Goal: Transaction & Acquisition: Purchase product/service

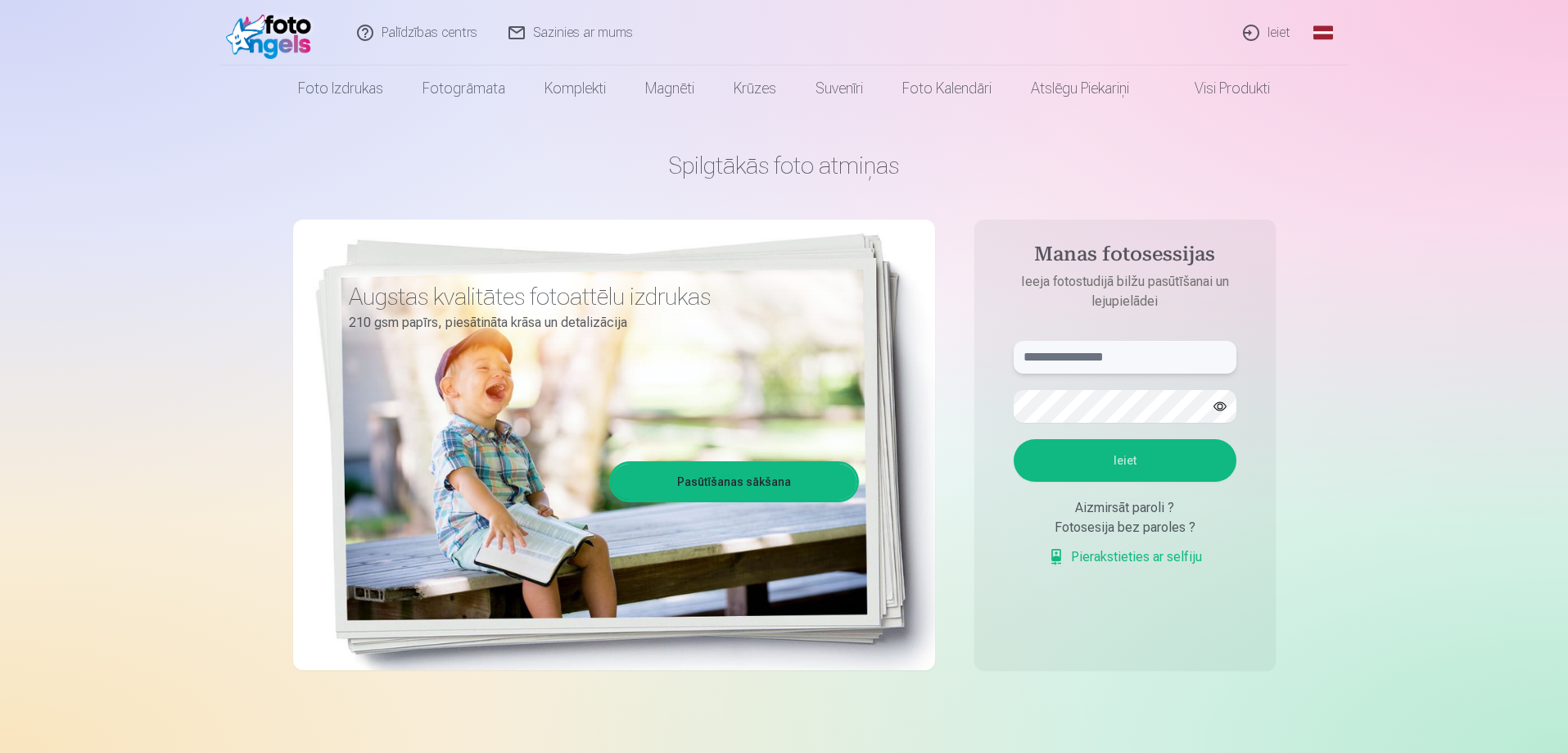
click at [1093, 360] on input "text" at bounding box center [1125, 357] width 223 height 33
type input "**********"
click at [1069, 458] on button "Ieiet" at bounding box center [1125, 460] width 223 height 42
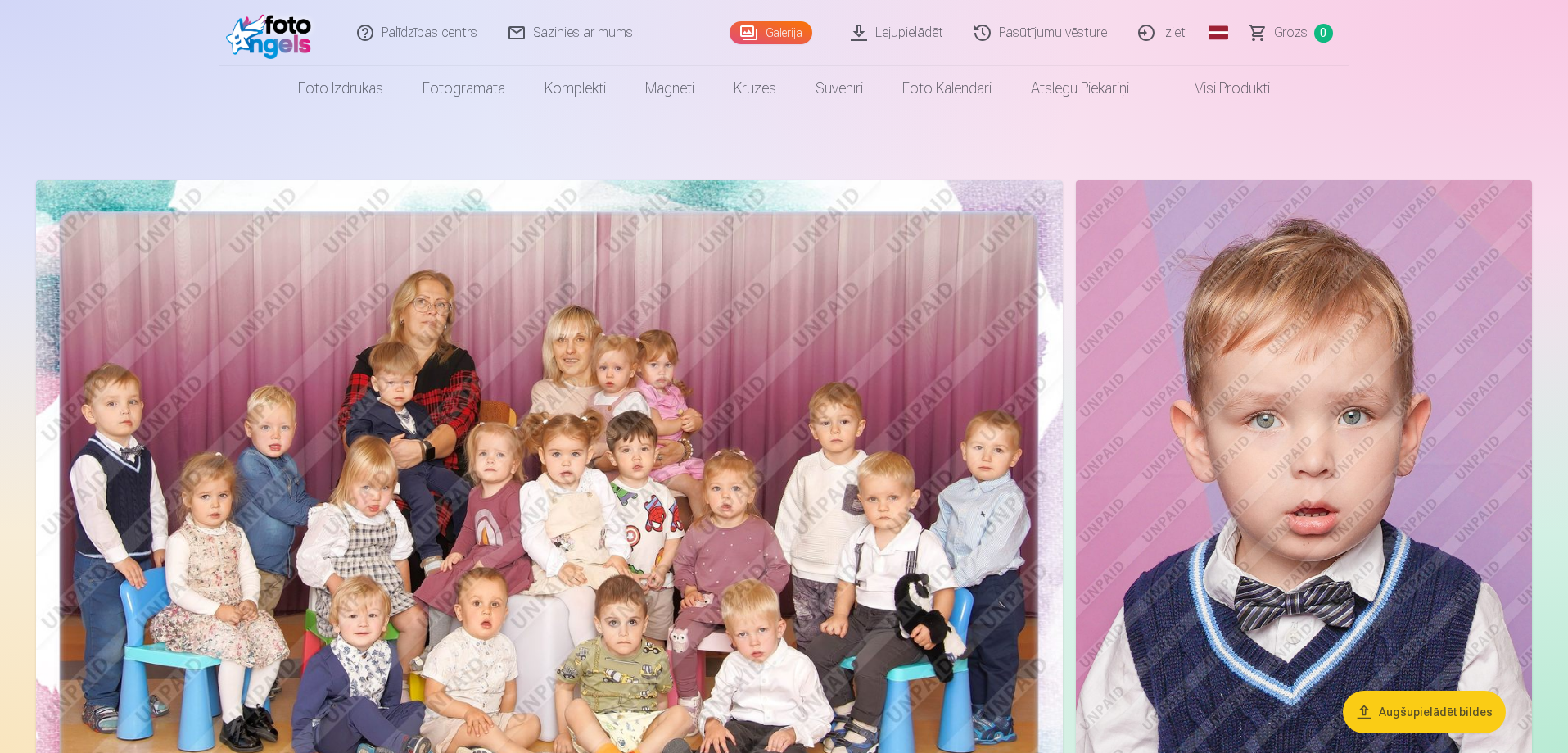
click at [942, 385] on img at bounding box center [549, 522] width 1027 height 684
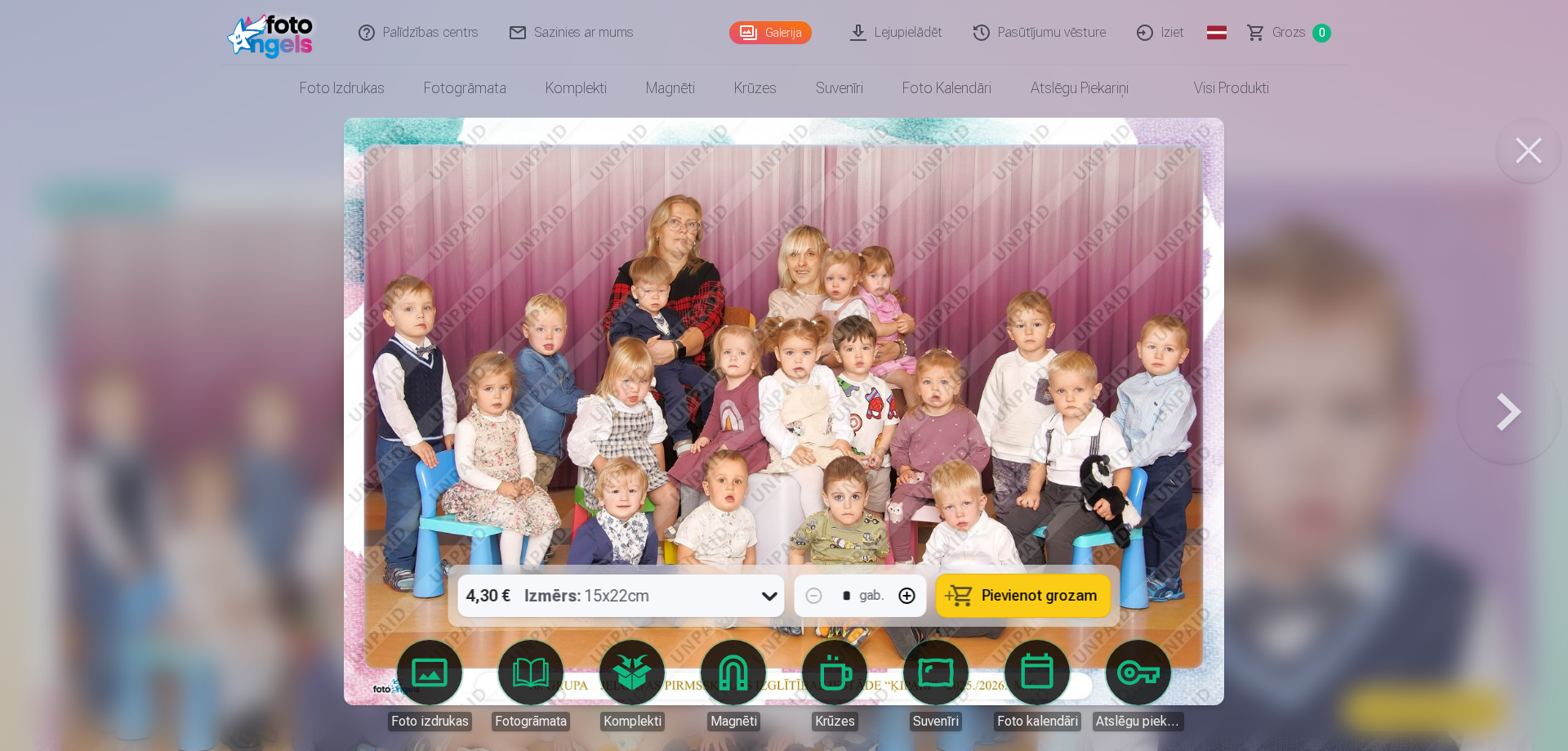
click at [774, 592] on icon at bounding box center [770, 595] width 26 height 26
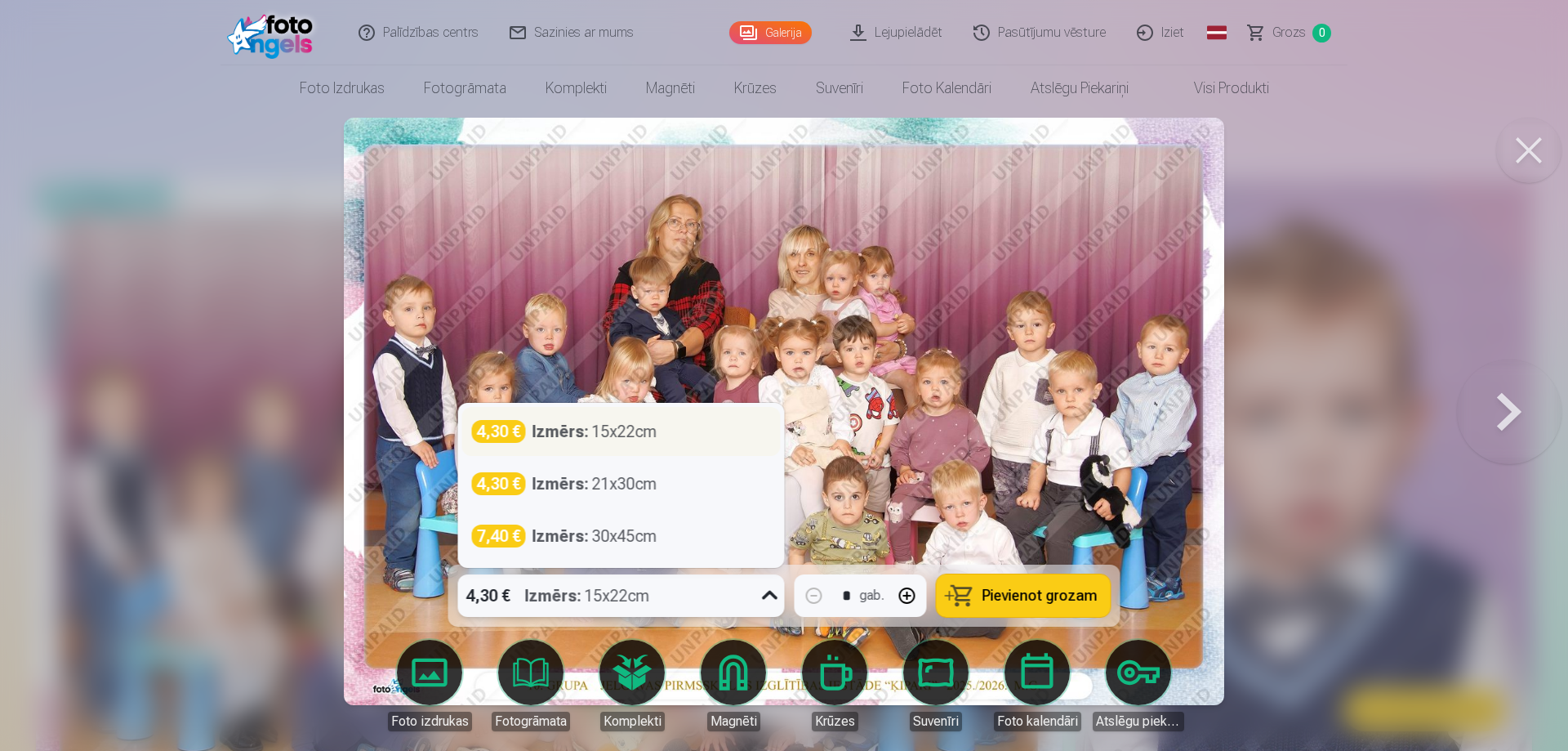
click at [689, 427] on div "4,30 € Izmērs : 15x22cm" at bounding box center [622, 431] width 299 height 23
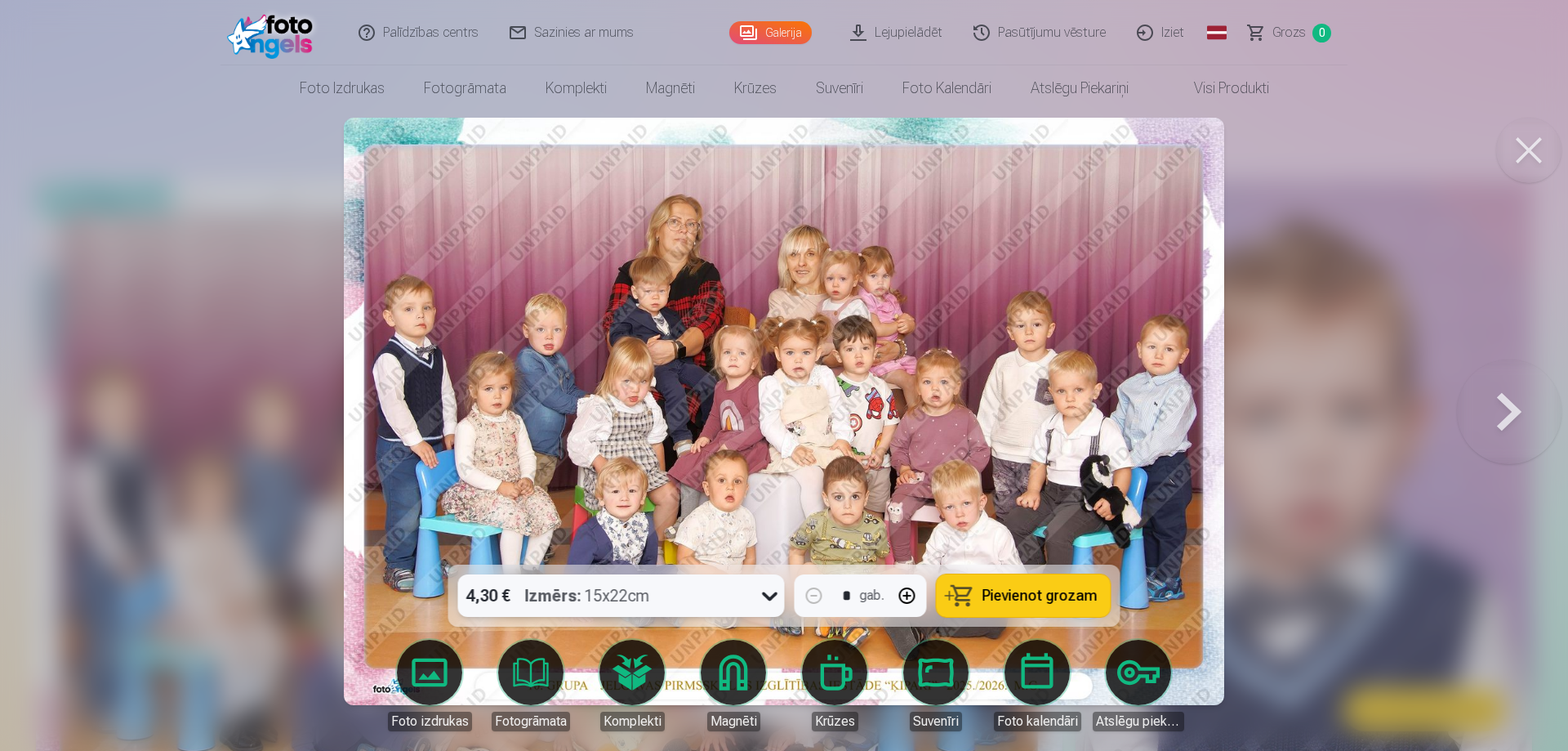
click at [1040, 589] on span "Pievienot grozam" at bounding box center [1041, 595] width 116 height 14
click at [1508, 408] on button at bounding box center [1509, 411] width 105 height 273
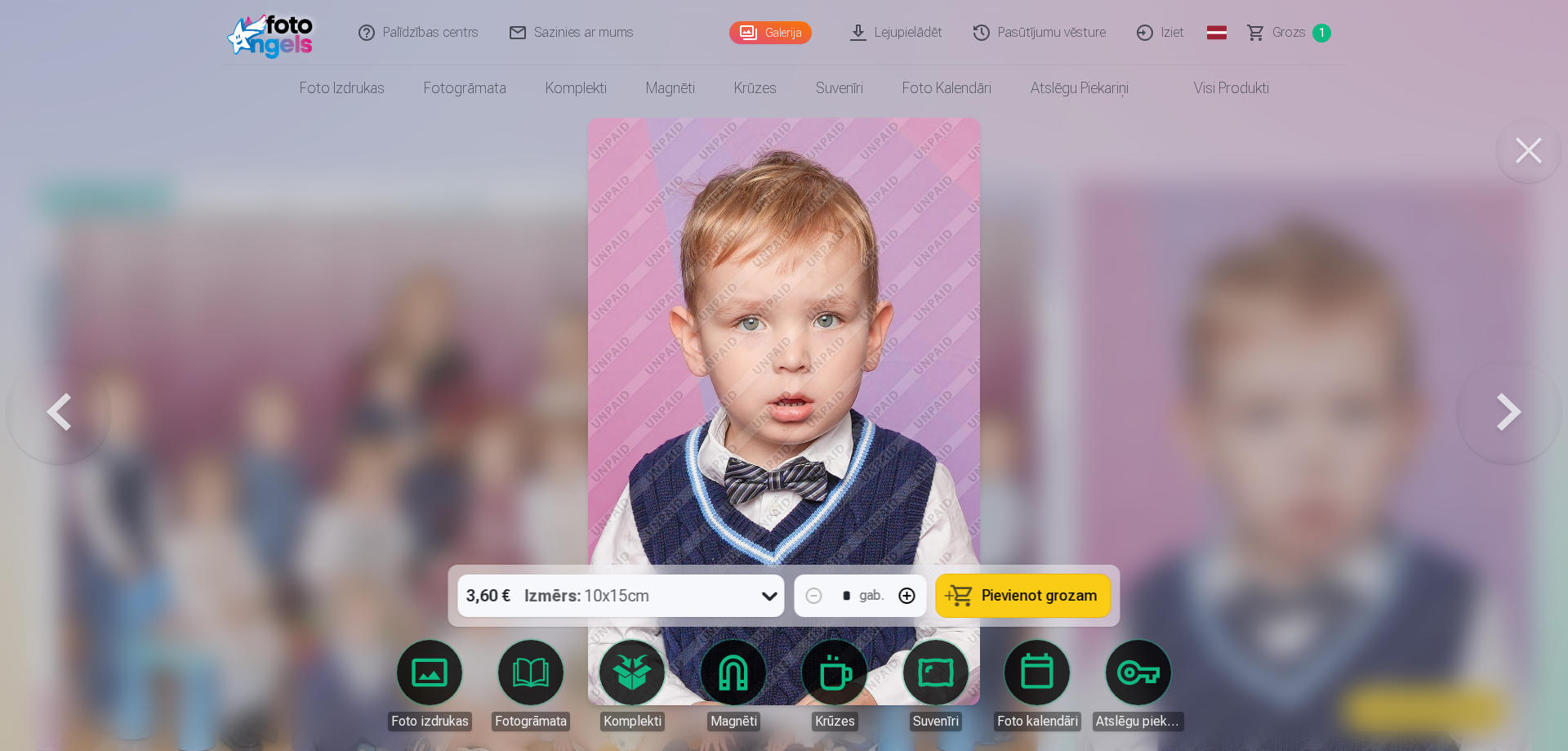
click at [1013, 592] on span "Pievienot grozam" at bounding box center [1041, 595] width 116 height 14
click at [775, 600] on icon at bounding box center [770, 595] width 26 height 26
click at [1506, 410] on button at bounding box center [1509, 411] width 105 height 273
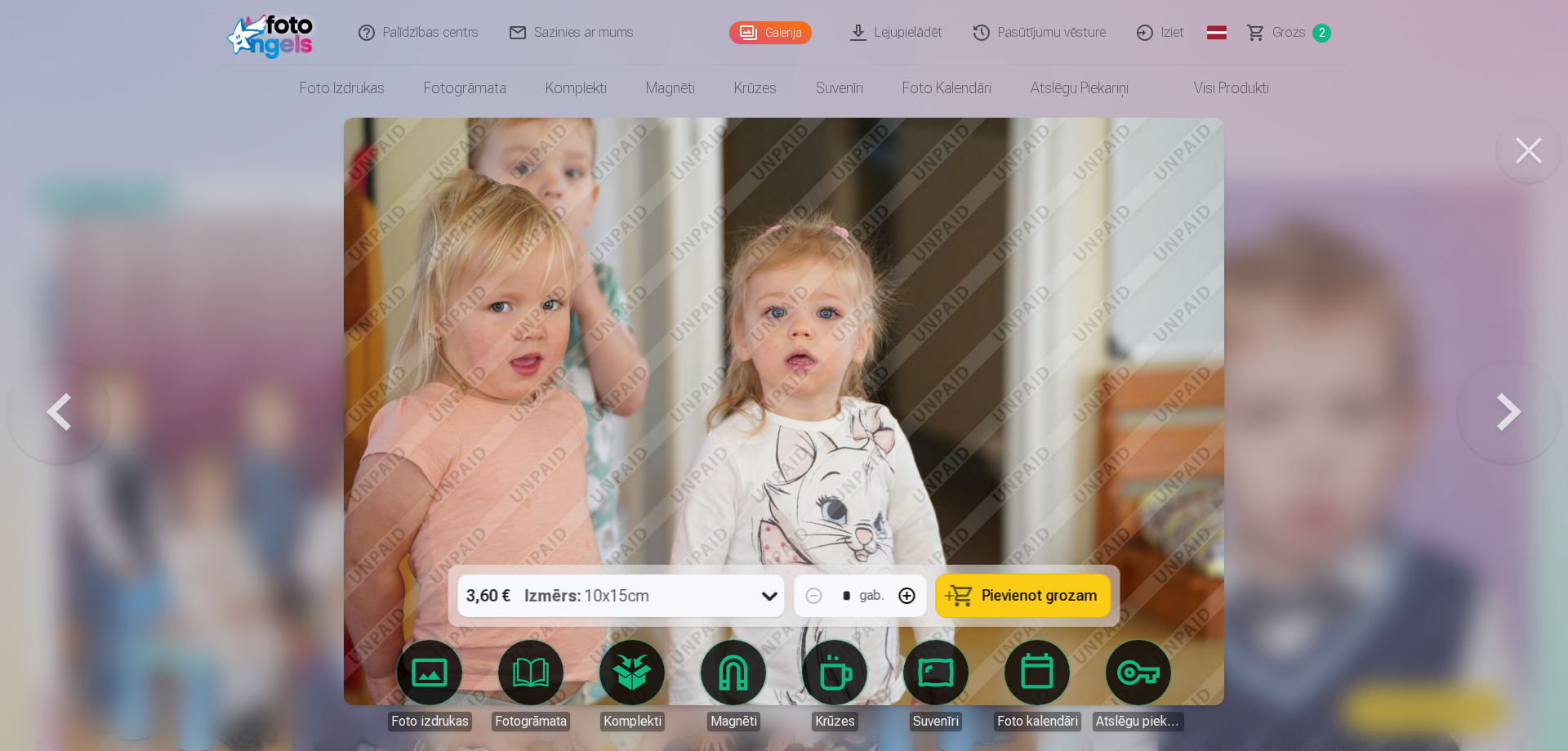
click at [1506, 410] on button at bounding box center [1509, 411] width 105 height 273
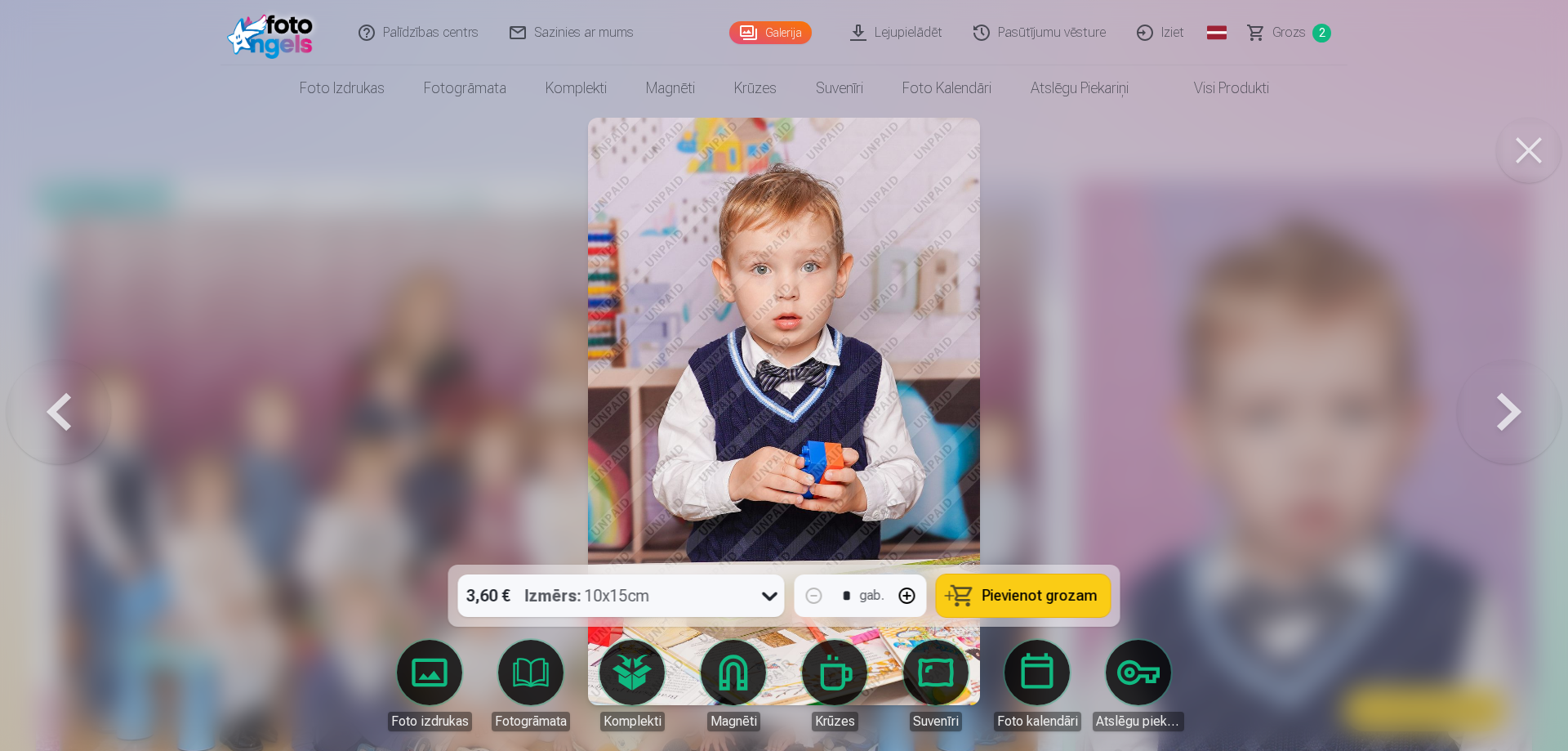
click at [1021, 592] on span "Pievienot grozam" at bounding box center [1041, 595] width 116 height 14
click at [1504, 408] on button at bounding box center [1509, 411] width 105 height 273
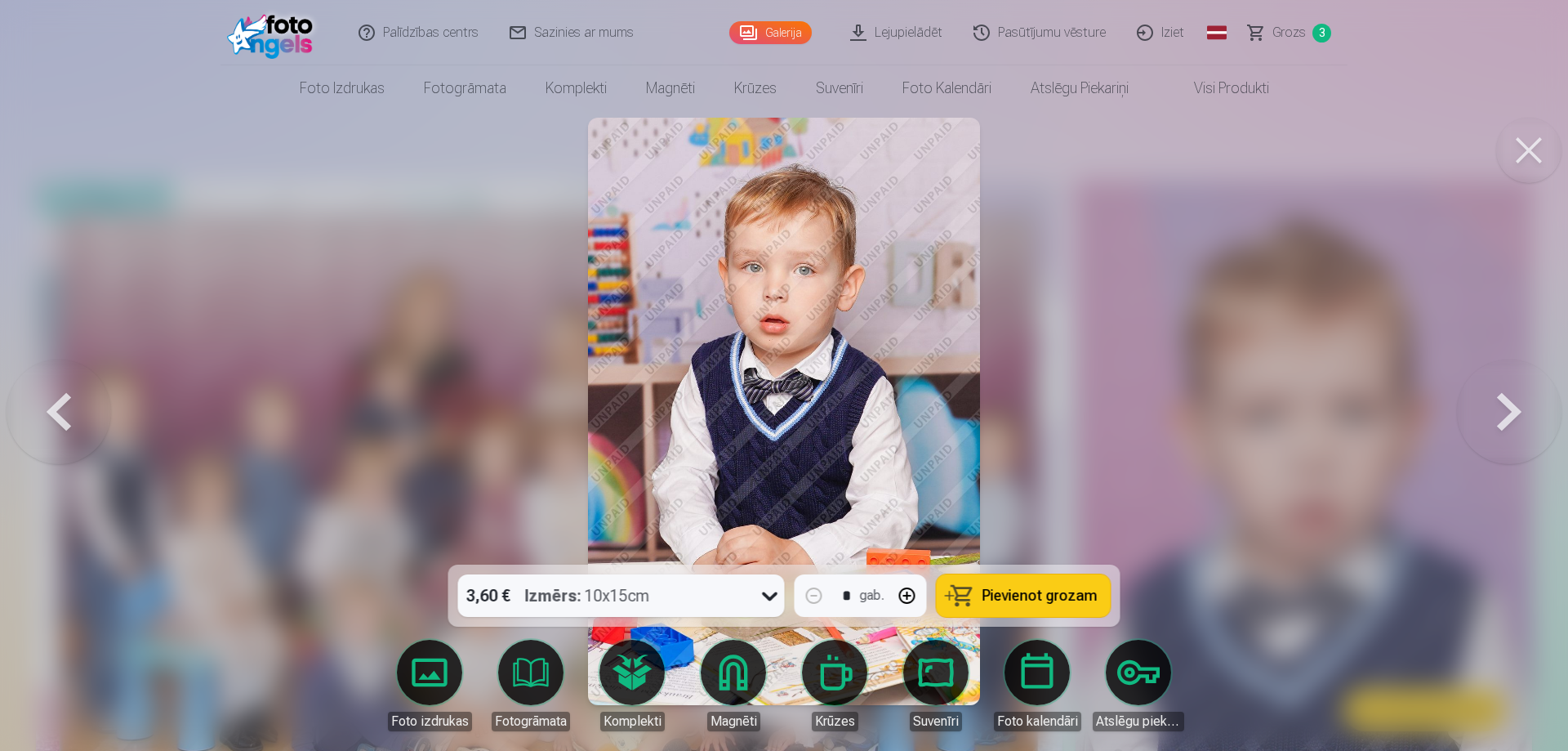
click at [1006, 591] on span "Pievienot grozam" at bounding box center [1041, 595] width 116 height 14
click at [769, 596] on icon at bounding box center [770, 595] width 26 height 26
click at [770, 596] on icon at bounding box center [770, 595] width 26 height 26
click at [1509, 409] on button at bounding box center [1509, 411] width 105 height 273
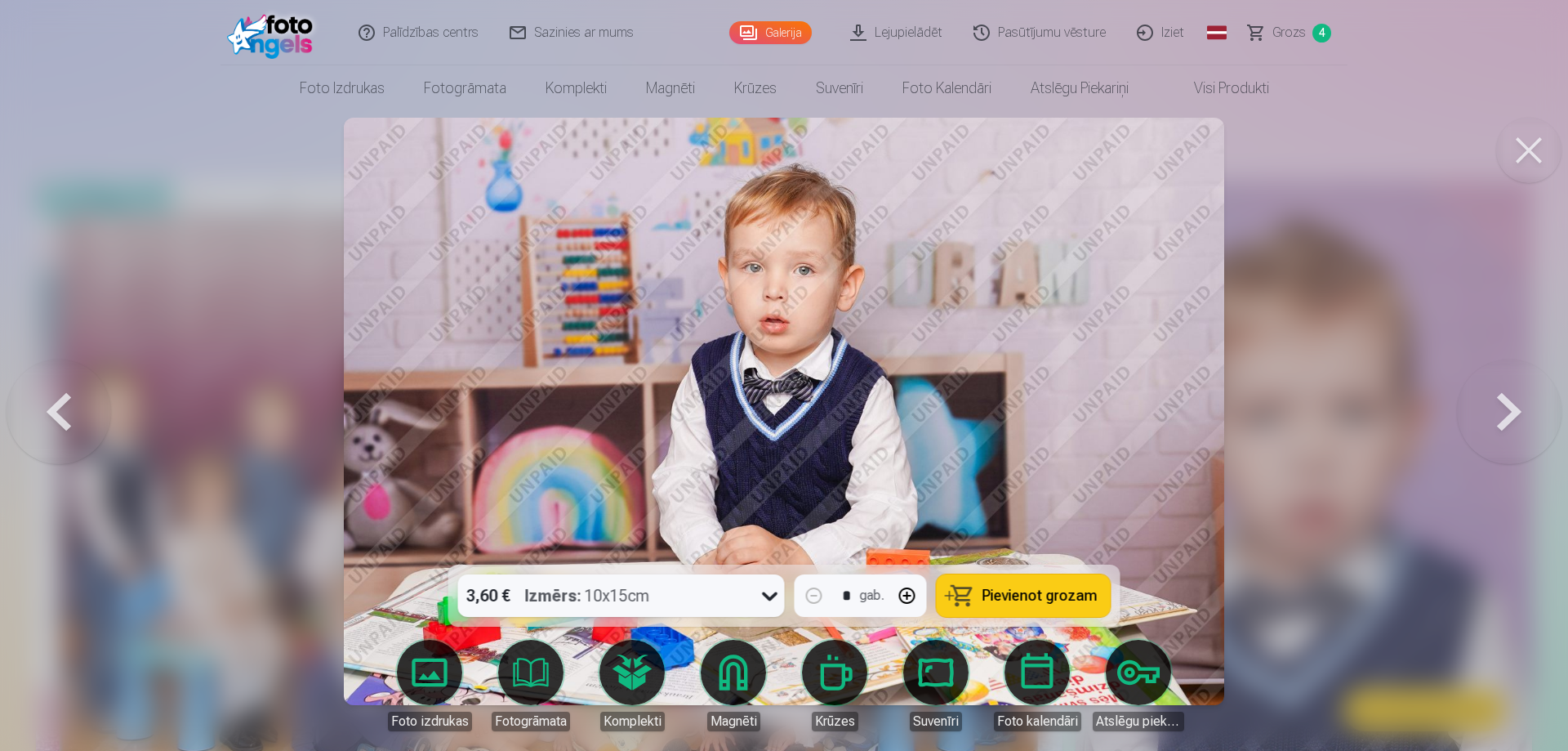
click at [1010, 593] on span "Pievienot grozam" at bounding box center [1041, 595] width 116 height 14
click at [1503, 406] on button at bounding box center [1509, 411] width 105 height 273
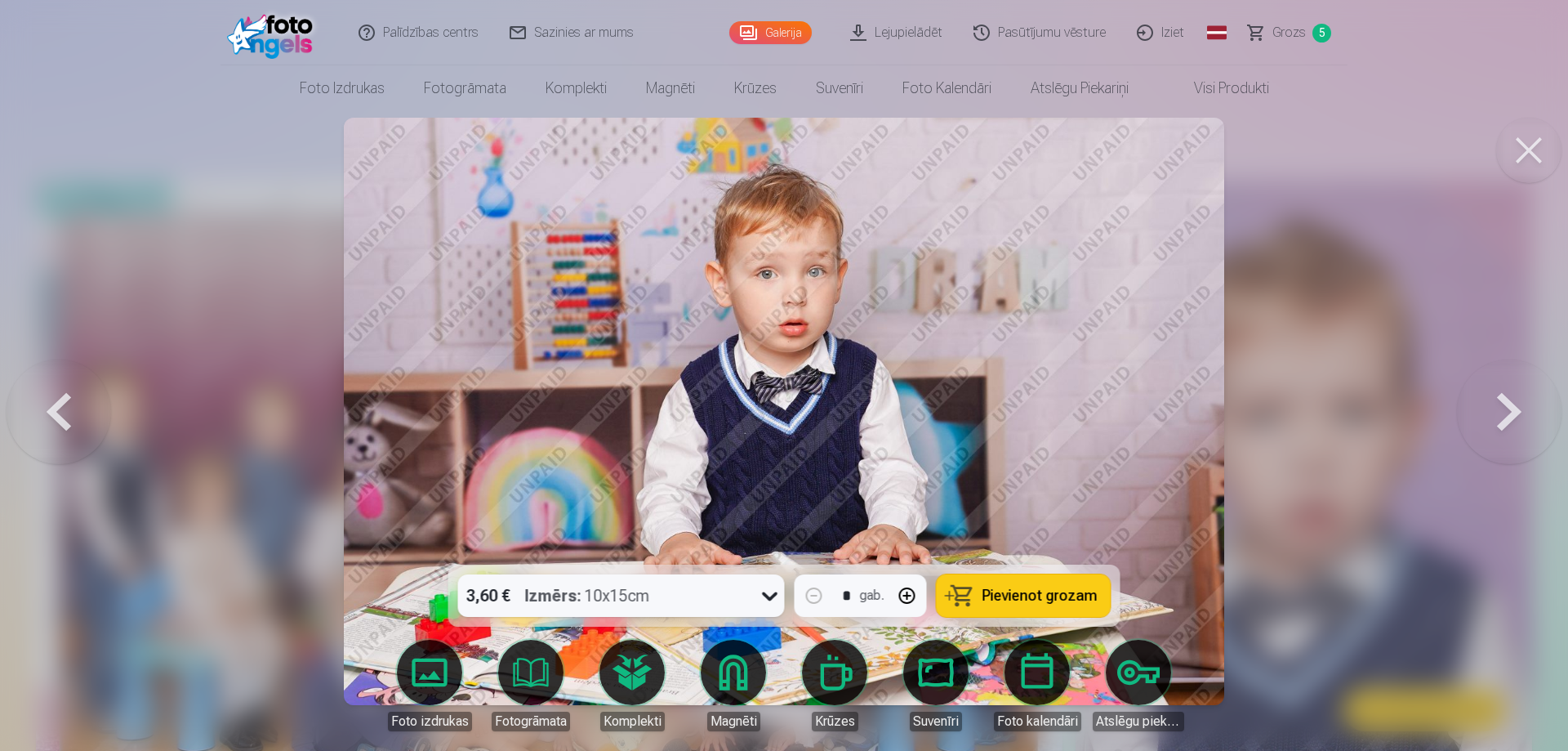
click at [1005, 590] on span "Pievienot grozam" at bounding box center [1041, 595] width 116 height 14
click at [1514, 403] on button at bounding box center [1509, 411] width 105 height 273
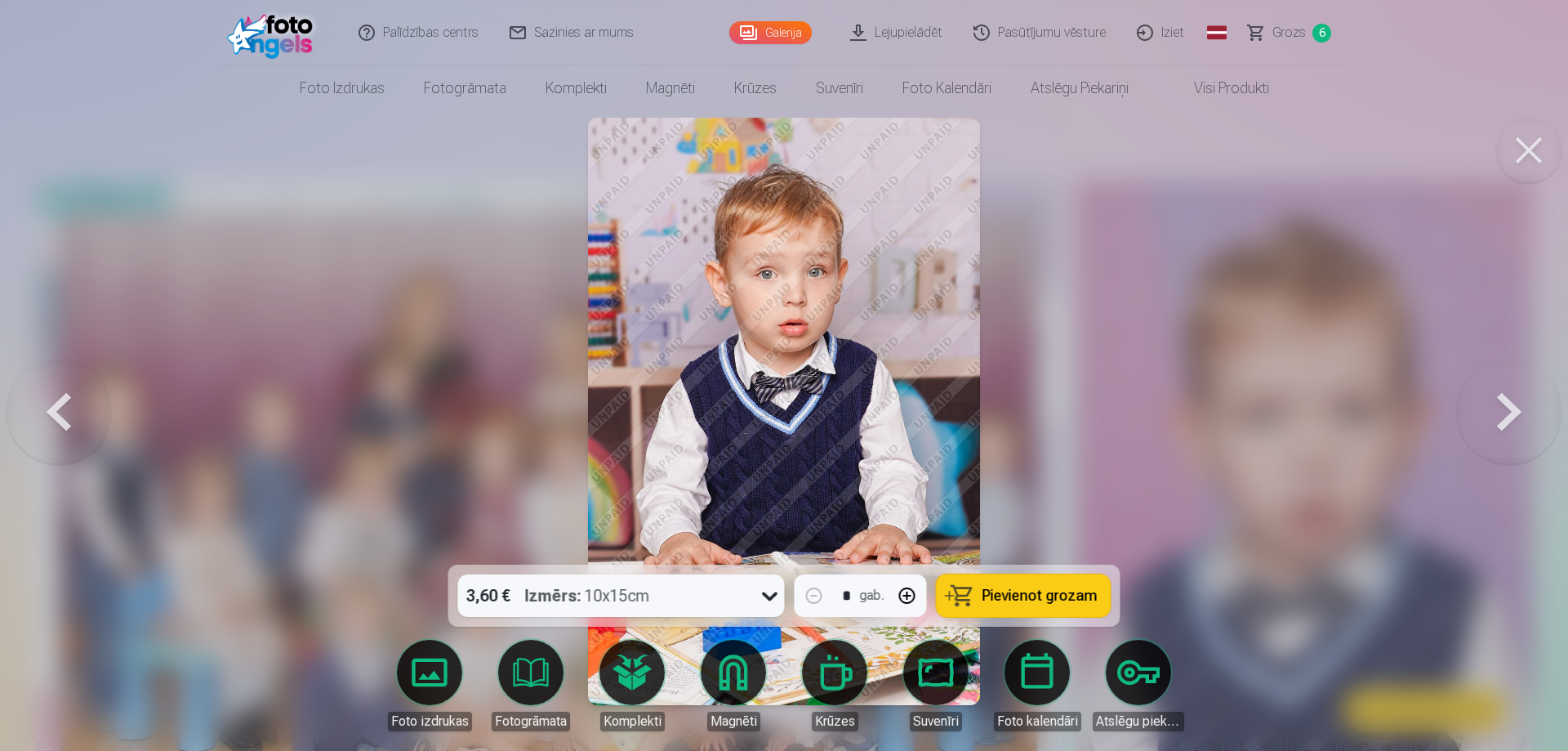
click at [1512, 404] on button at bounding box center [1509, 411] width 105 height 273
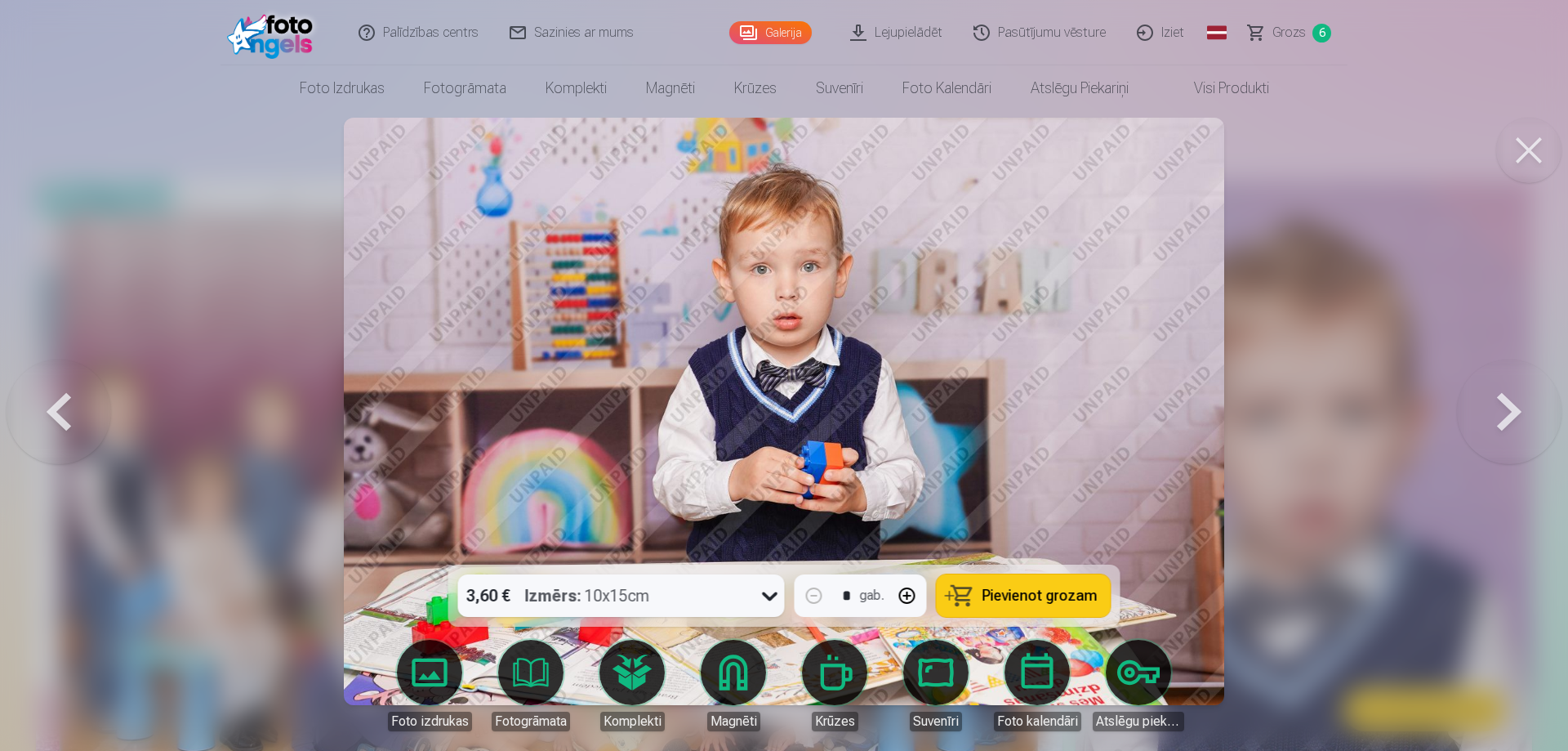
click at [1512, 404] on button at bounding box center [1509, 411] width 105 height 273
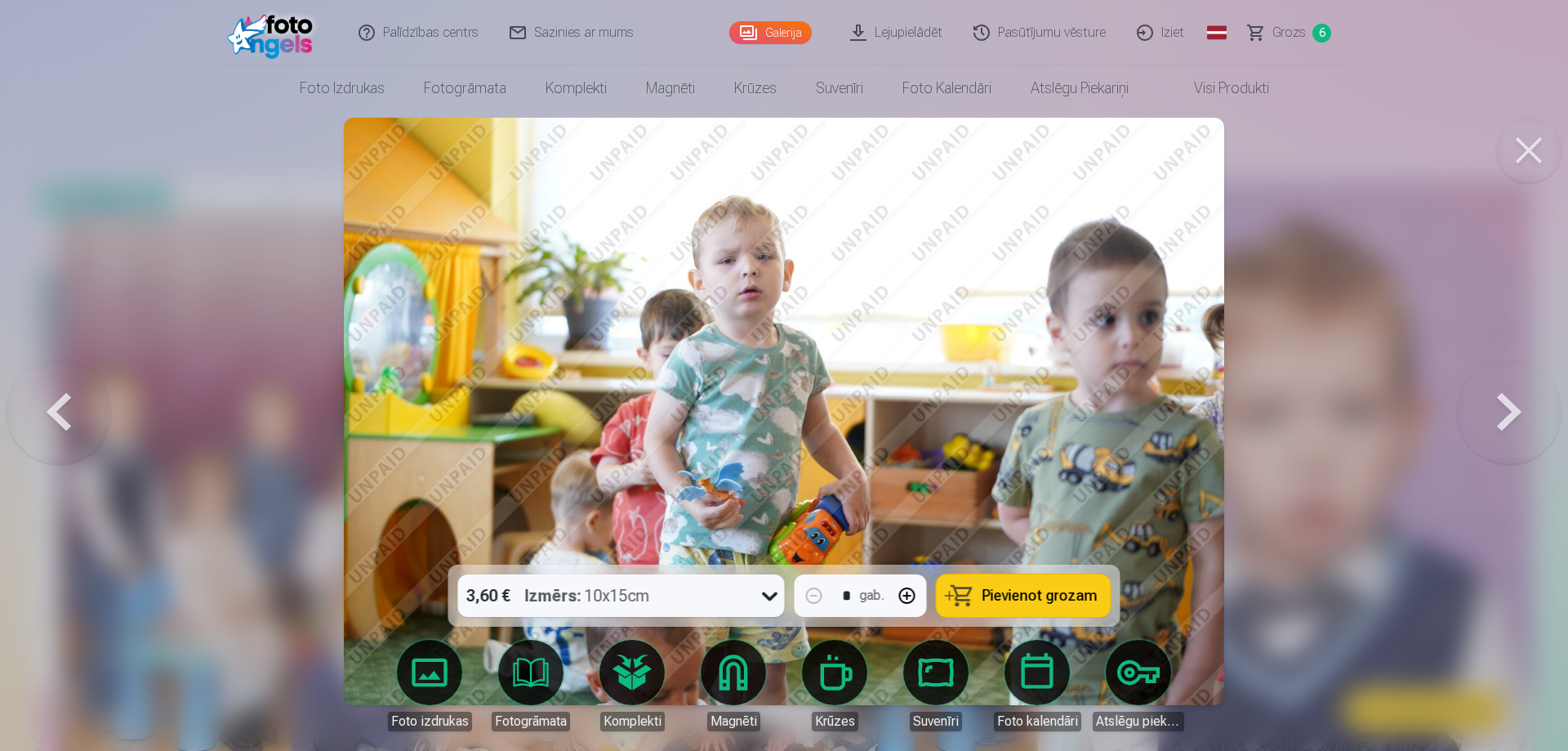
click at [1512, 404] on button at bounding box center [1509, 411] width 105 height 273
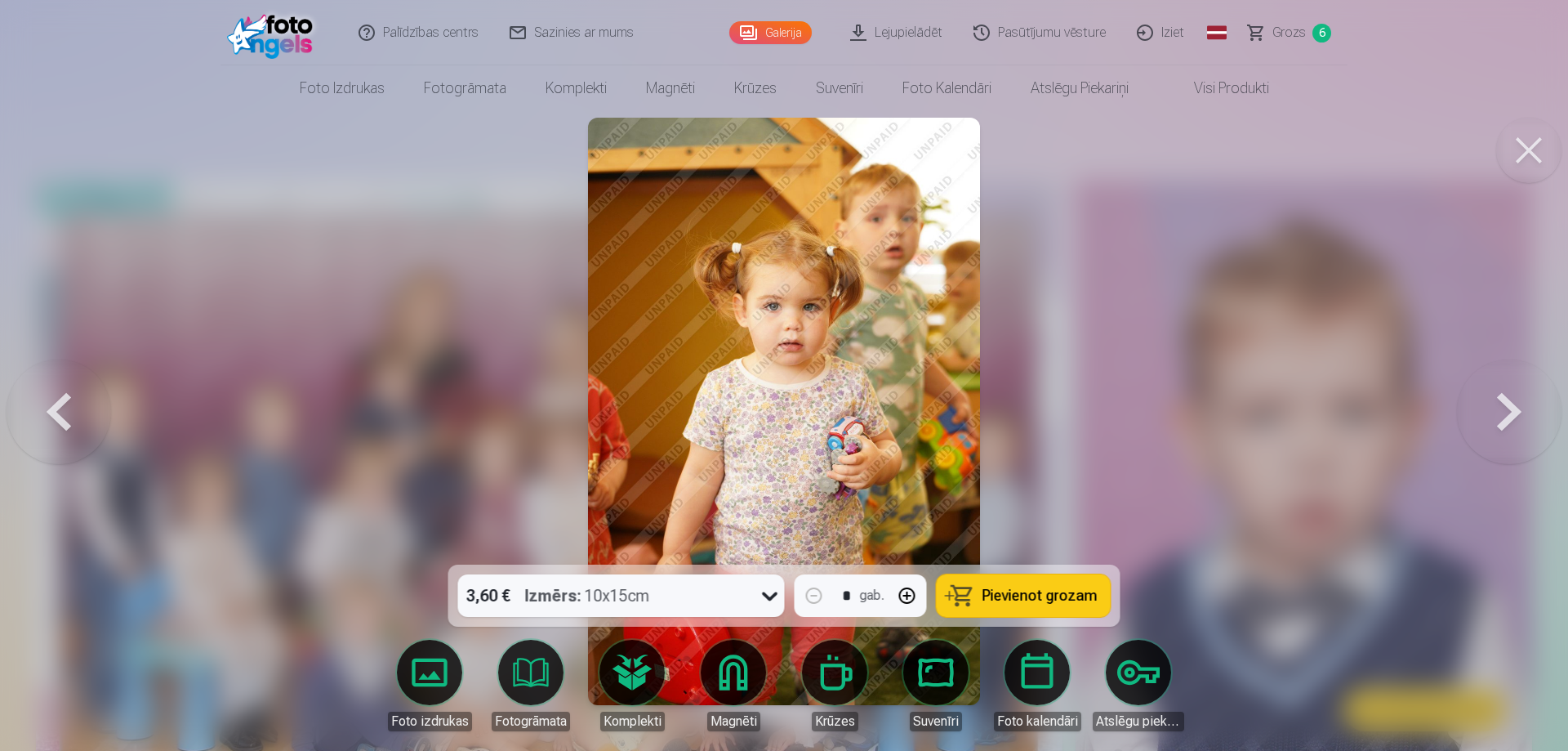
click at [1512, 404] on button at bounding box center [1509, 411] width 105 height 273
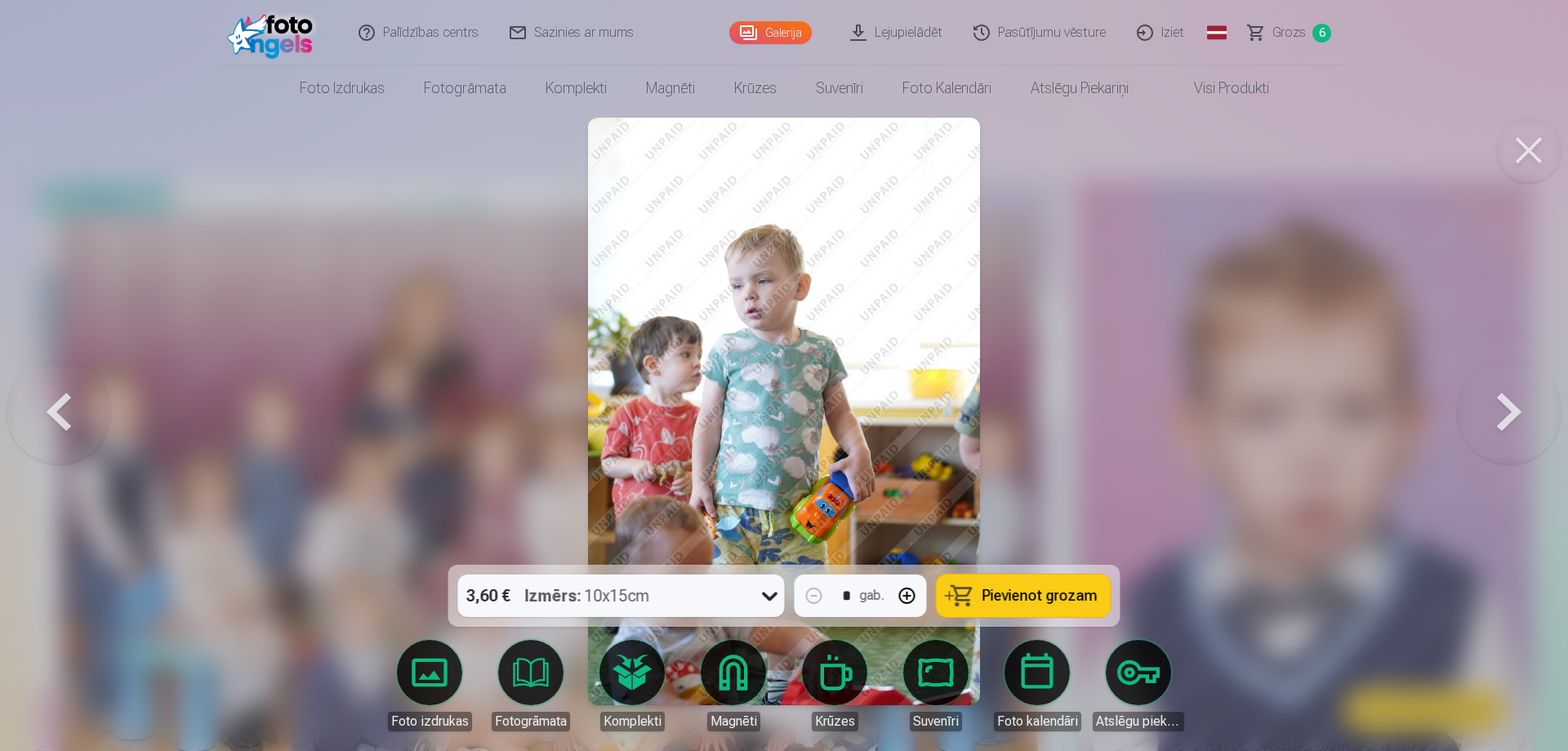
click at [1512, 404] on button at bounding box center [1509, 411] width 105 height 273
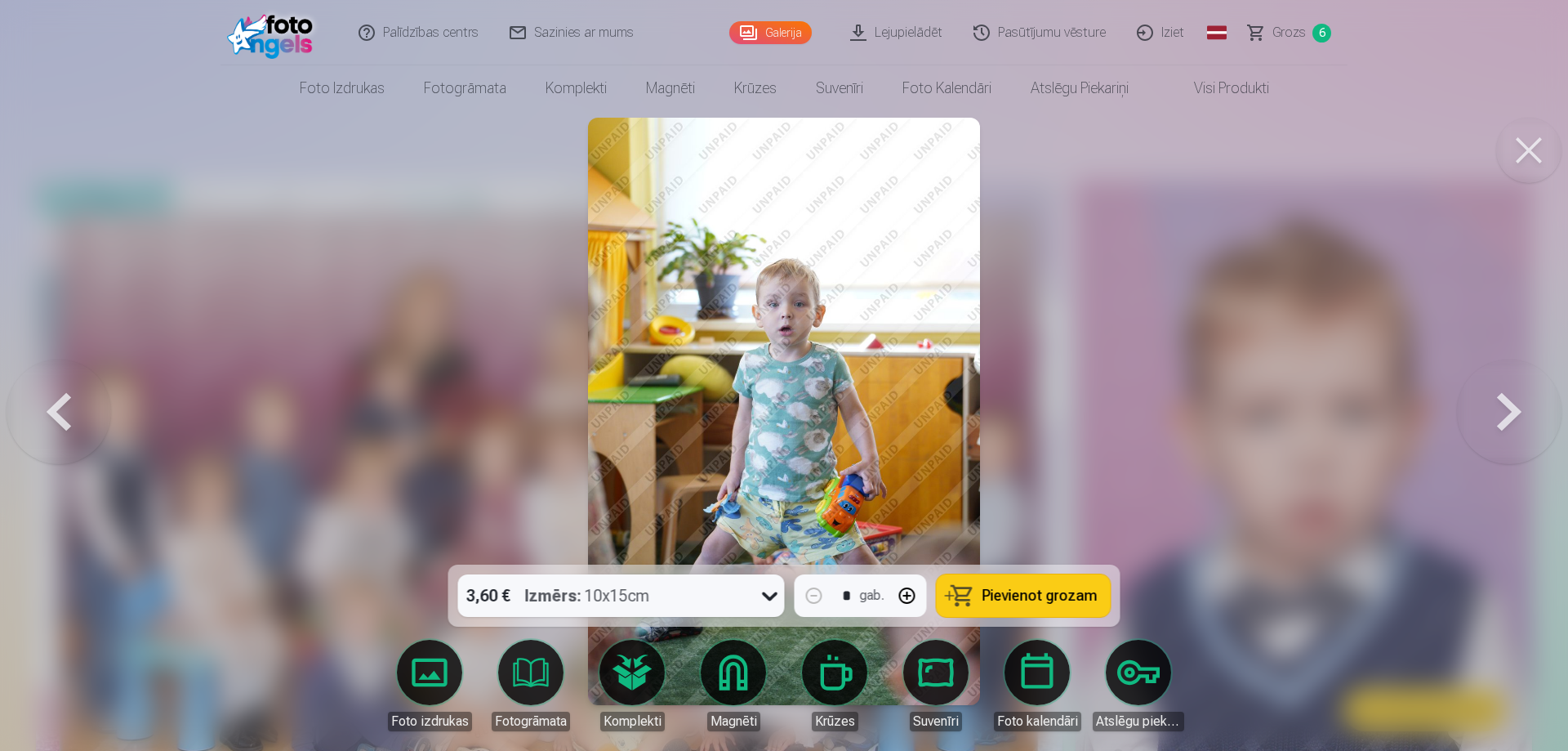
click at [57, 410] on button at bounding box center [59, 411] width 105 height 273
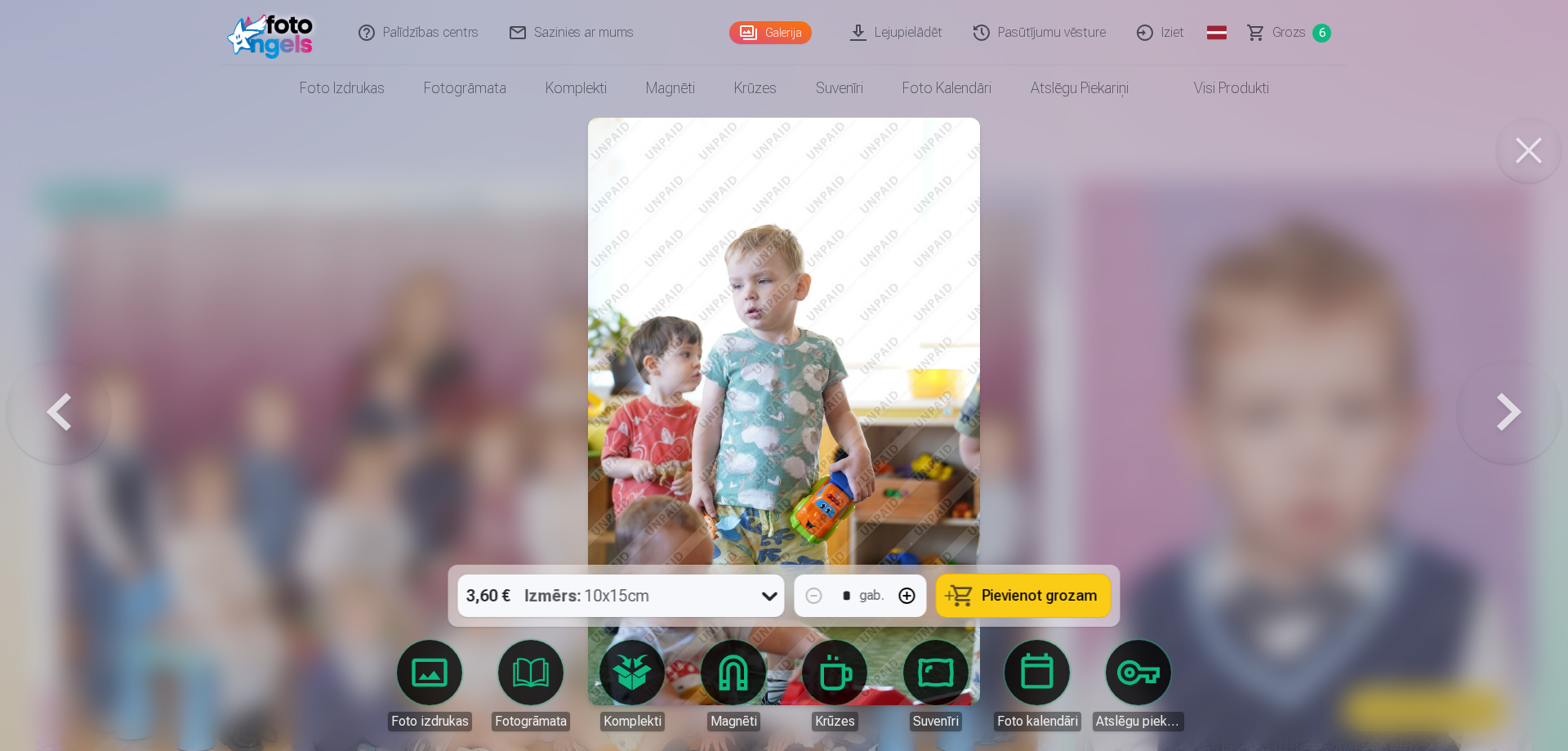
click at [1021, 589] on span "Pievienot grozam" at bounding box center [1041, 595] width 116 height 14
click at [1504, 401] on button at bounding box center [1509, 411] width 105 height 273
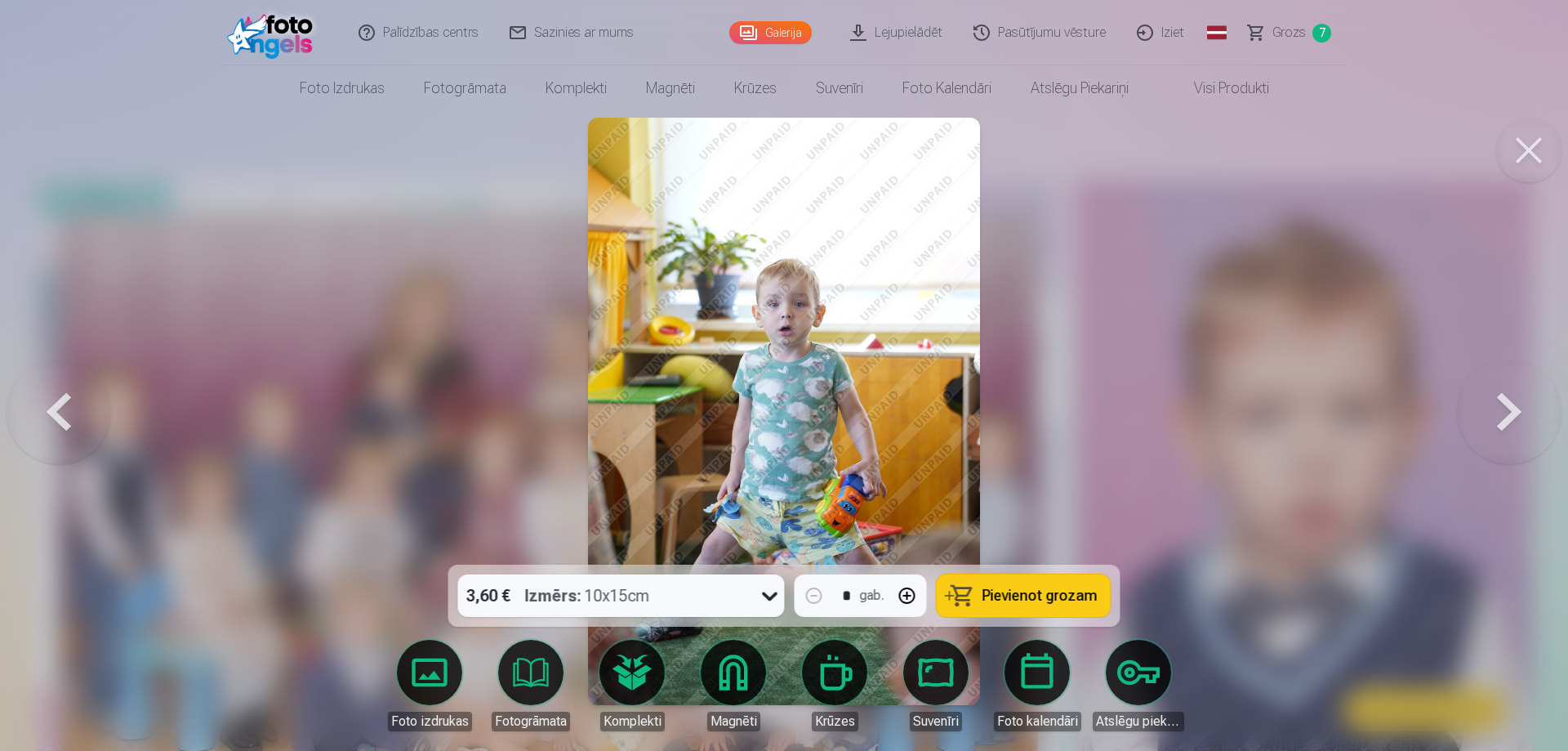
click at [1031, 583] on button "Pievienot grozam" at bounding box center [1023, 596] width 174 height 42
click at [1512, 418] on button at bounding box center [1509, 411] width 105 height 273
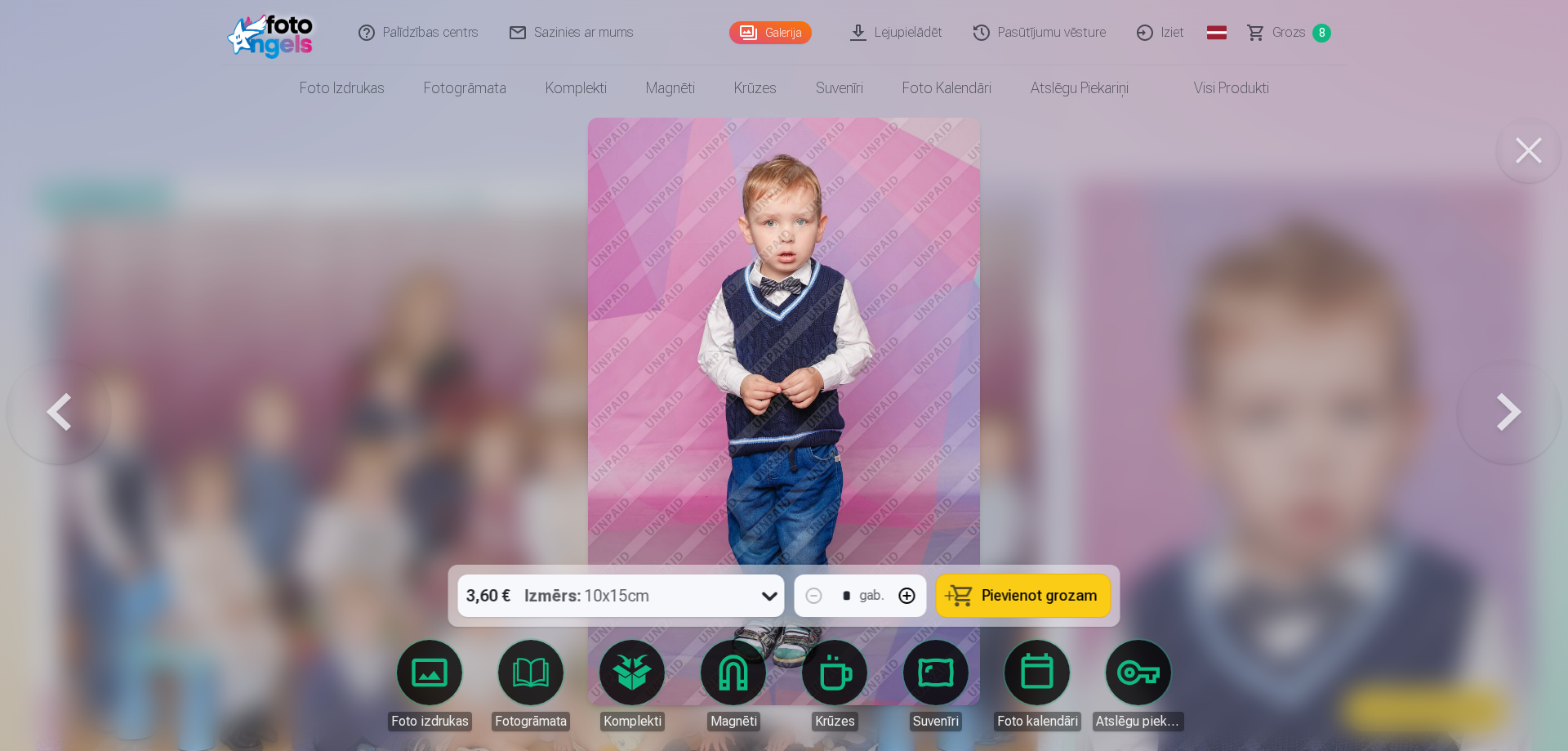
click at [1025, 585] on button "Pievienot grozam" at bounding box center [1023, 596] width 174 height 42
click at [1496, 405] on button at bounding box center [1509, 411] width 105 height 273
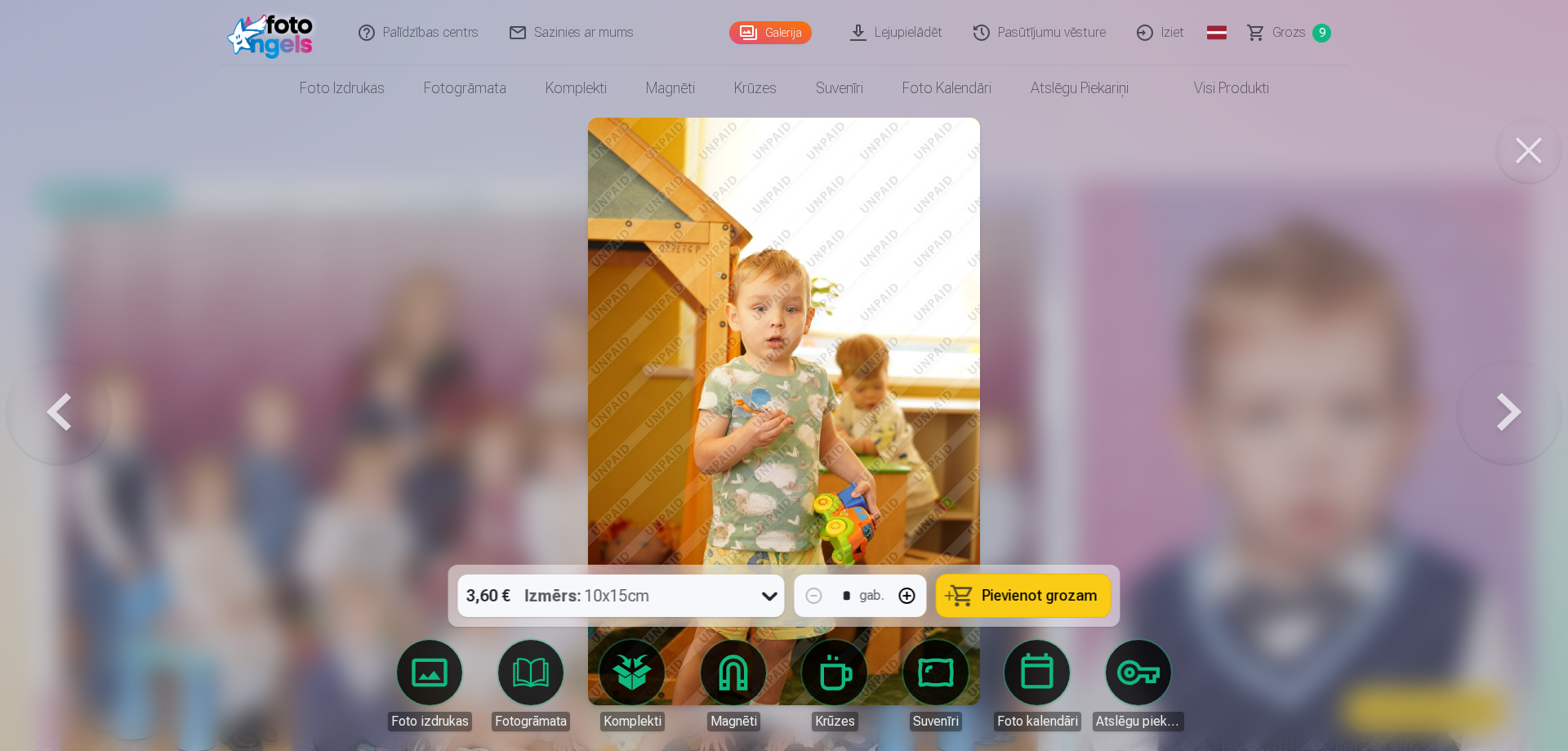
click at [1045, 595] on span "Pievienot grozam" at bounding box center [1041, 595] width 116 height 14
click at [1507, 404] on button at bounding box center [1509, 411] width 105 height 273
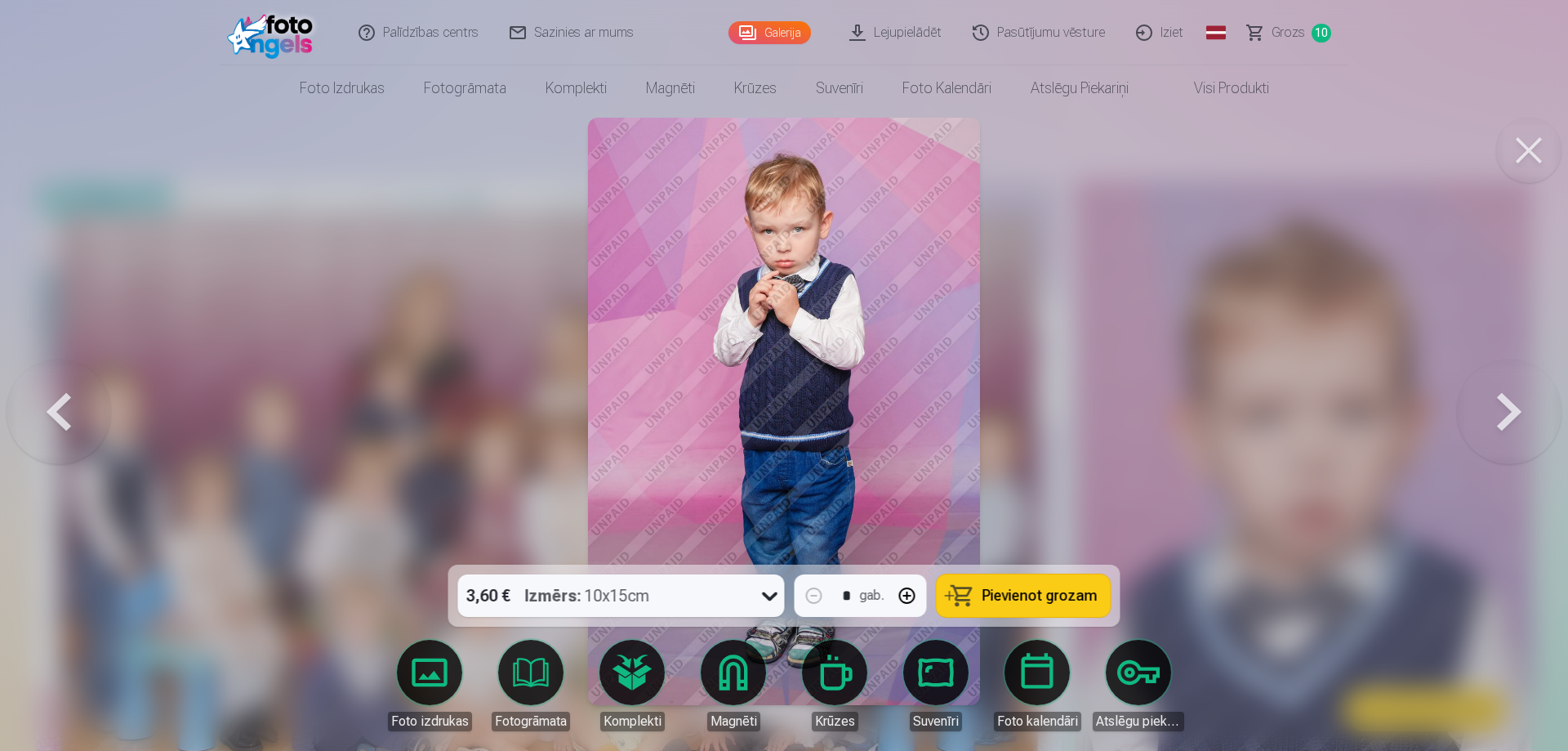
click at [1053, 600] on span "Pievienot grozam" at bounding box center [1041, 595] width 116 height 14
click at [1504, 406] on button at bounding box center [1509, 411] width 105 height 273
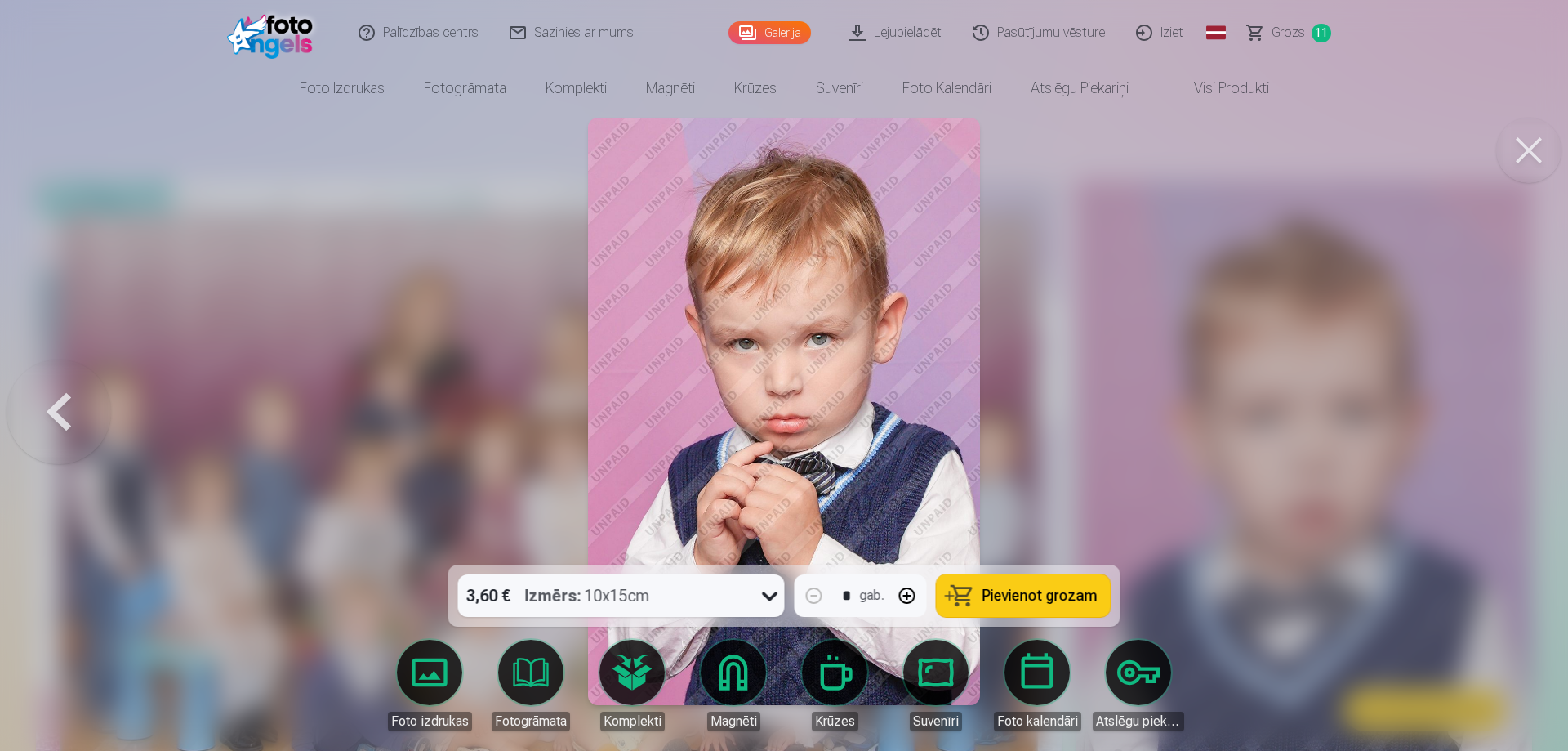
click at [1044, 596] on span "Pievienot grozam" at bounding box center [1041, 595] width 116 height 14
click at [1282, 30] on span "Grozs" at bounding box center [1288, 33] width 34 height 19
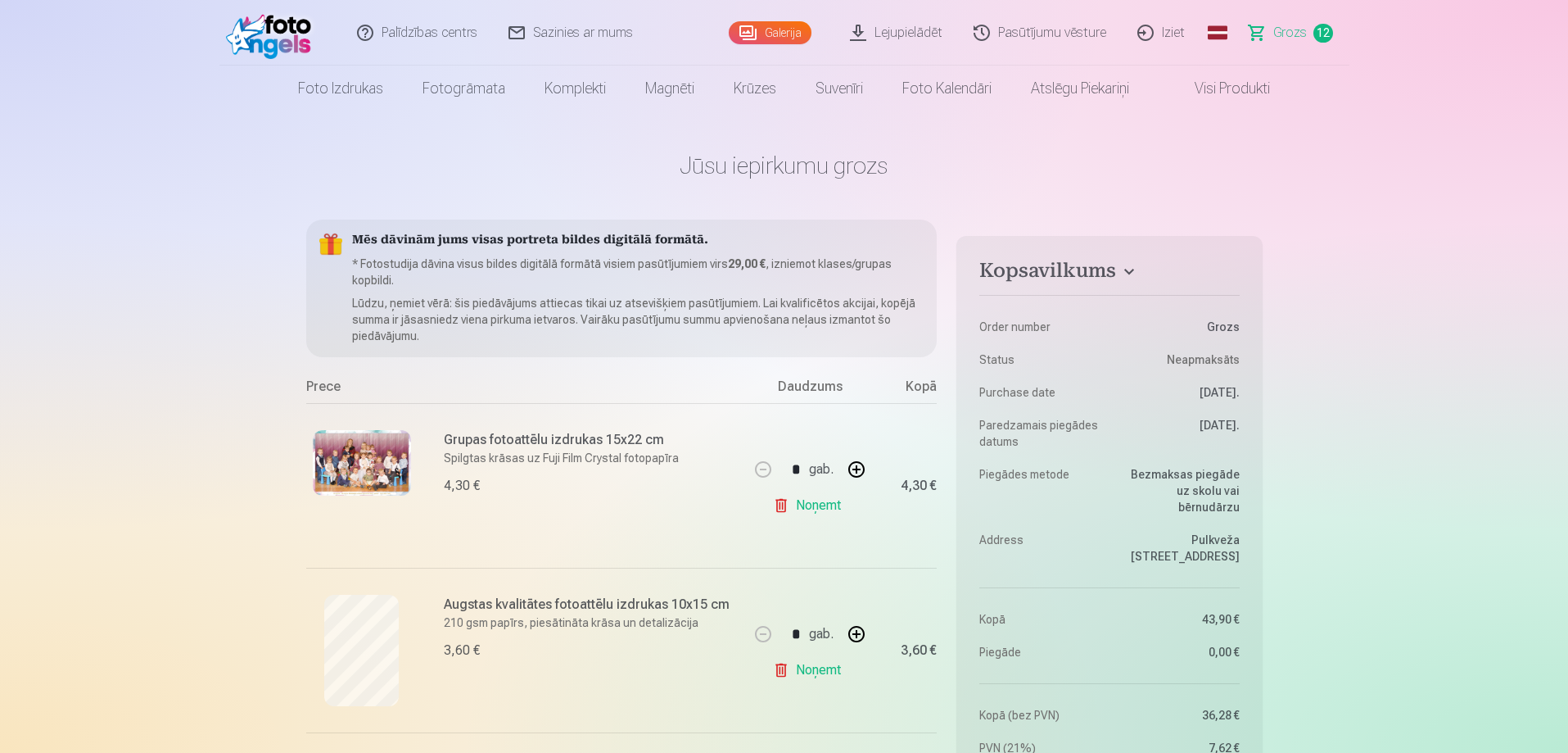
click at [771, 28] on link "Galerija" at bounding box center [770, 33] width 83 height 23
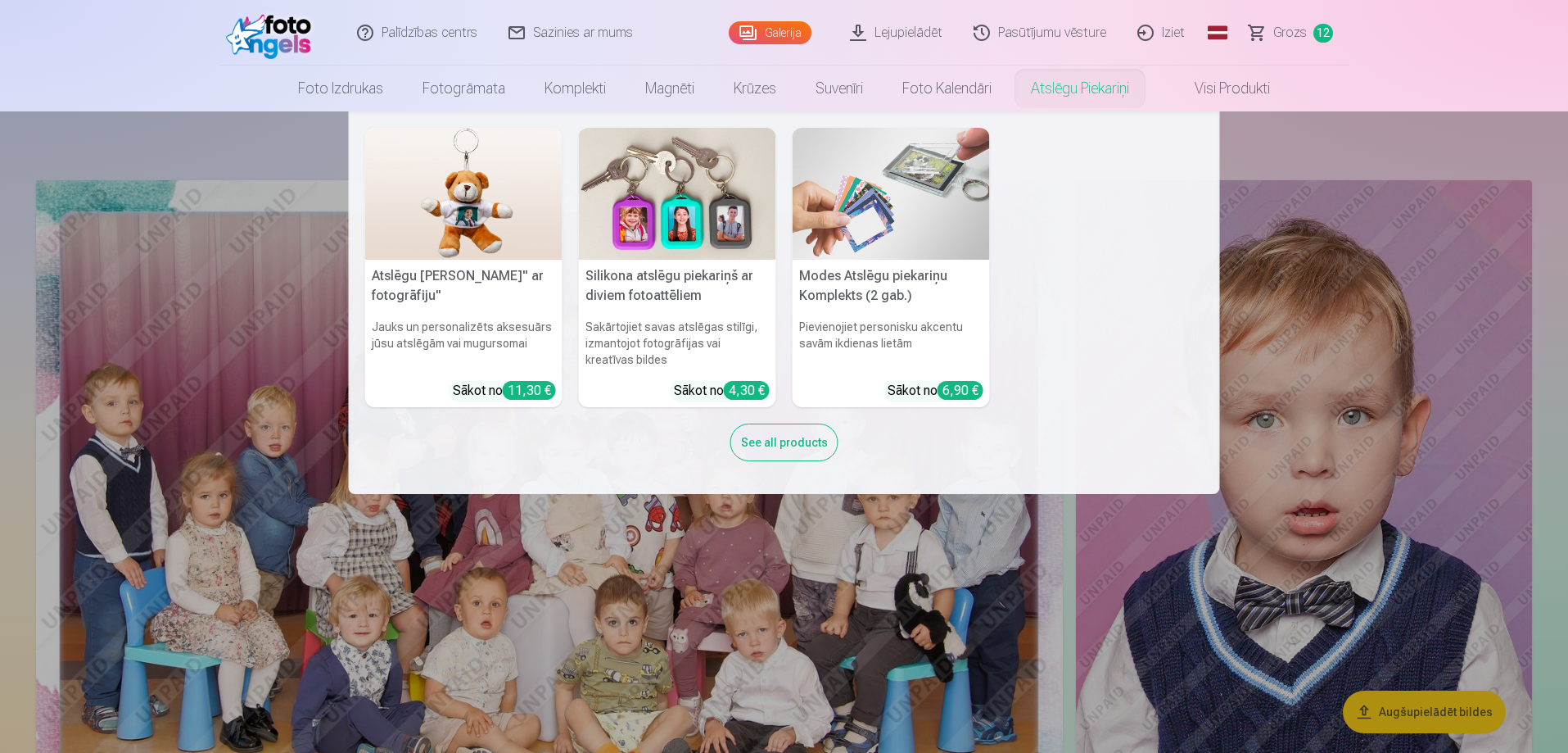
click at [711, 219] on img at bounding box center [677, 193] width 198 height 132
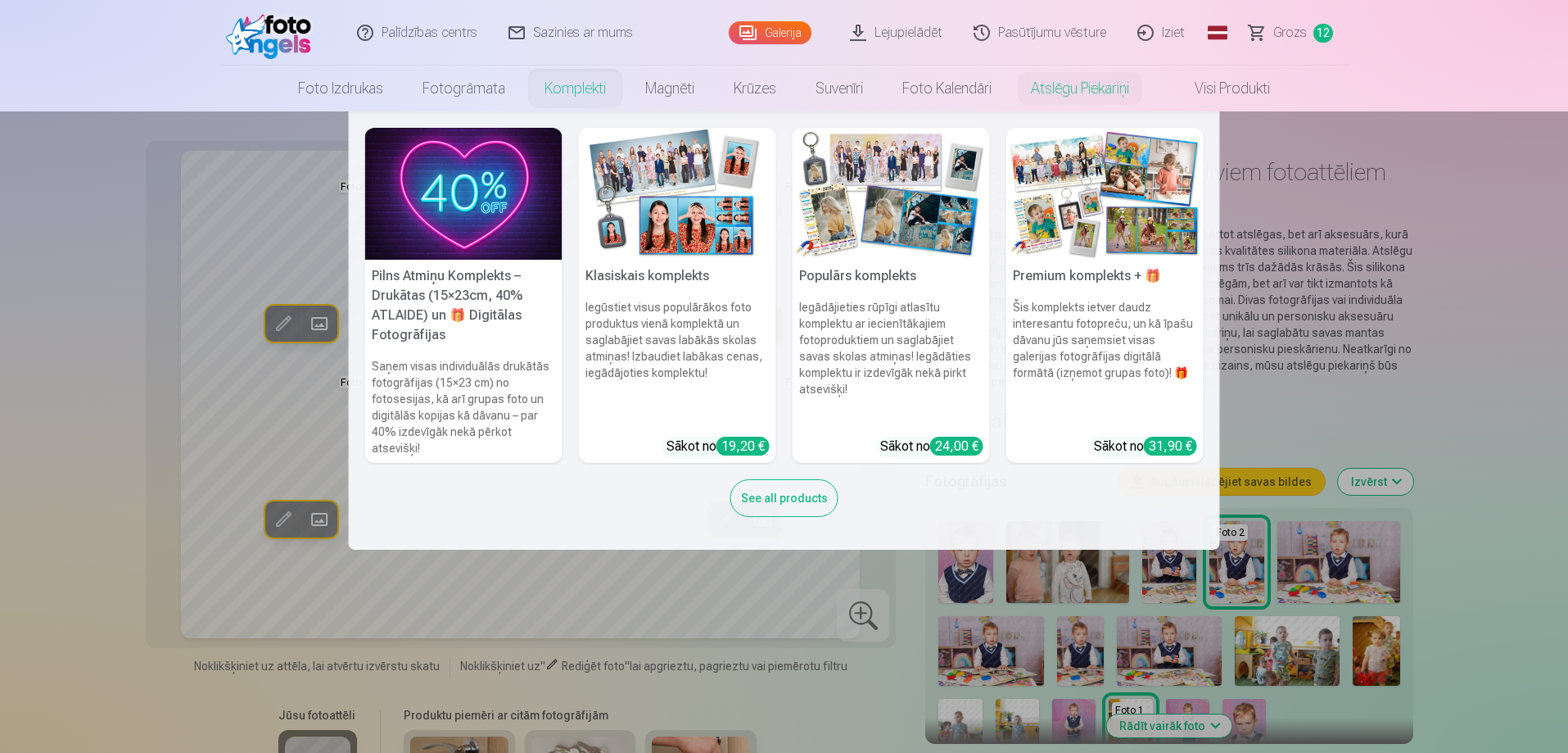
click at [852, 349] on h6 "Iegādājieties rūpīgi atlasītu komplektu ar iecienītākajiem fotoproduktiem un sa…" at bounding box center [892, 361] width 198 height 138
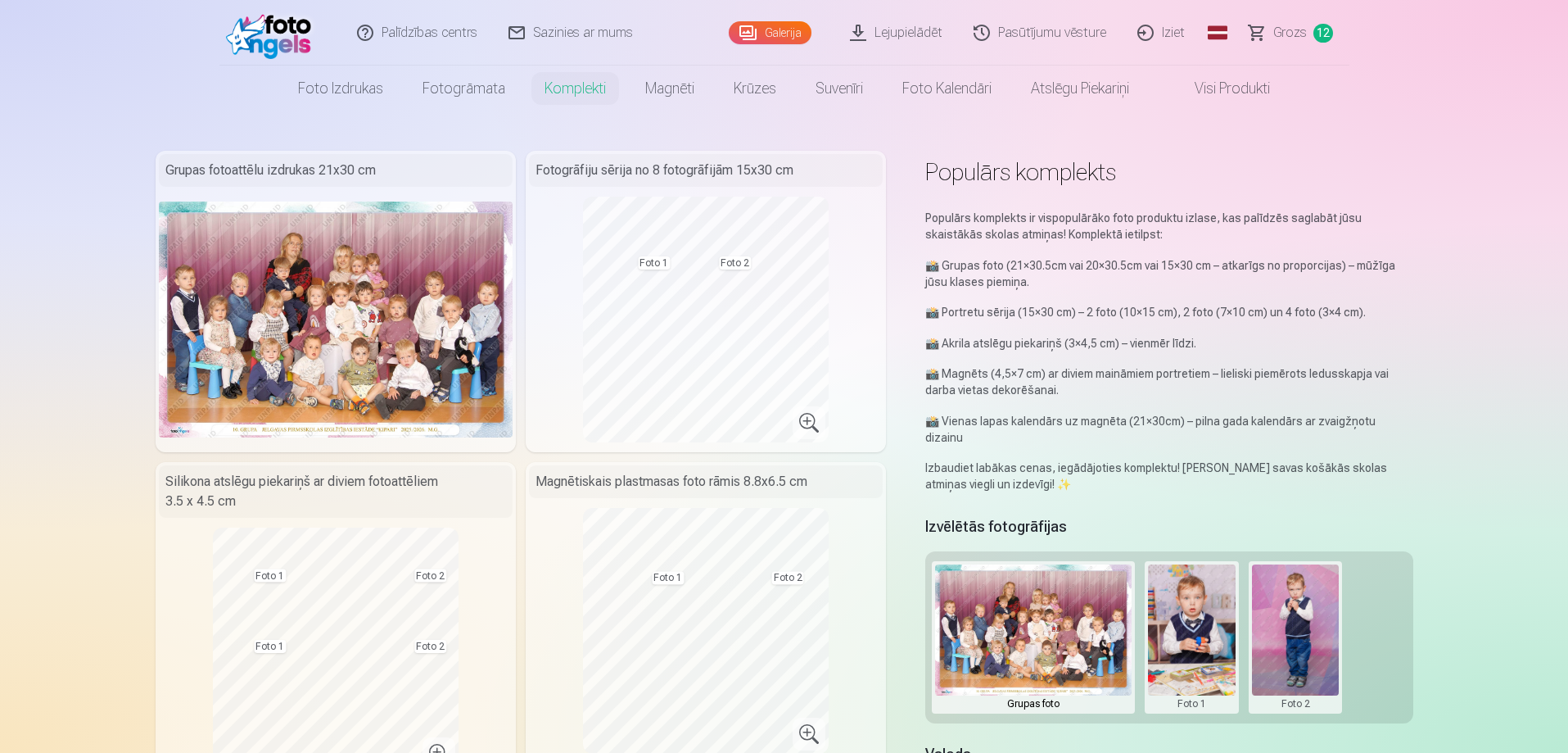
click at [1294, 41] on span "Grozs" at bounding box center [1290, 33] width 34 height 19
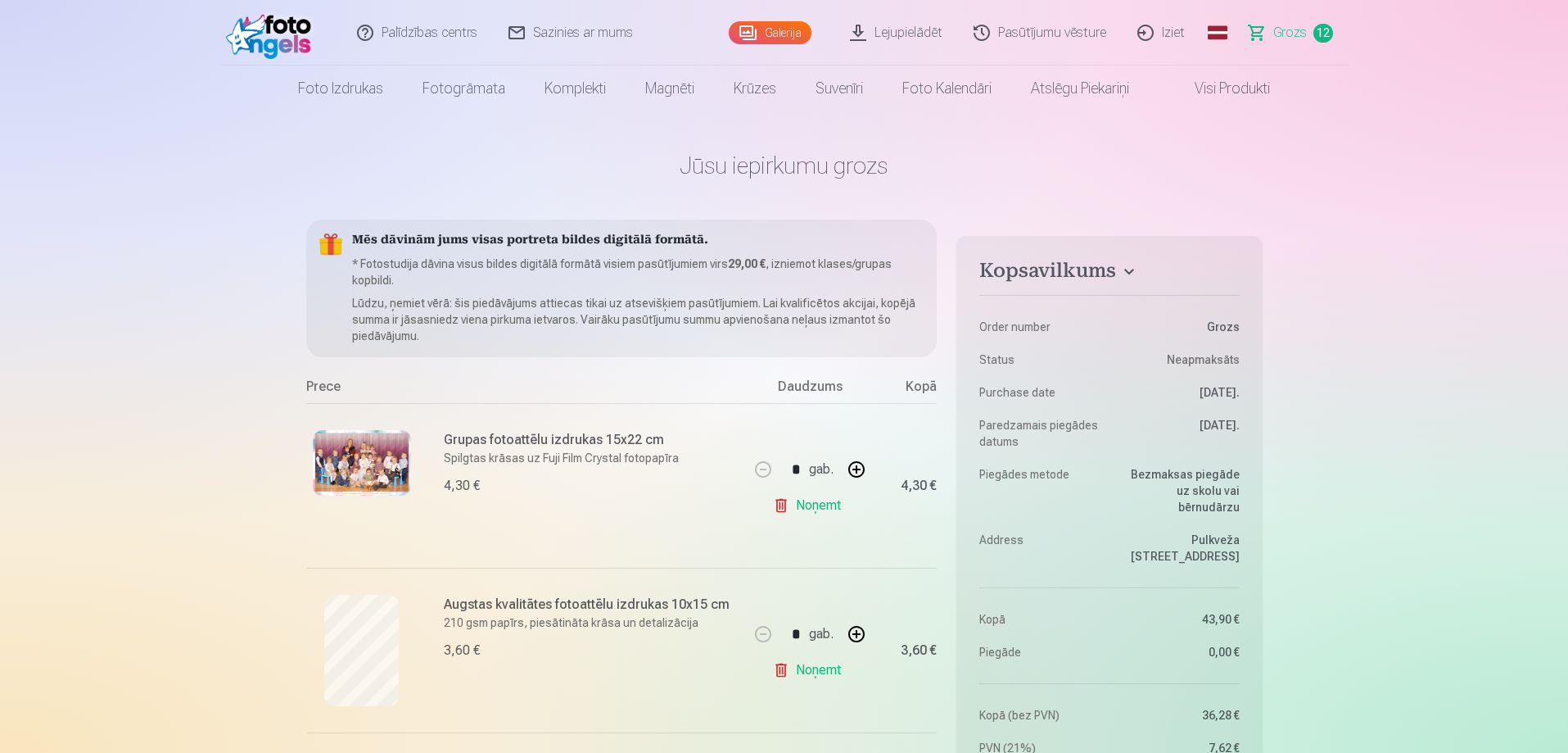
click at [808, 506] on link "Noņemt" at bounding box center [810, 506] width 74 height 33
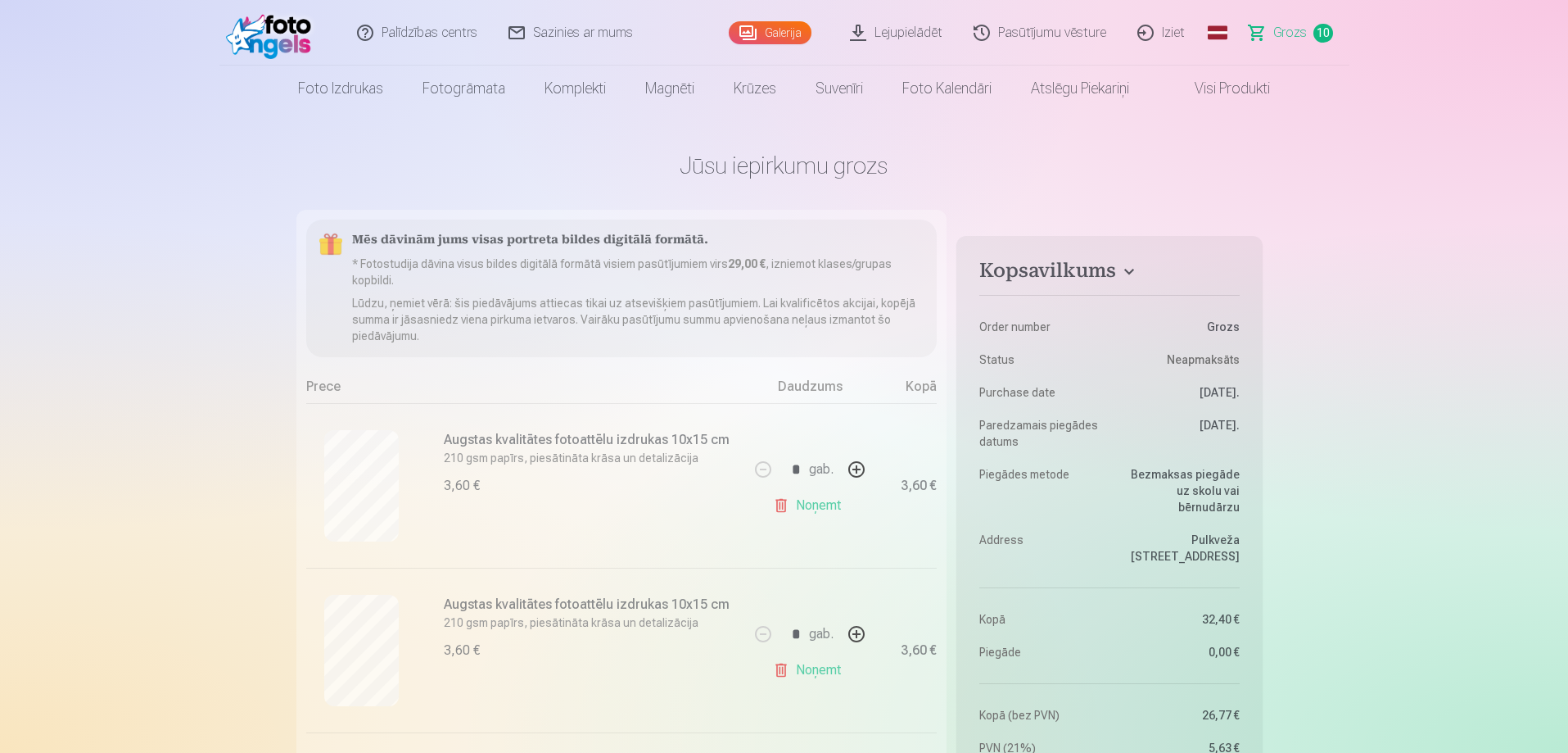
click at [808, 506] on link "Noņemt" at bounding box center [810, 506] width 74 height 33
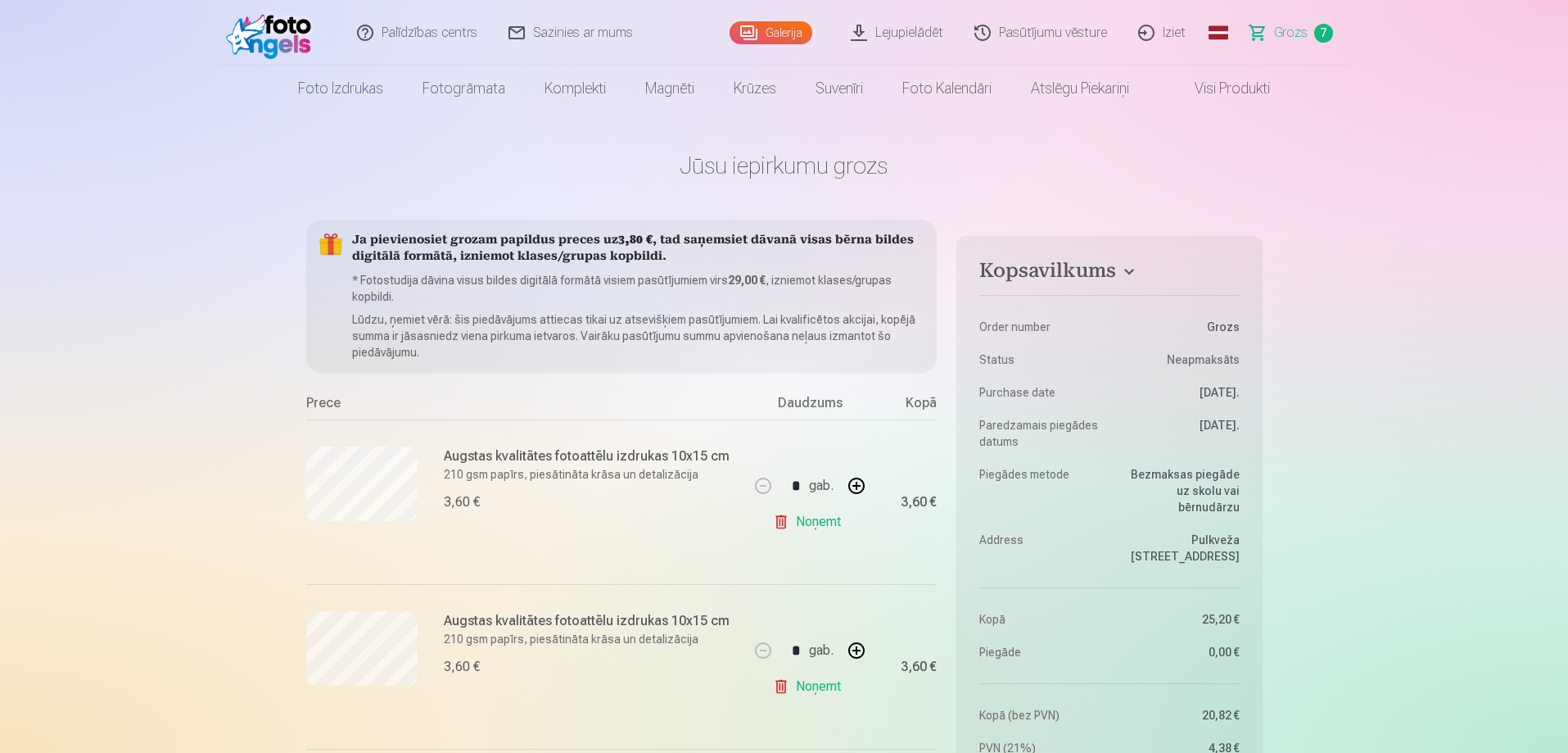
click at [808, 506] on link "Noņemt" at bounding box center [810, 522] width 74 height 33
click at [809, 519] on link "Noņemt" at bounding box center [810, 522] width 74 height 33
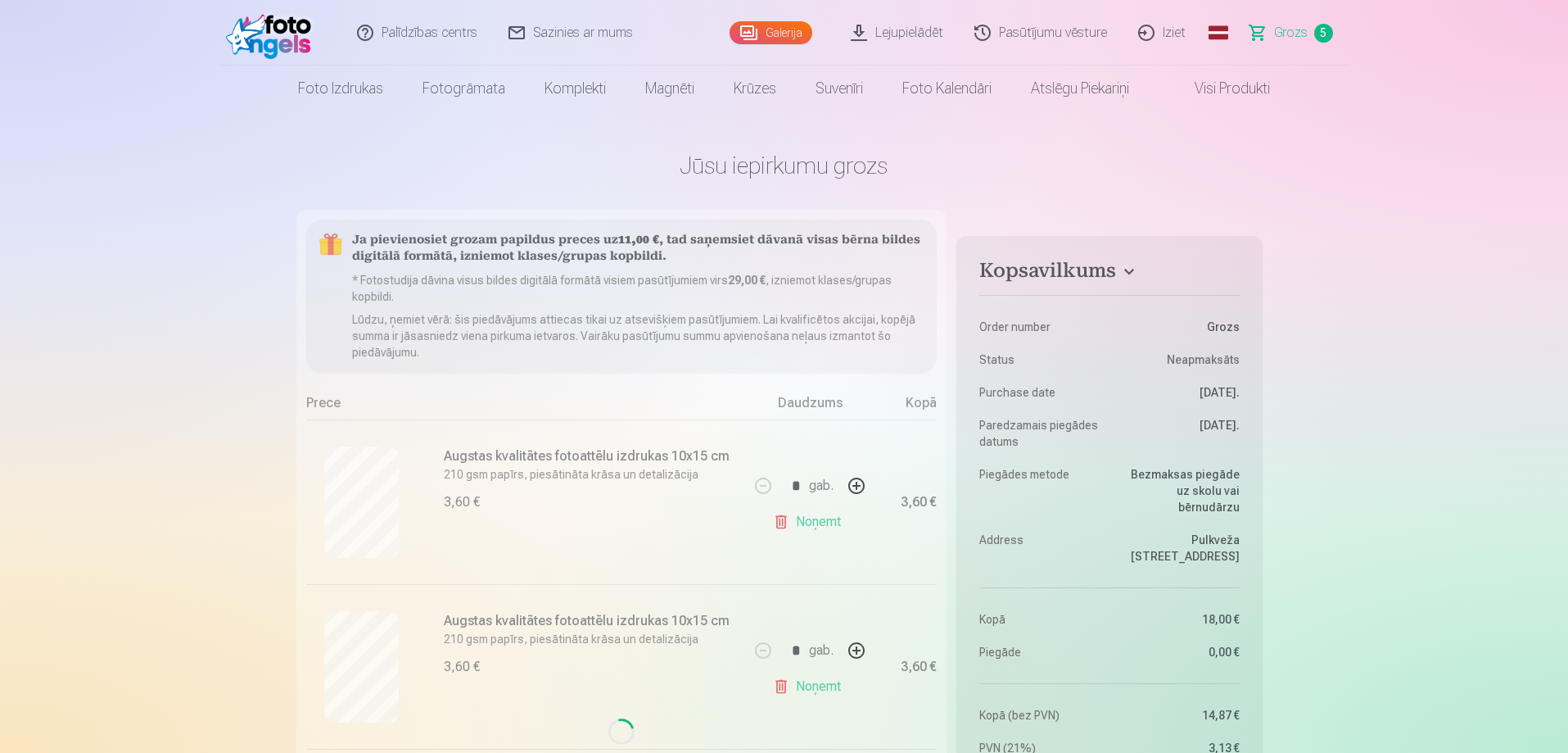
click at [809, 519] on link "Noņemt" at bounding box center [810, 522] width 74 height 33
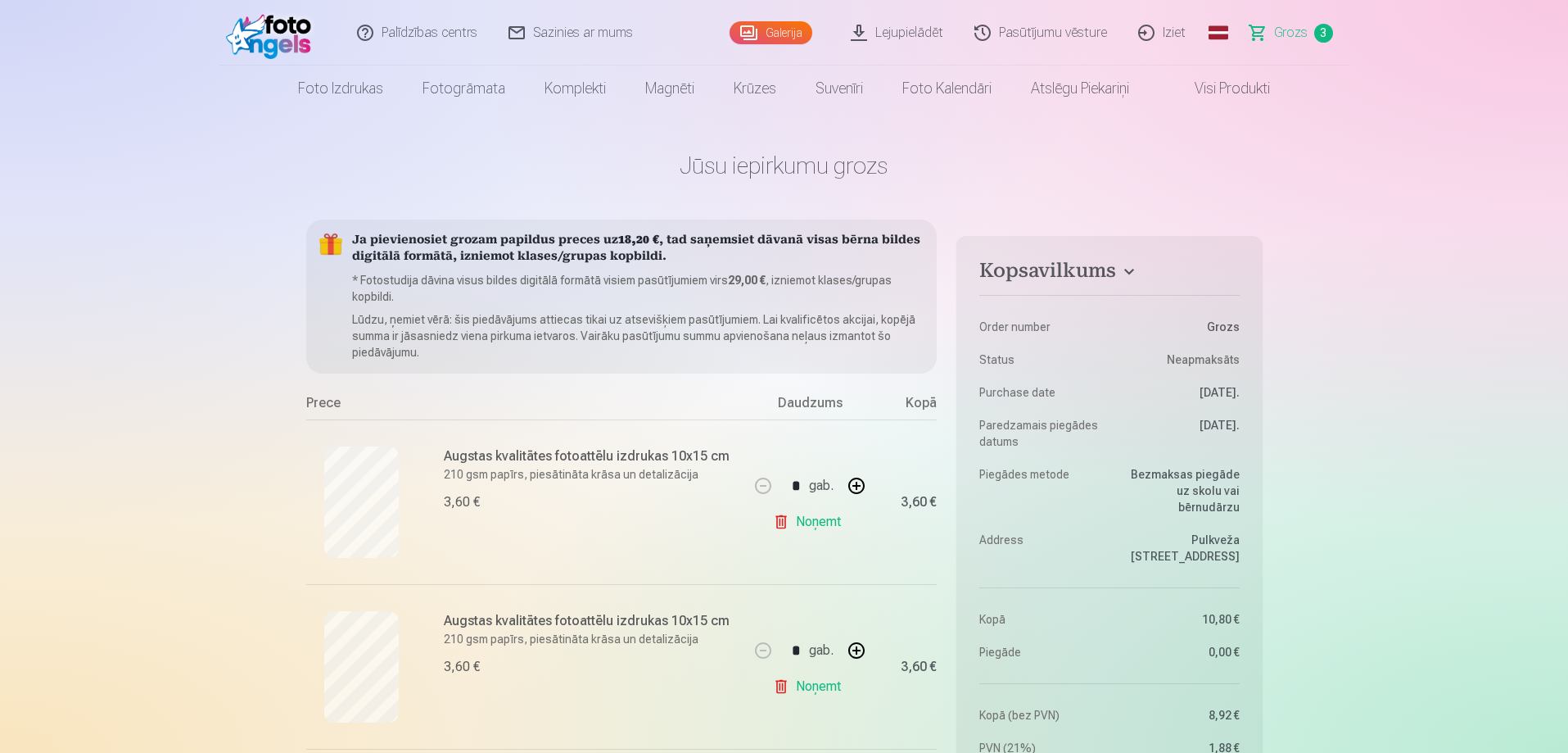
click at [809, 518] on link "Noņemt" at bounding box center [810, 522] width 74 height 33
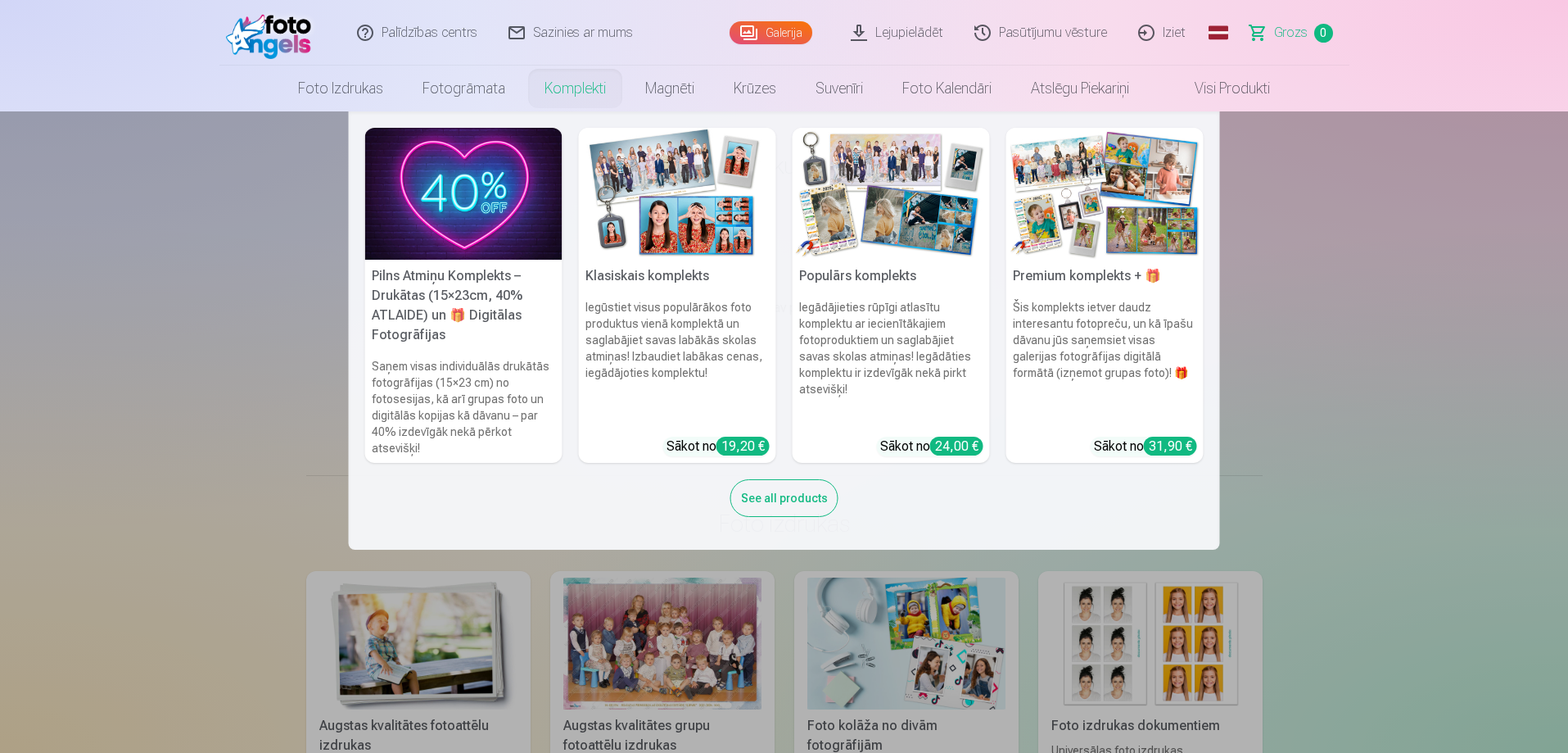
click at [557, 87] on link "Komplekti" at bounding box center [575, 89] width 100 height 46
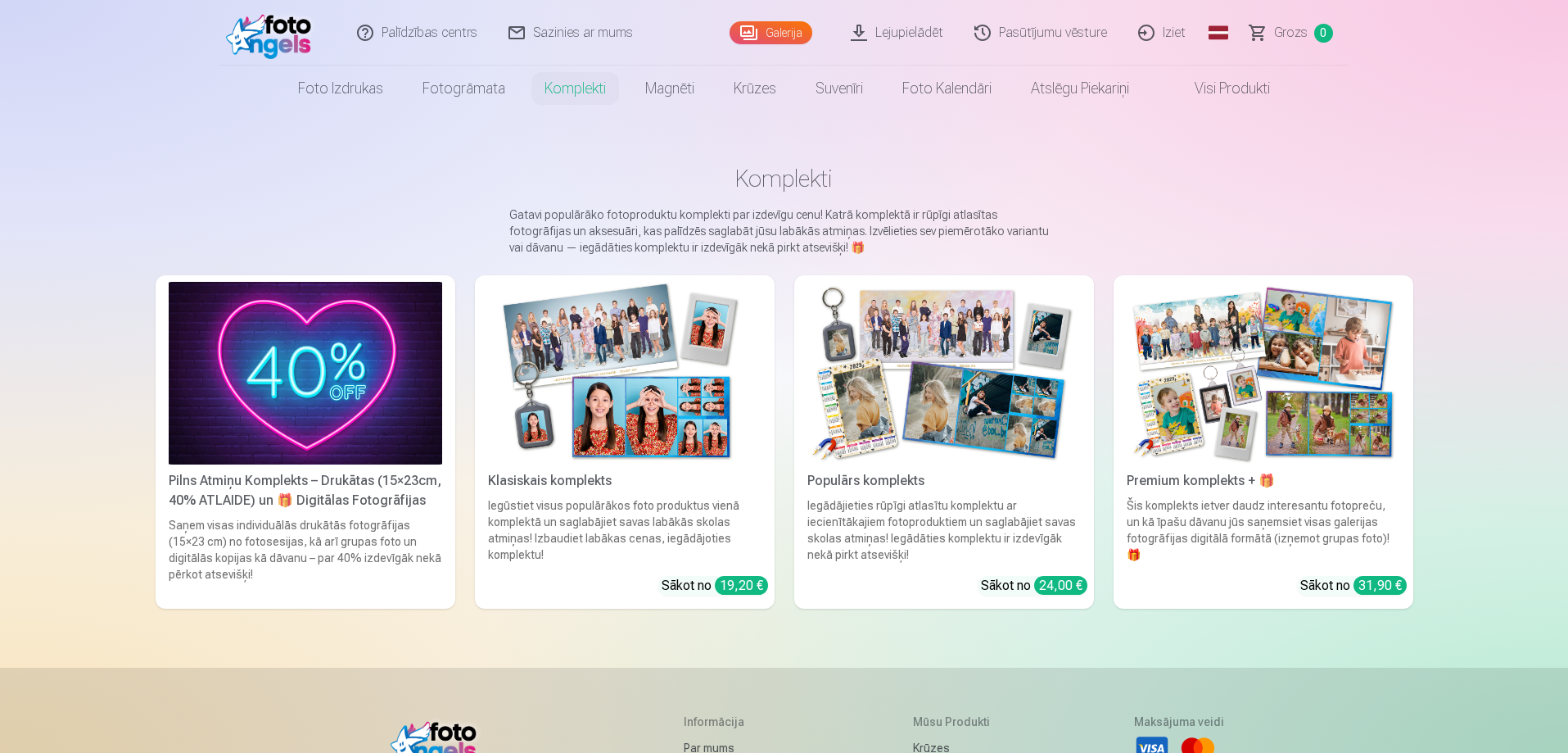
click at [621, 441] on img at bounding box center [624, 373] width 273 height 182
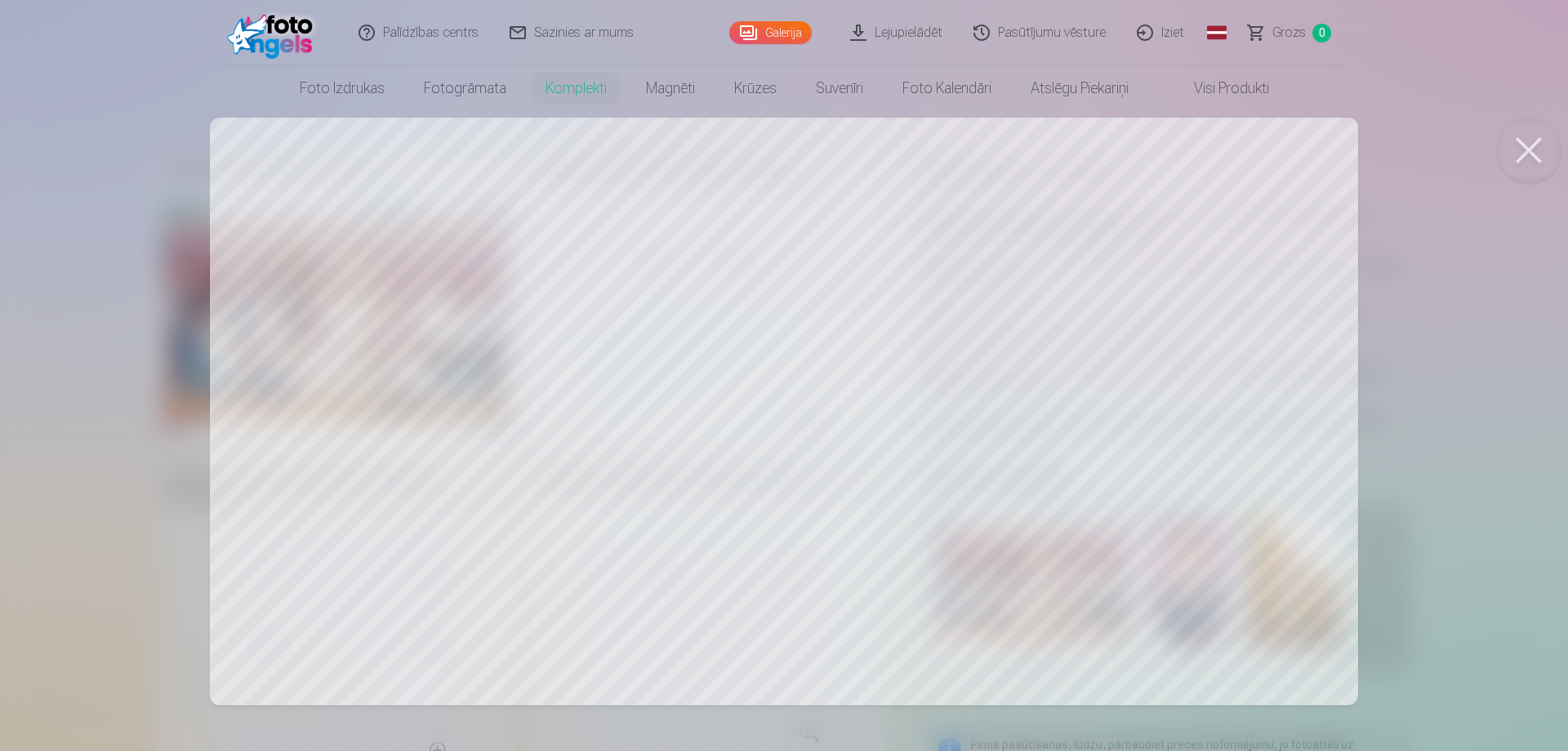
click at [1536, 145] on button at bounding box center [1529, 150] width 65 height 65
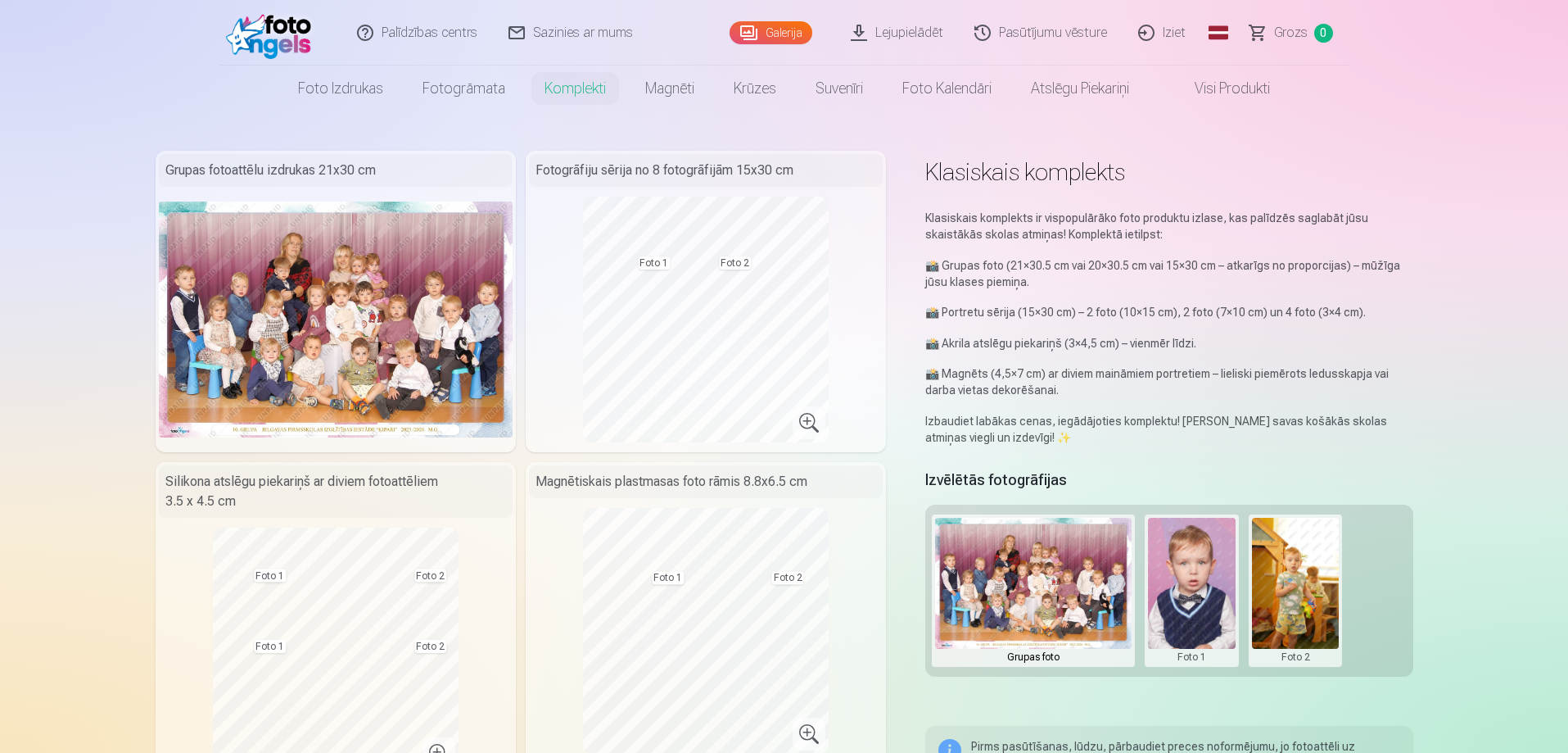
click at [325, 325] on img at bounding box center [336, 320] width 354 height 236
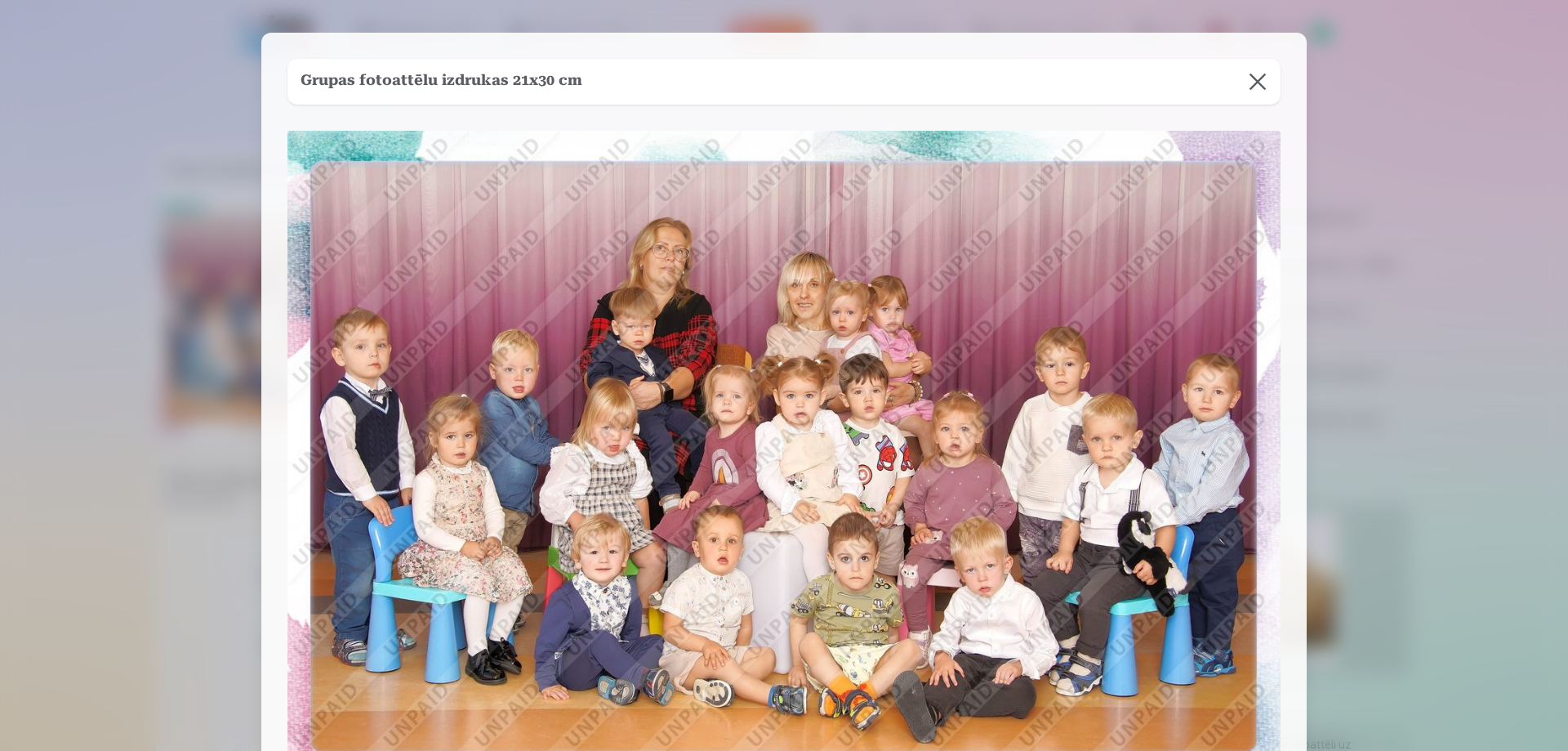
click at [1266, 79] on button at bounding box center [1258, 82] width 46 height 46
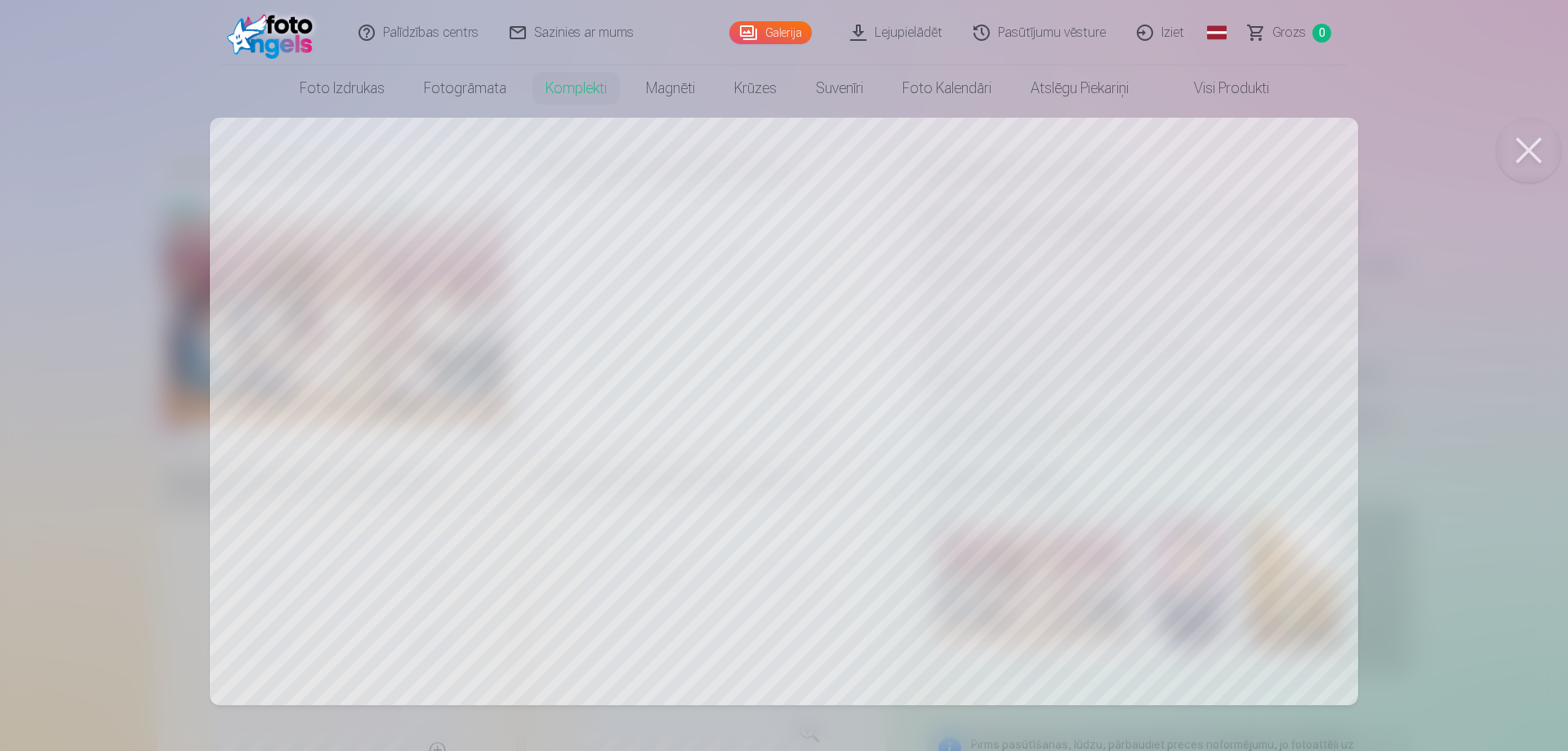
click at [1527, 148] on button at bounding box center [1529, 150] width 65 height 65
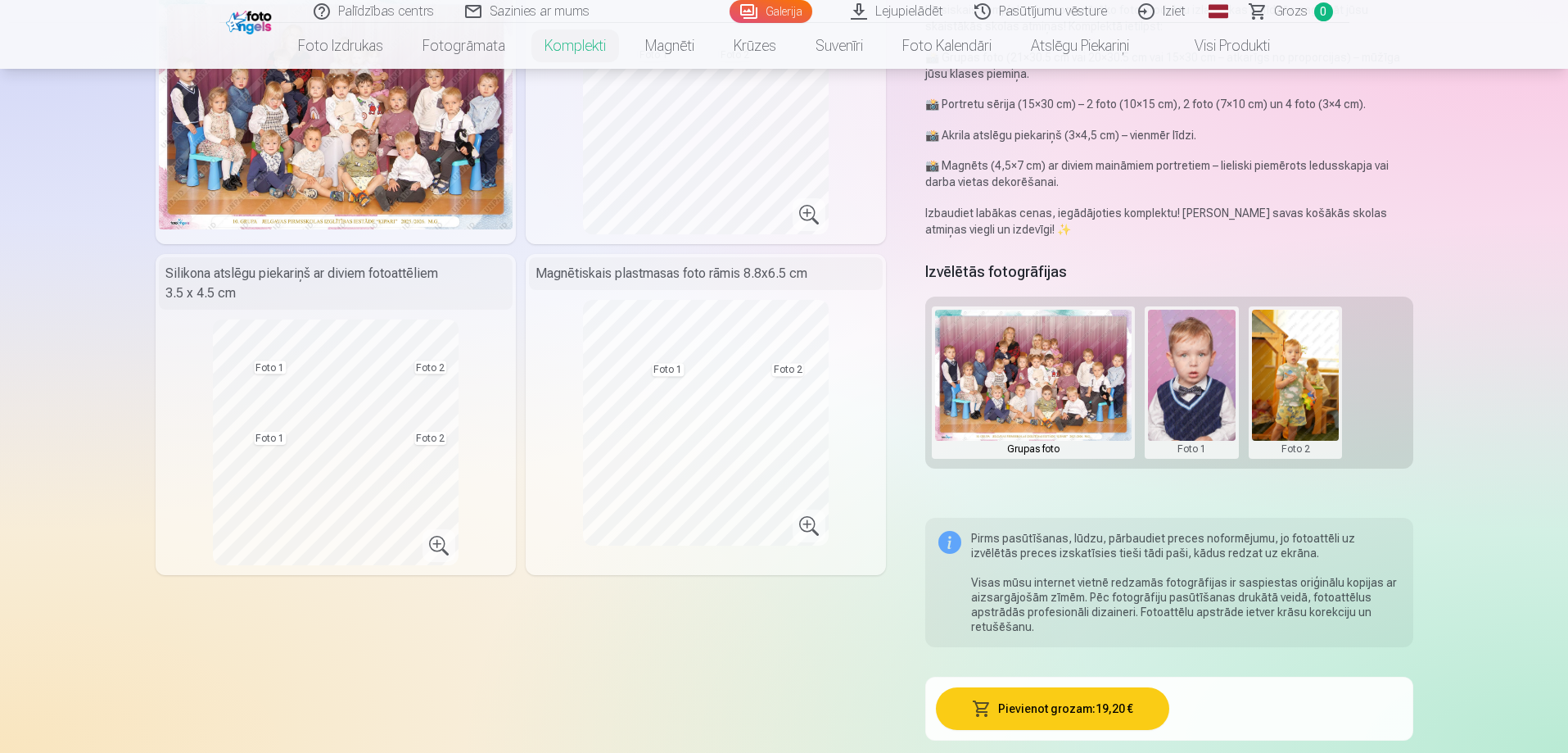
scroll to position [246, 0]
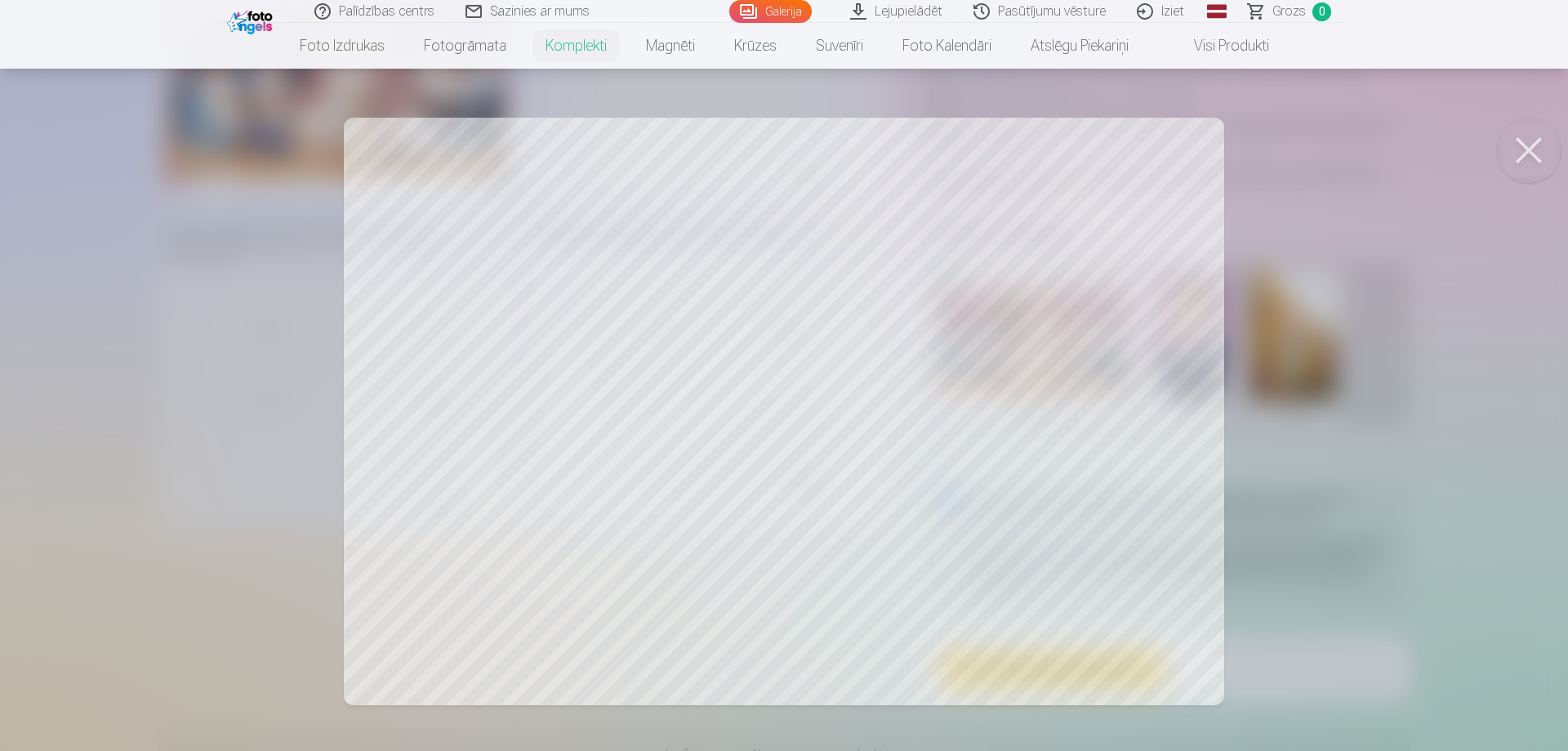
click at [630, 461] on div at bounding box center [784, 376] width 1568 height 751
drag, startPoint x: 635, startPoint y: 396, endPoint x: 840, endPoint y: 399, distance: 205.0
click at [840, 399] on div at bounding box center [784, 376] width 1568 height 751
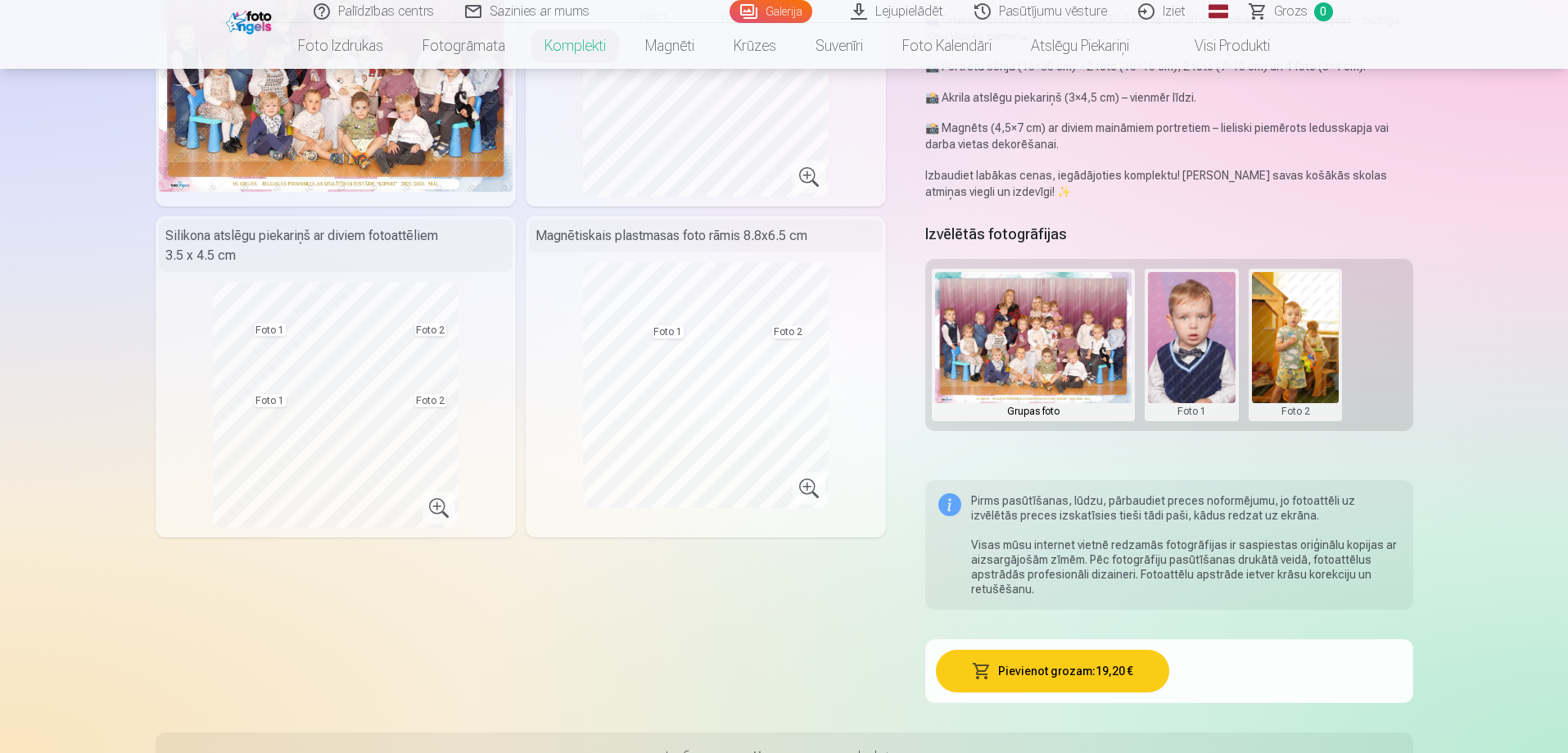
click at [657, 233] on div "Magnētiskais plastmasas foto rāmis 8.8x6.5 cm" at bounding box center [705, 236] width 354 height 33
click at [1072, 337] on img at bounding box center [1033, 338] width 197 height 131
click at [1155, 338] on button at bounding box center [1192, 345] width 88 height 146
click at [1295, 363] on div at bounding box center [784, 376] width 1568 height 753
click at [1291, 354] on button at bounding box center [1296, 345] width 88 height 146
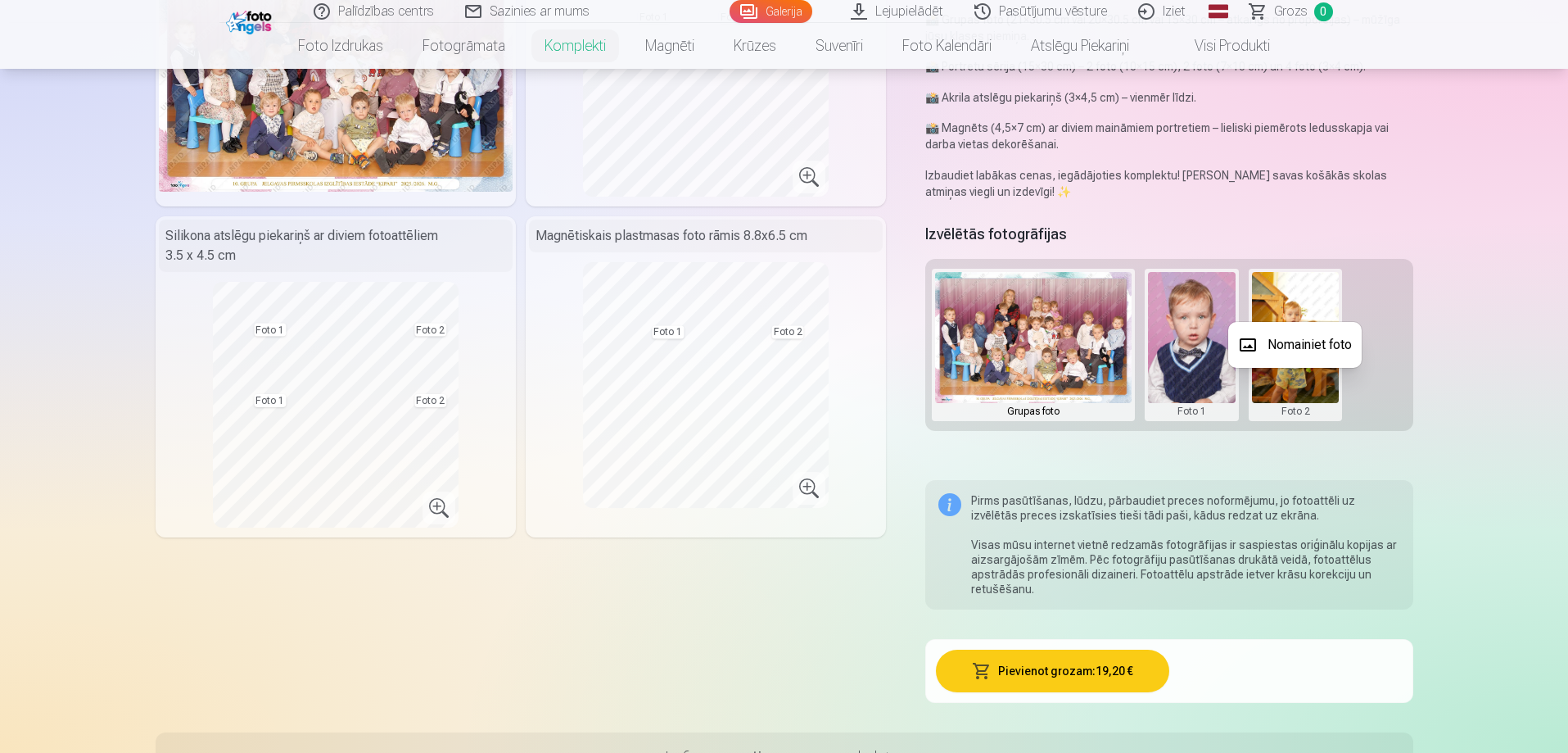
click at [1302, 344] on button "Nomainiet foto" at bounding box center [1295, 346] width 133 height 46
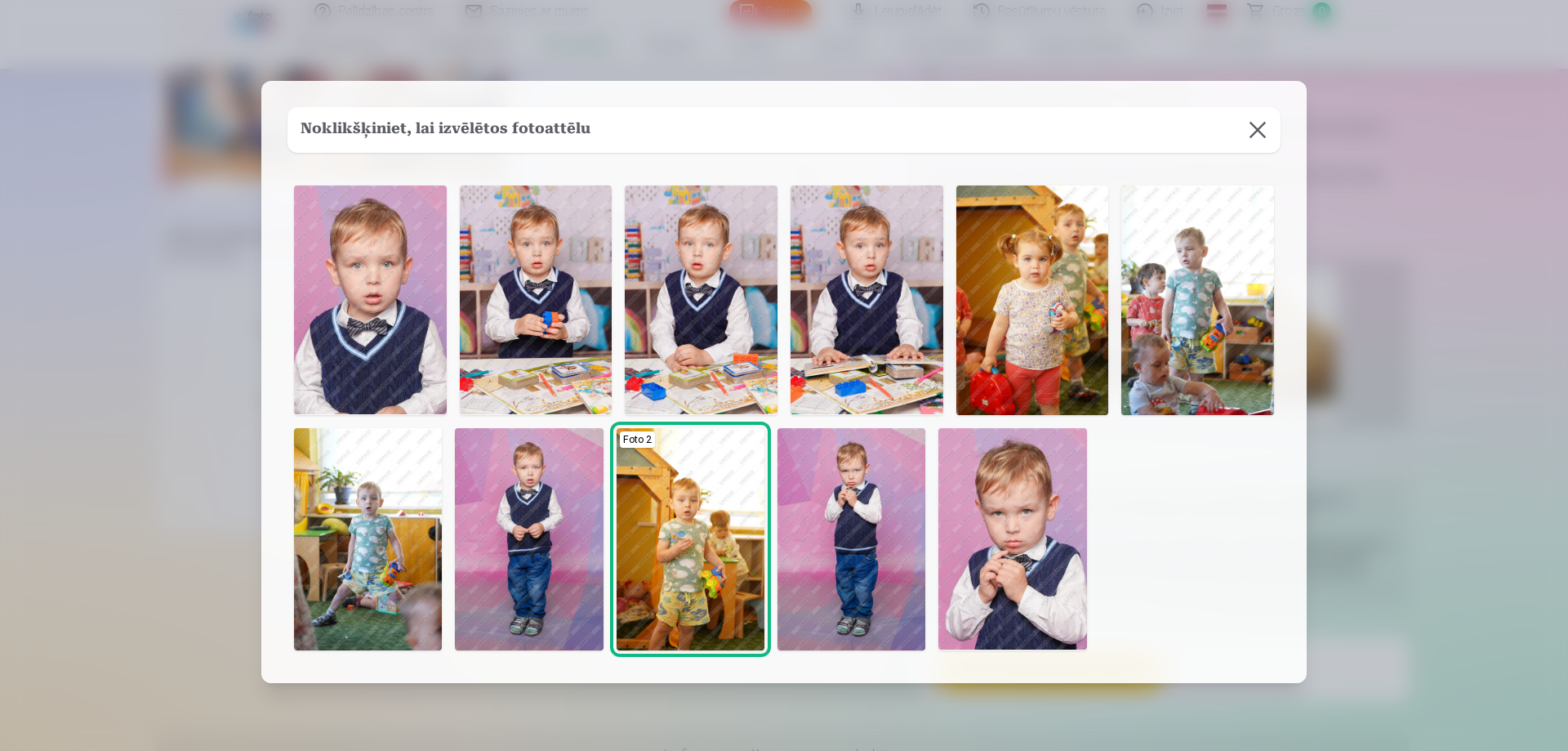
click at [709, 311] on img at bounding box center [701, 300] width 153 height 229
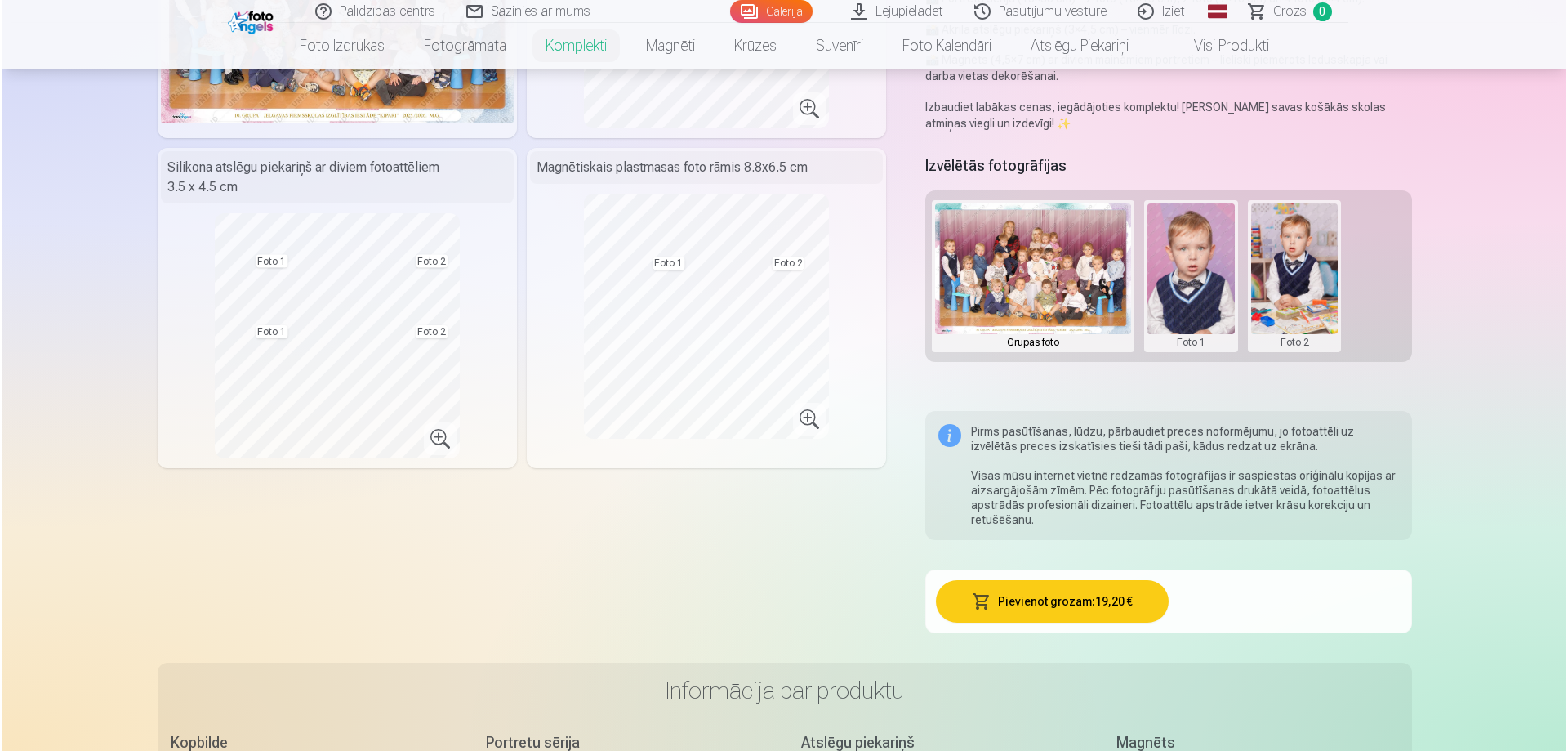
scroll to position [326, 0]
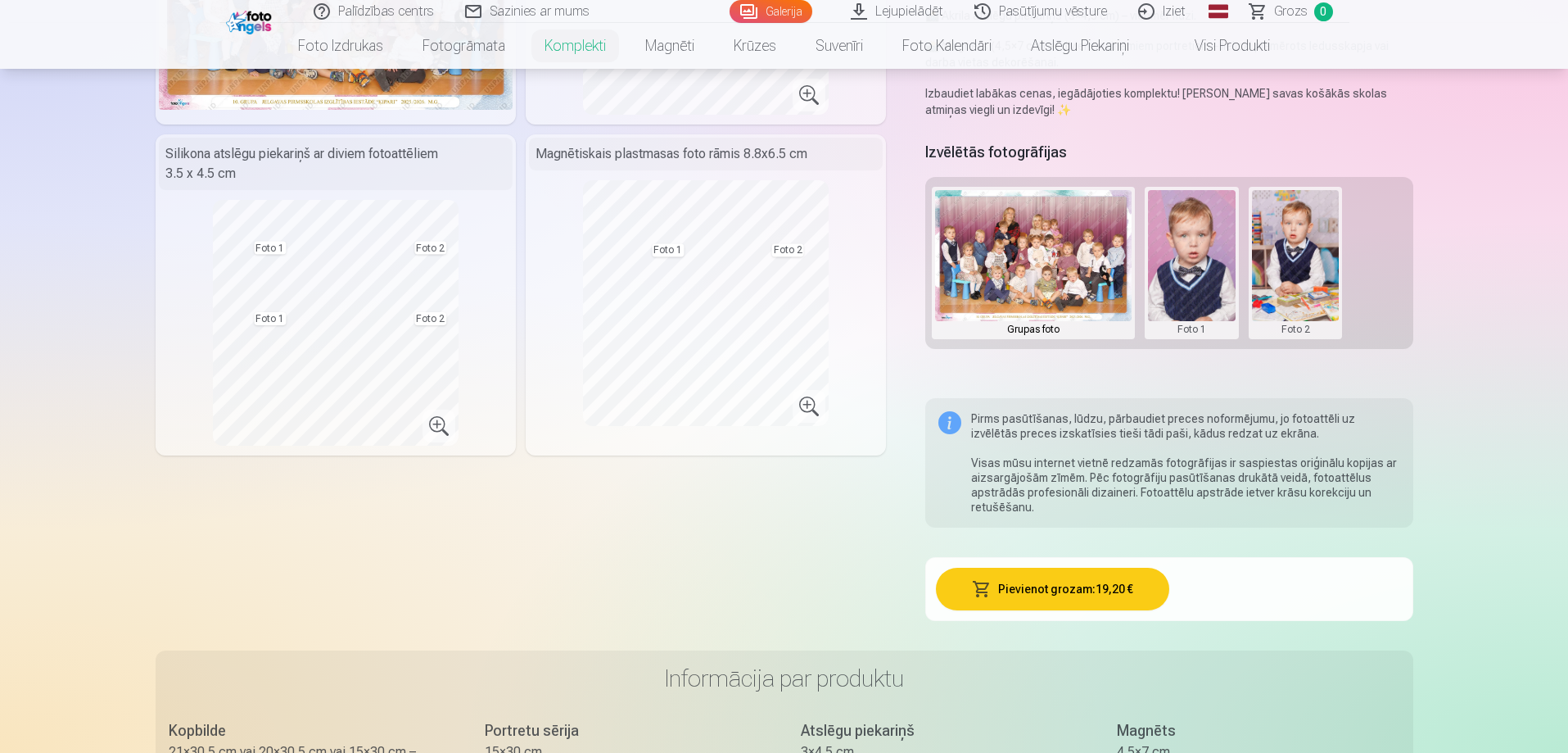
click at [1056, 593] on button "Pievienot grozam : 19,20 €" at bounding box center [1053, 589] width 234 height 42
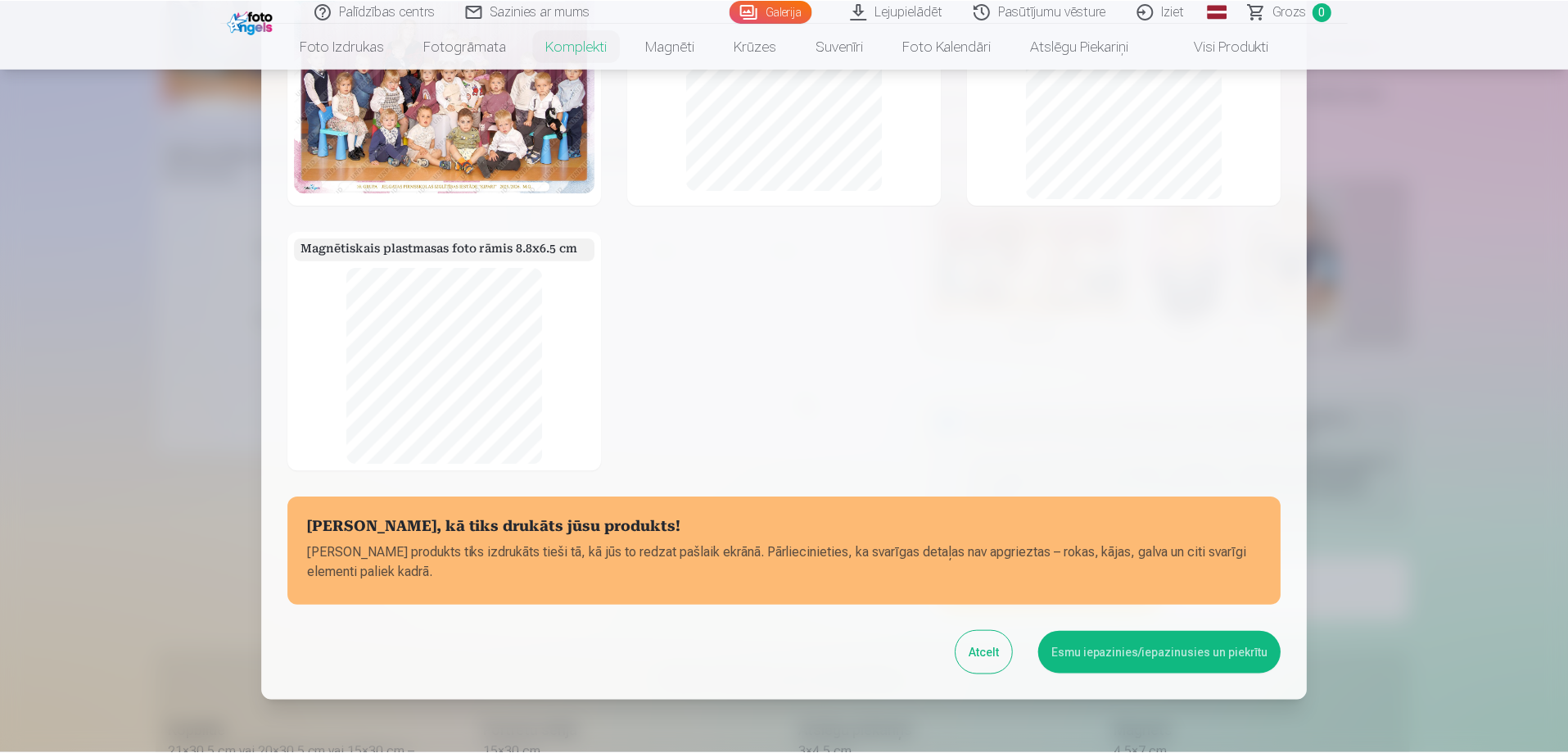
scroll to position [0, 0]
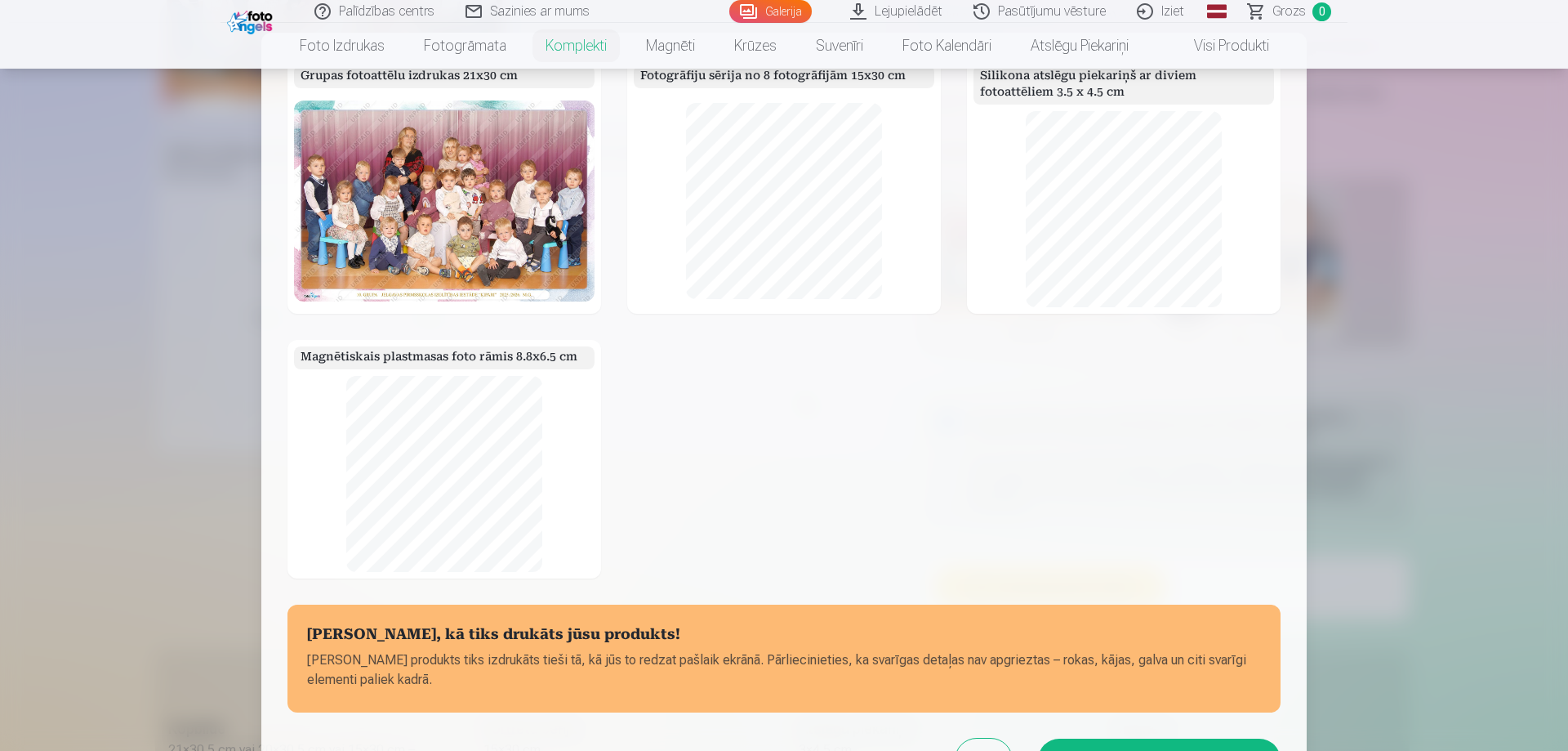
click at [1438, 377] on div at bounding box center [784, 376] width 1568 height 751
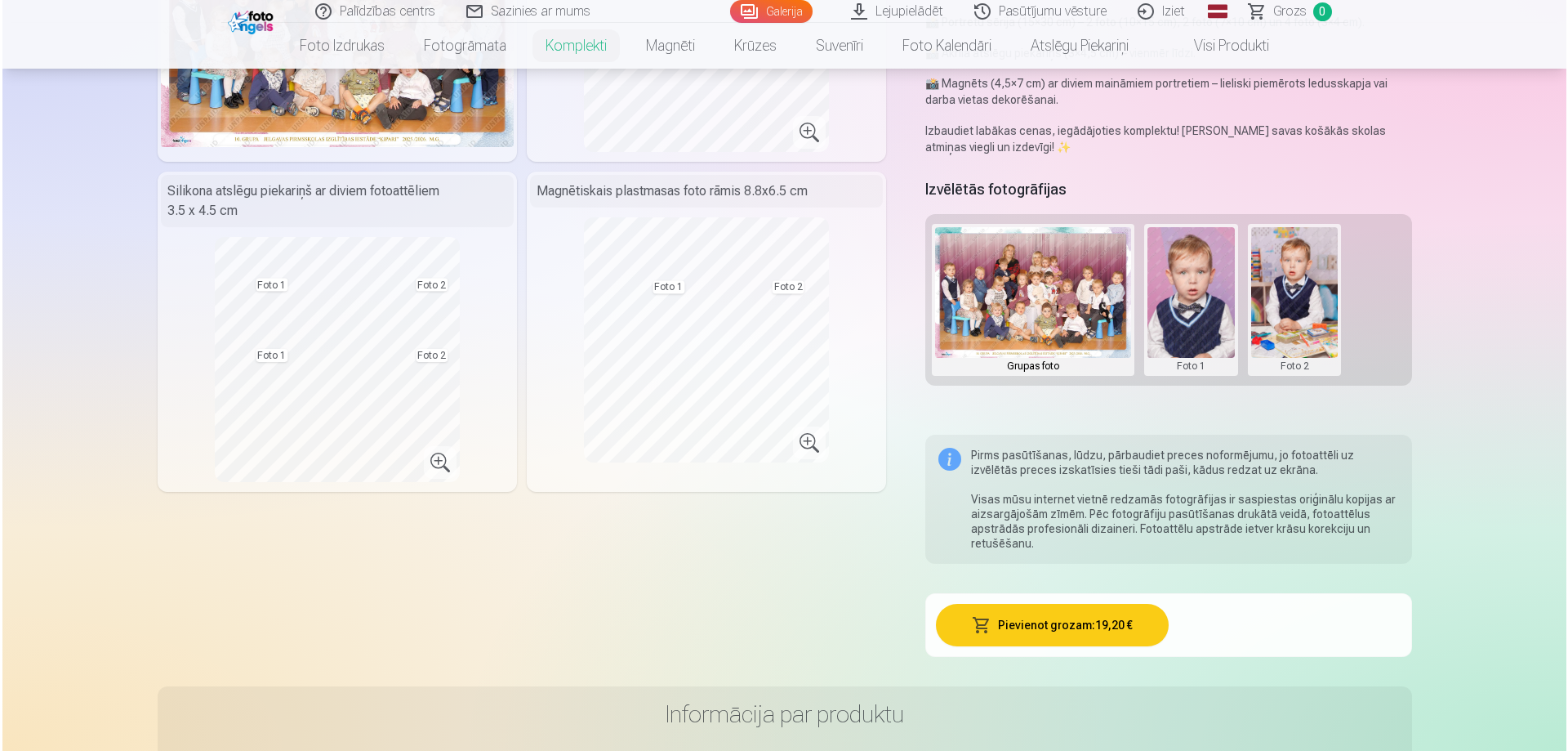
scroll to position [572, 0]
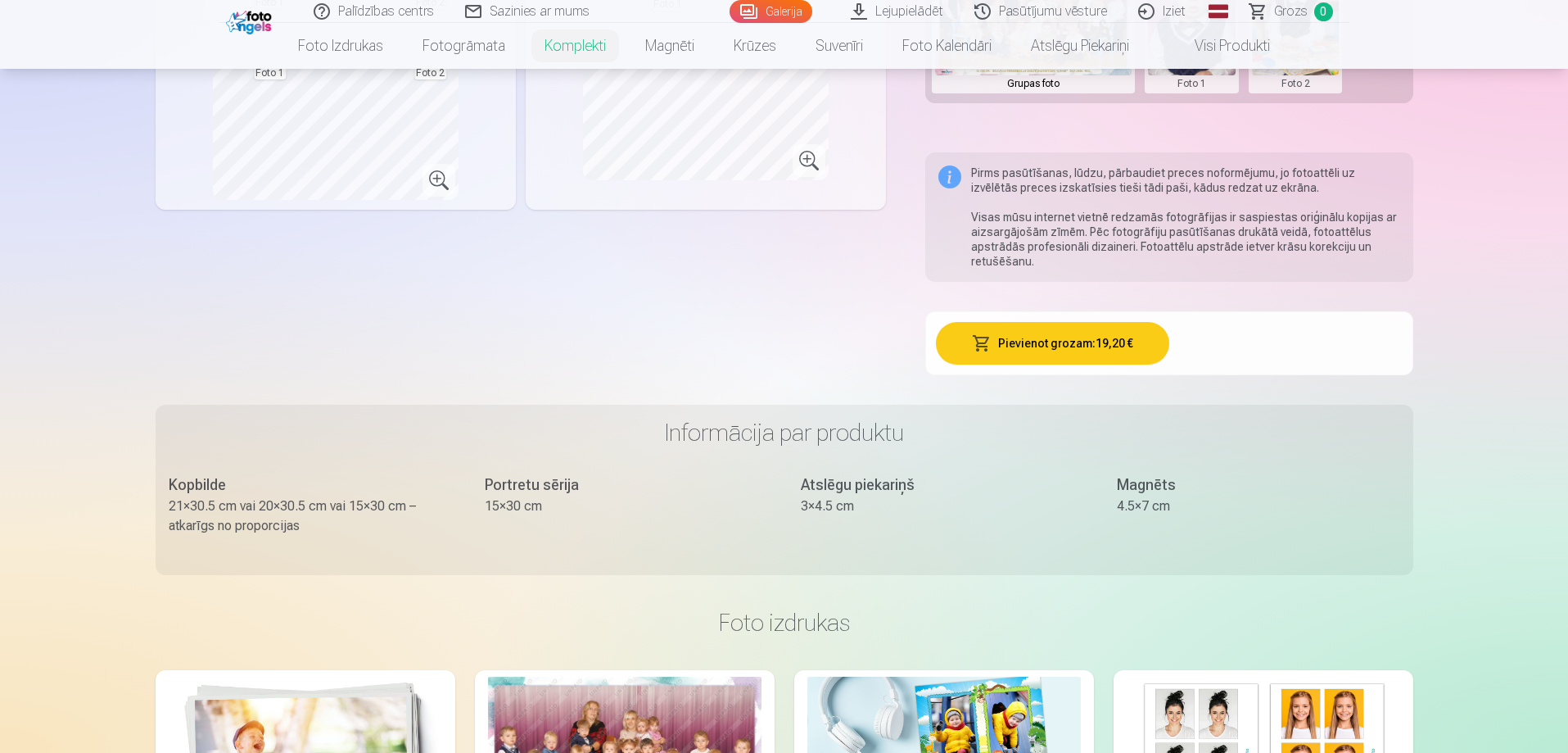
click at [1098, 340] on button "Pievienot grozam : 19,20 €" at bounding box center [1053, 344] width 234 height 42
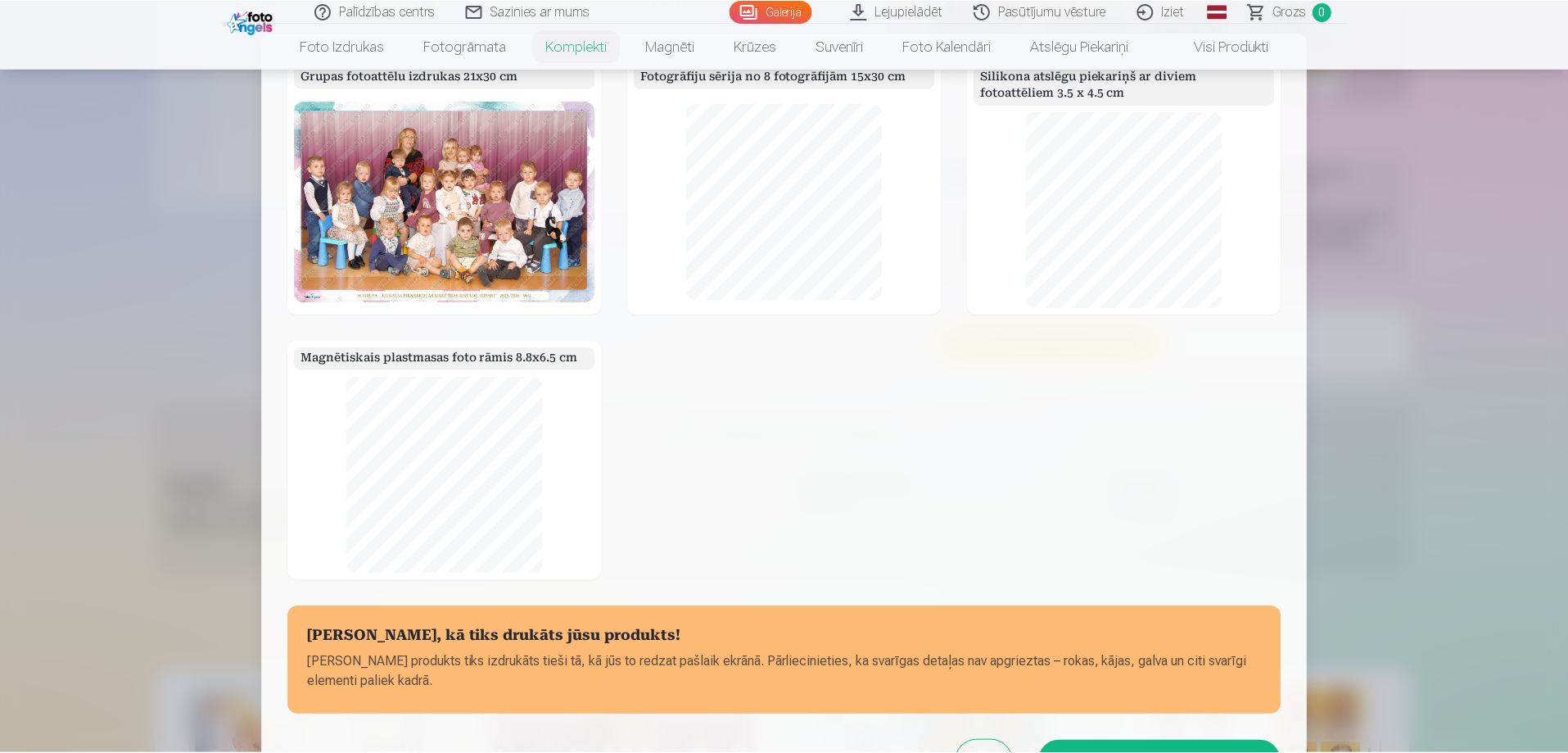
scroll to position [187, 0]
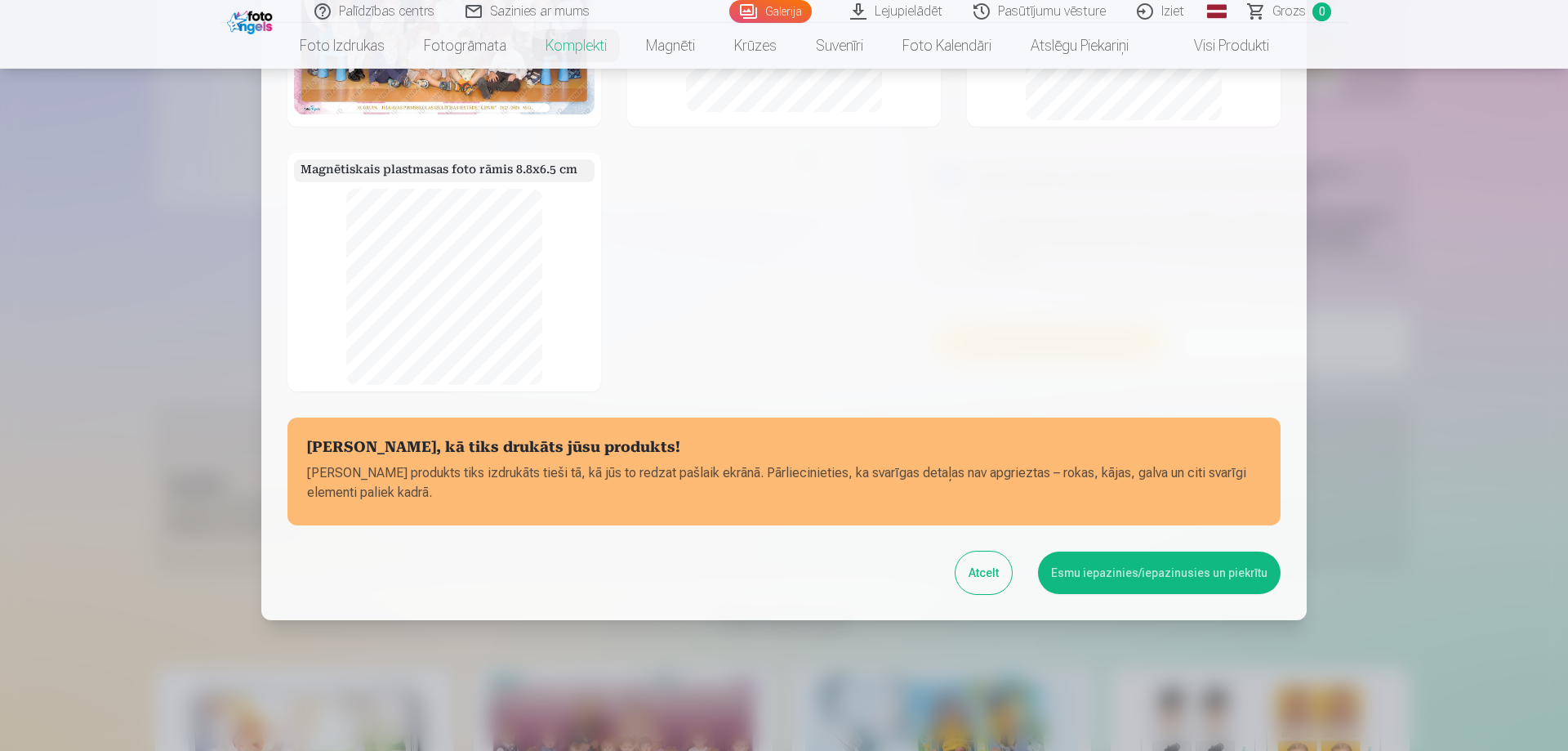
click at [1156, 573] on button "Esmu iepazinies/iepazinusies un piekrītu" at bounding box center [1160, 573] width 243 height 42
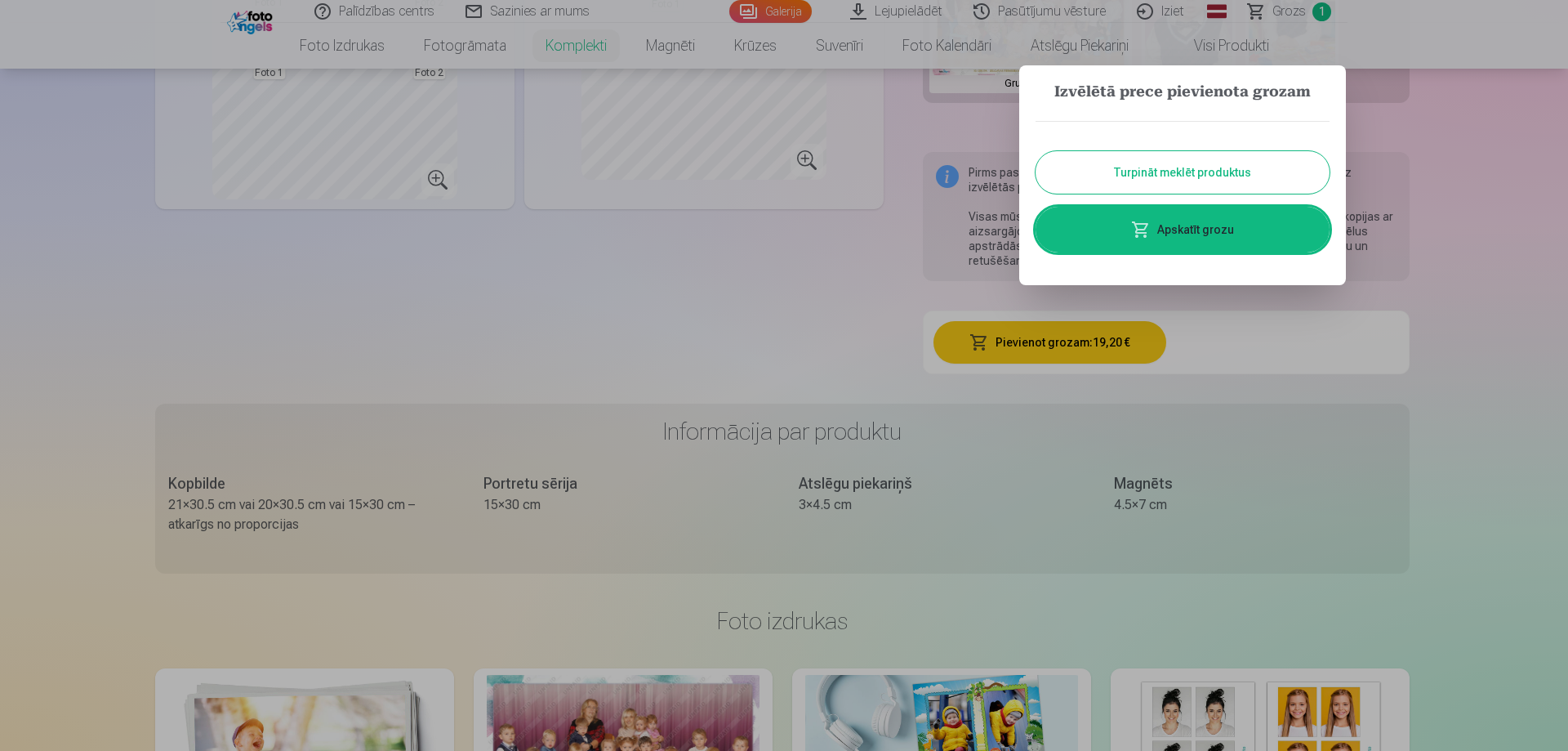
click at [1194, 177] on button "Turpināt meklēt produktus" at bounding box center [1183, 172] width 295 height 42
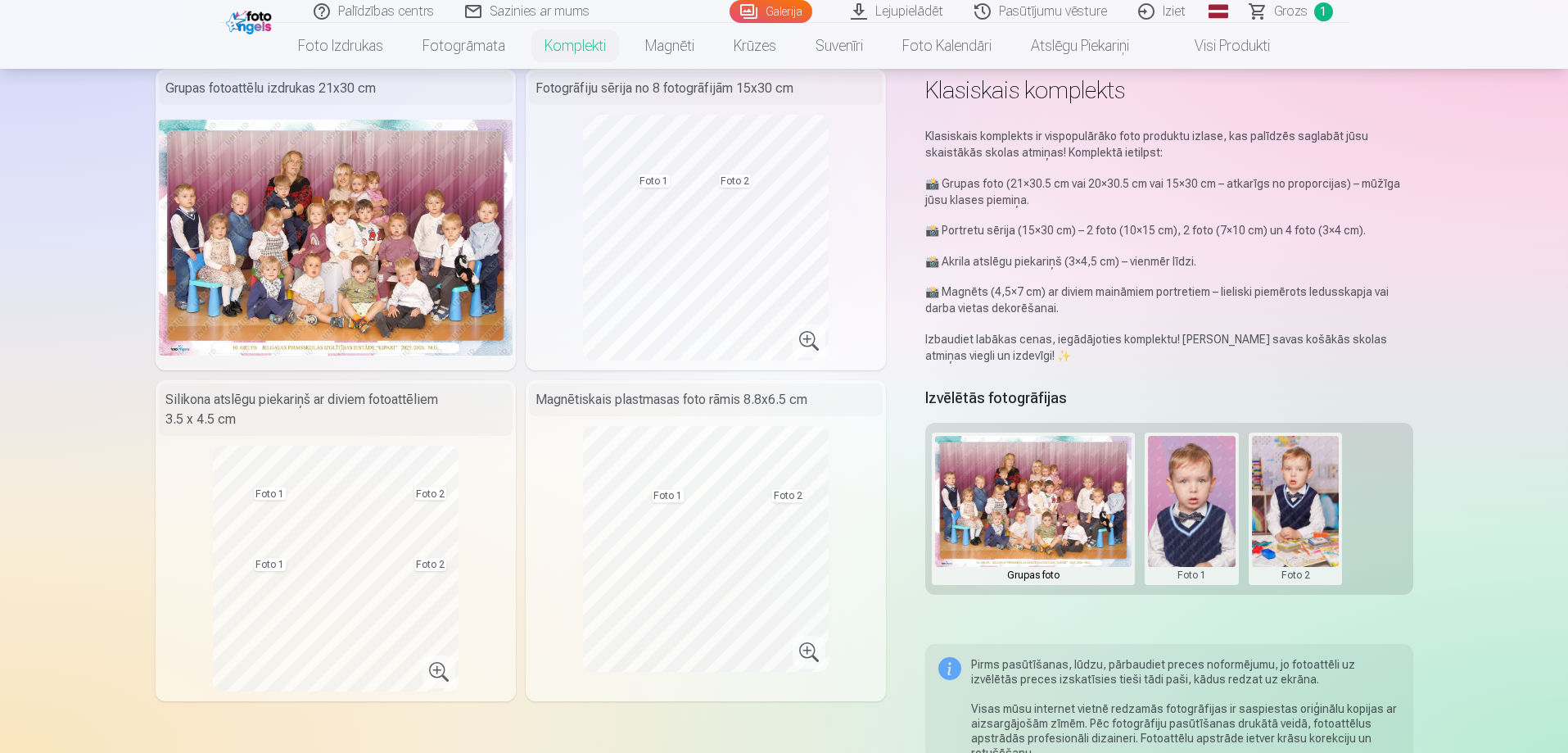
scroll to position [0, 0]
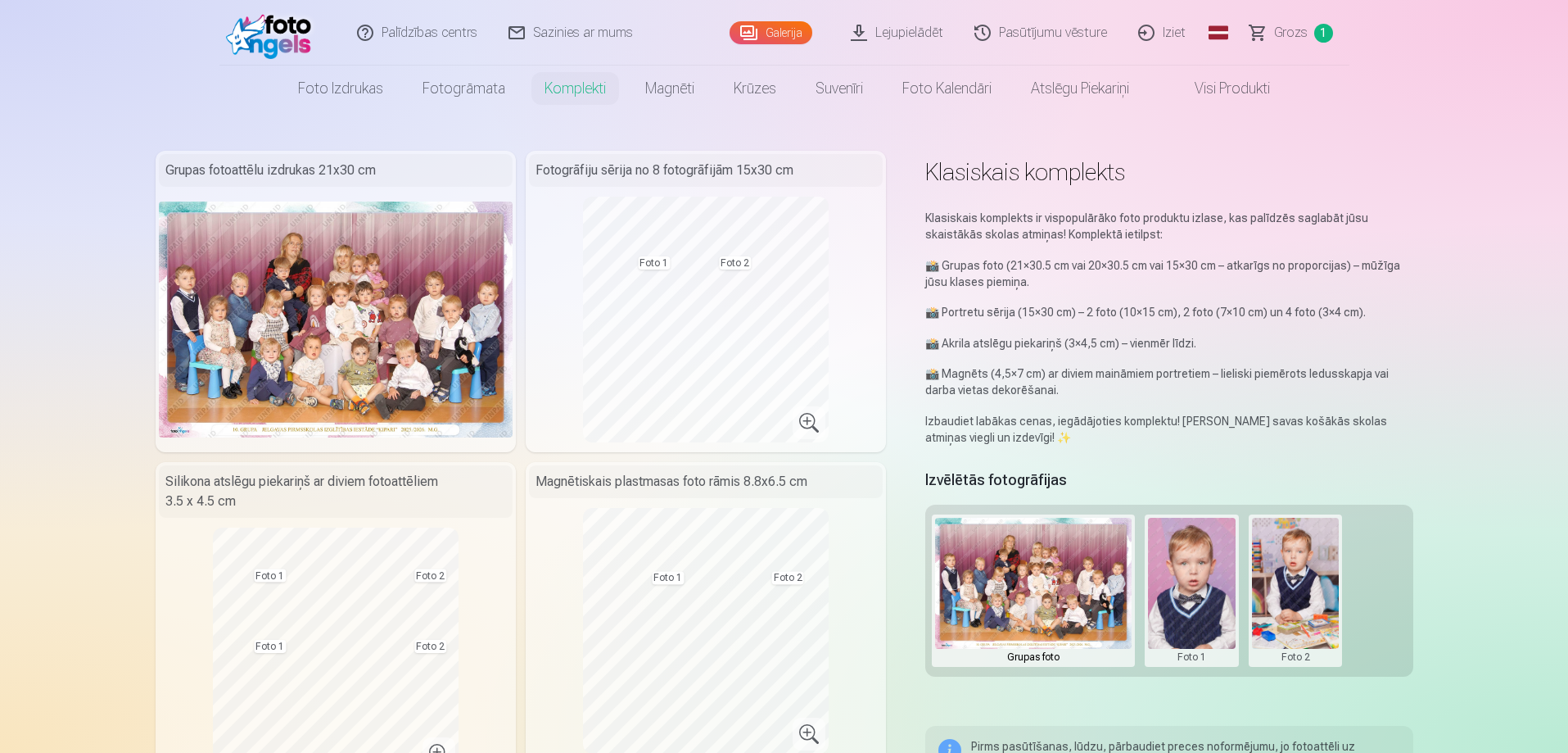
click at [777, 35] on link "Galerija" at bounding box center [771, 33] width 83 height 23
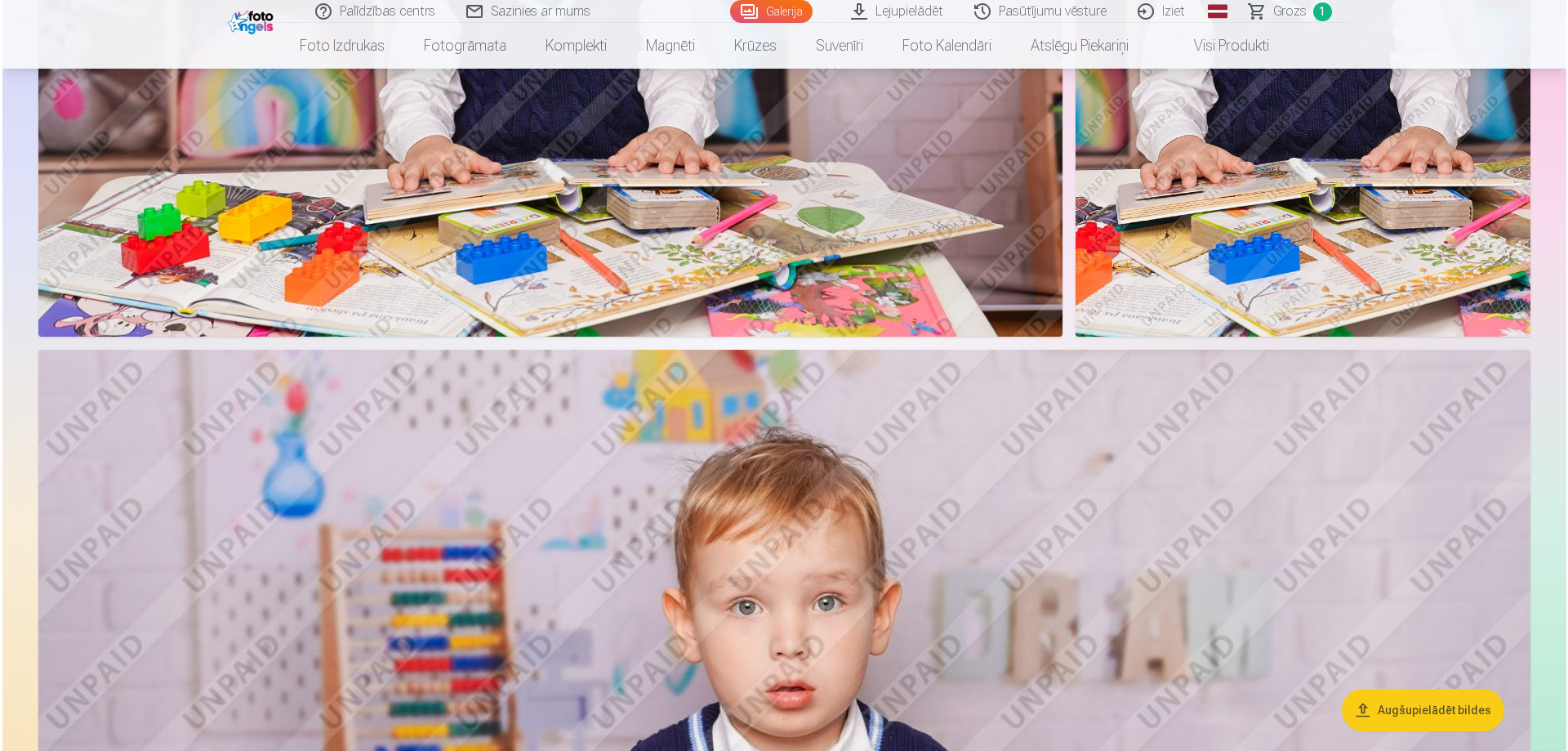
scroll to position [3023, 0]
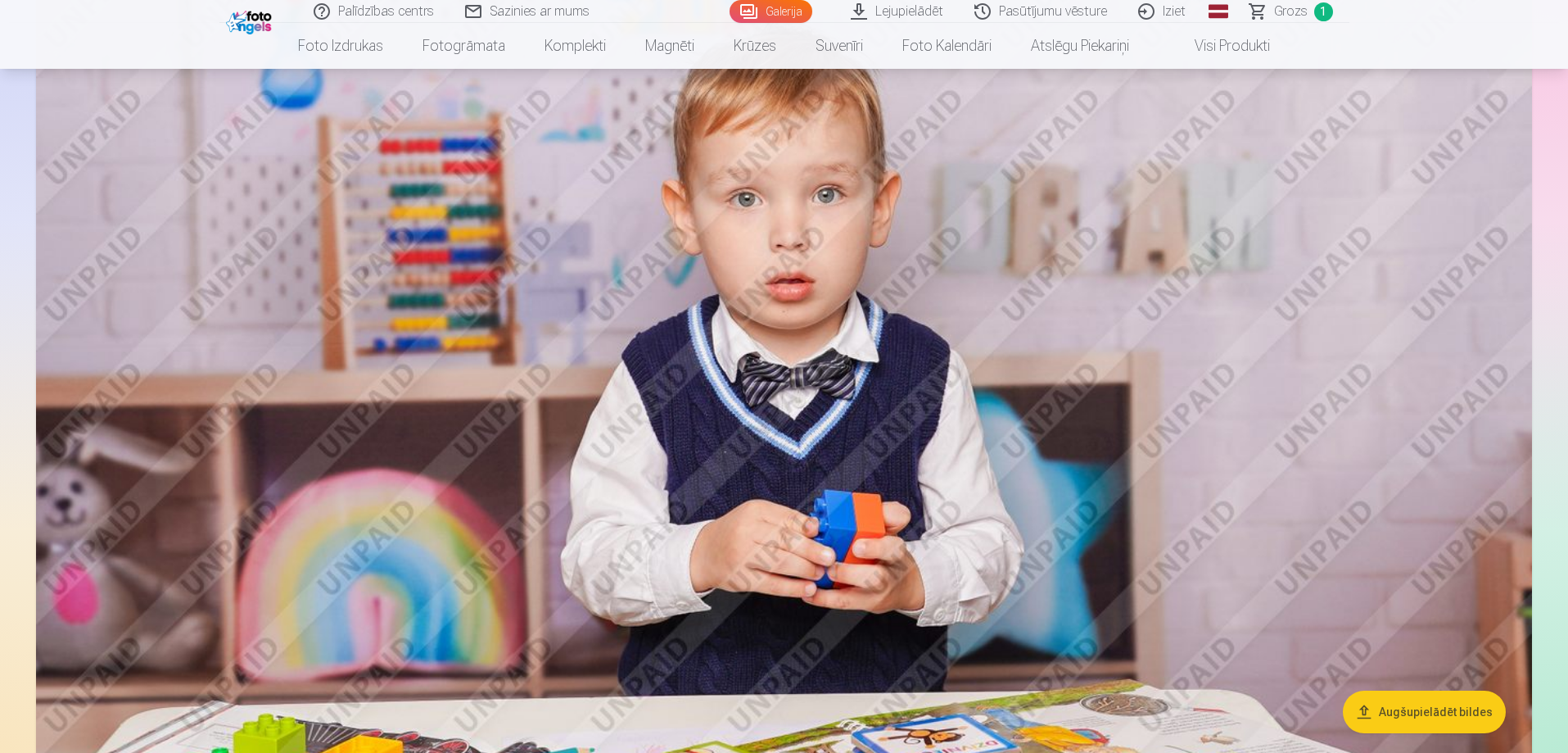
click at [967, 367] on img at bounding box center [784, 440] width 1497 height 998
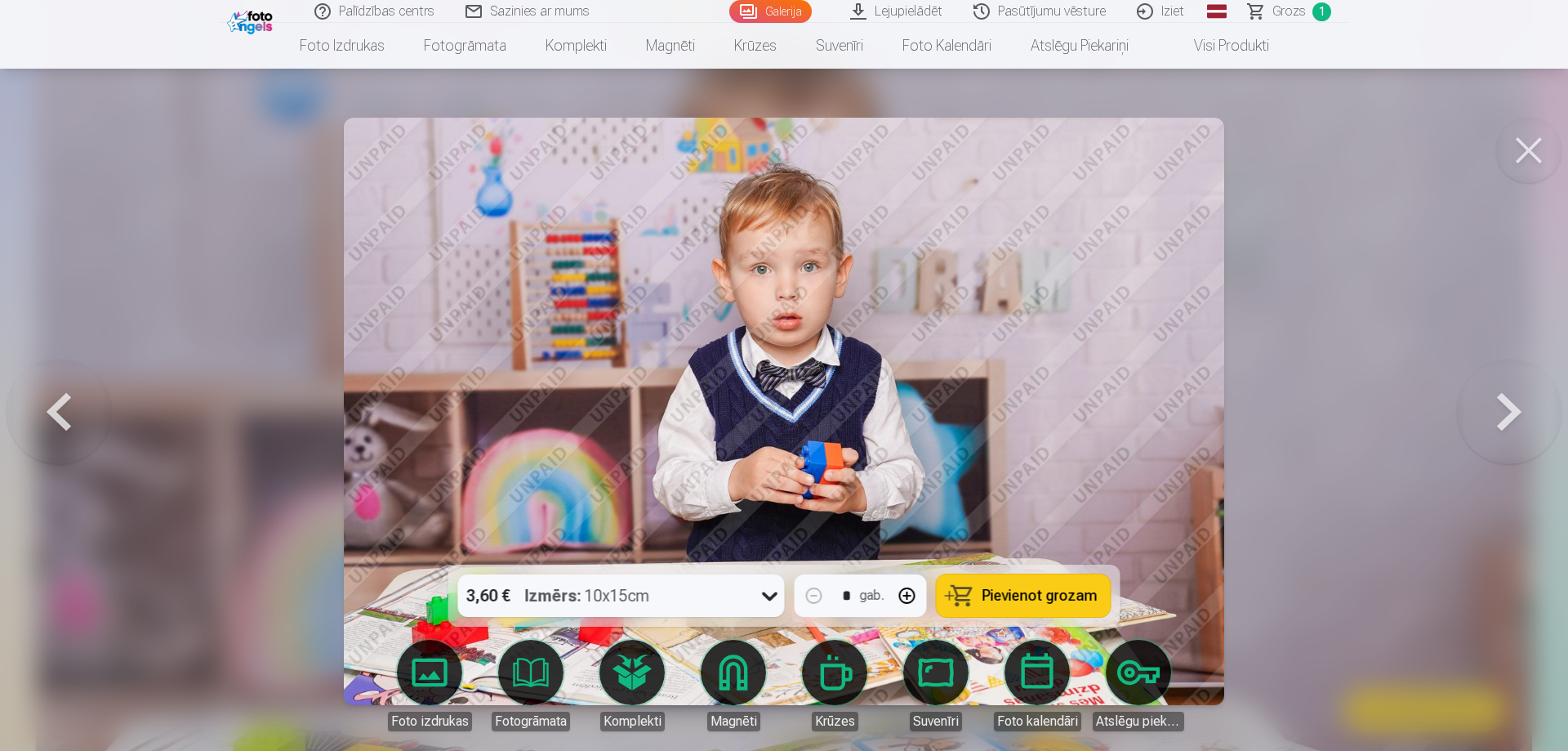
click at [1033, 590] on span "Pievienot grozam" at bounding box center [1041, 595] width 116 height 14
click at [1500, 408] on button at bounding box center [1509, 411] width 105 height 273
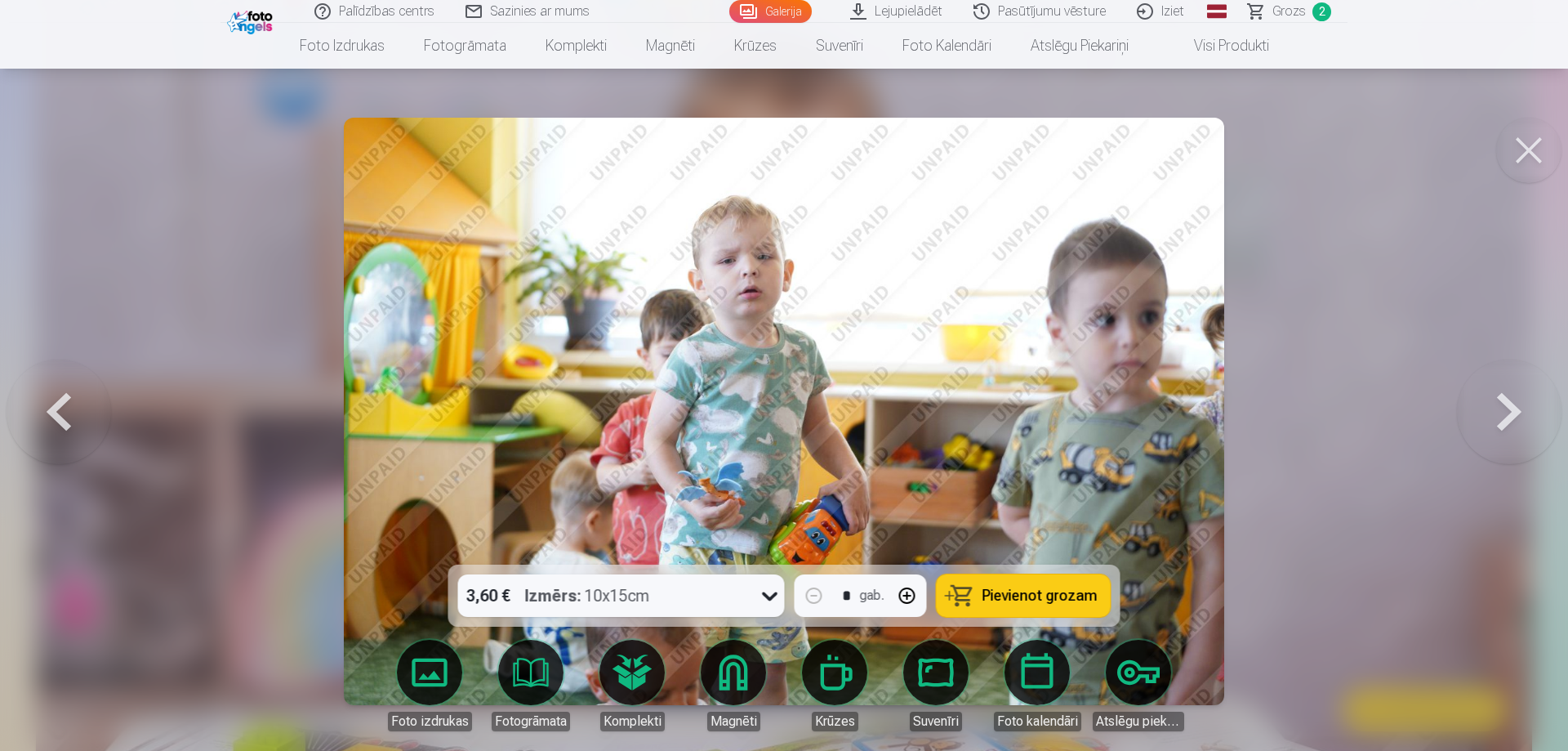
click at [1500, 408] on button at bounding box center [1509, 411] width 105 height 273
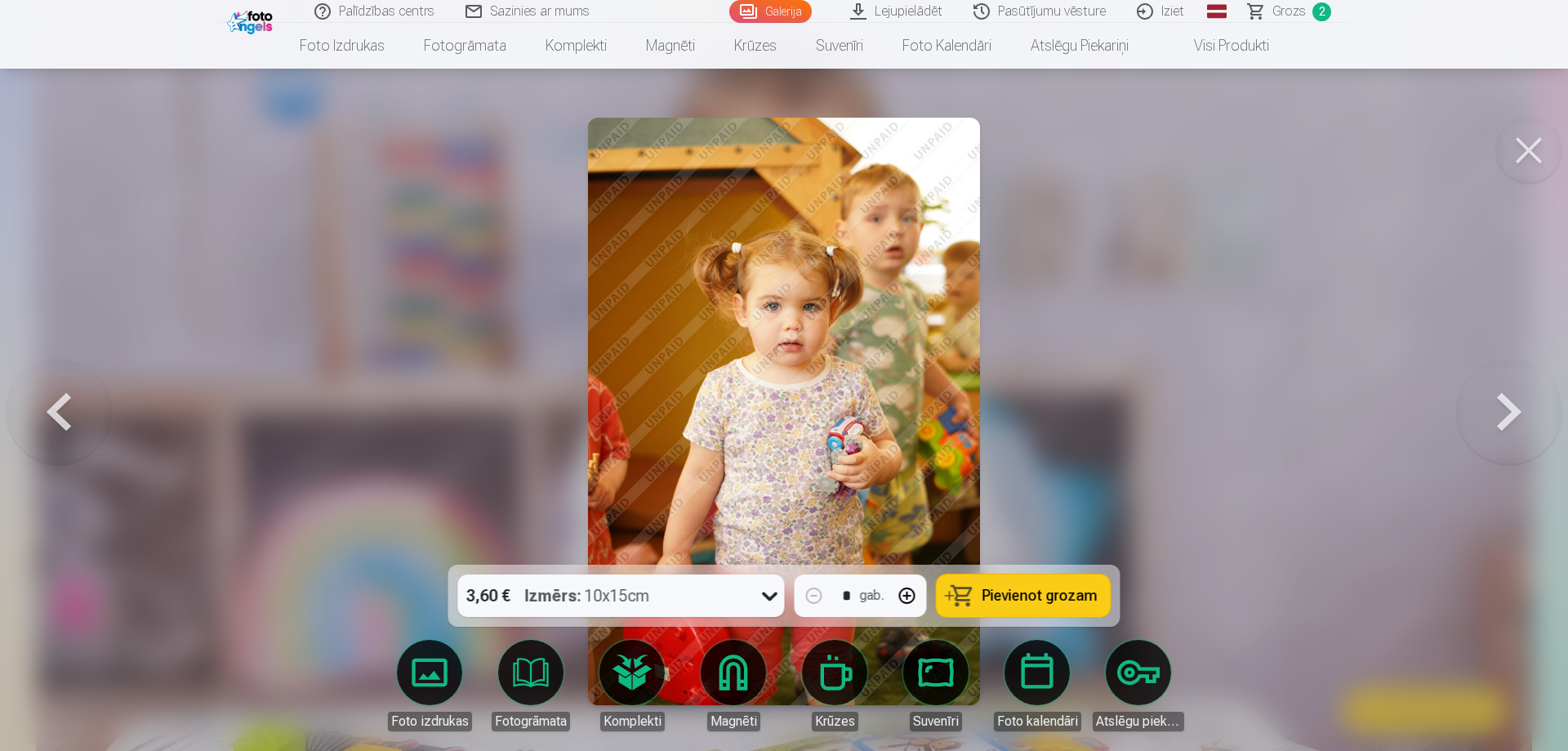
click at [1500, 408] on button at bounding box center [1509, 411] width 105 height 273
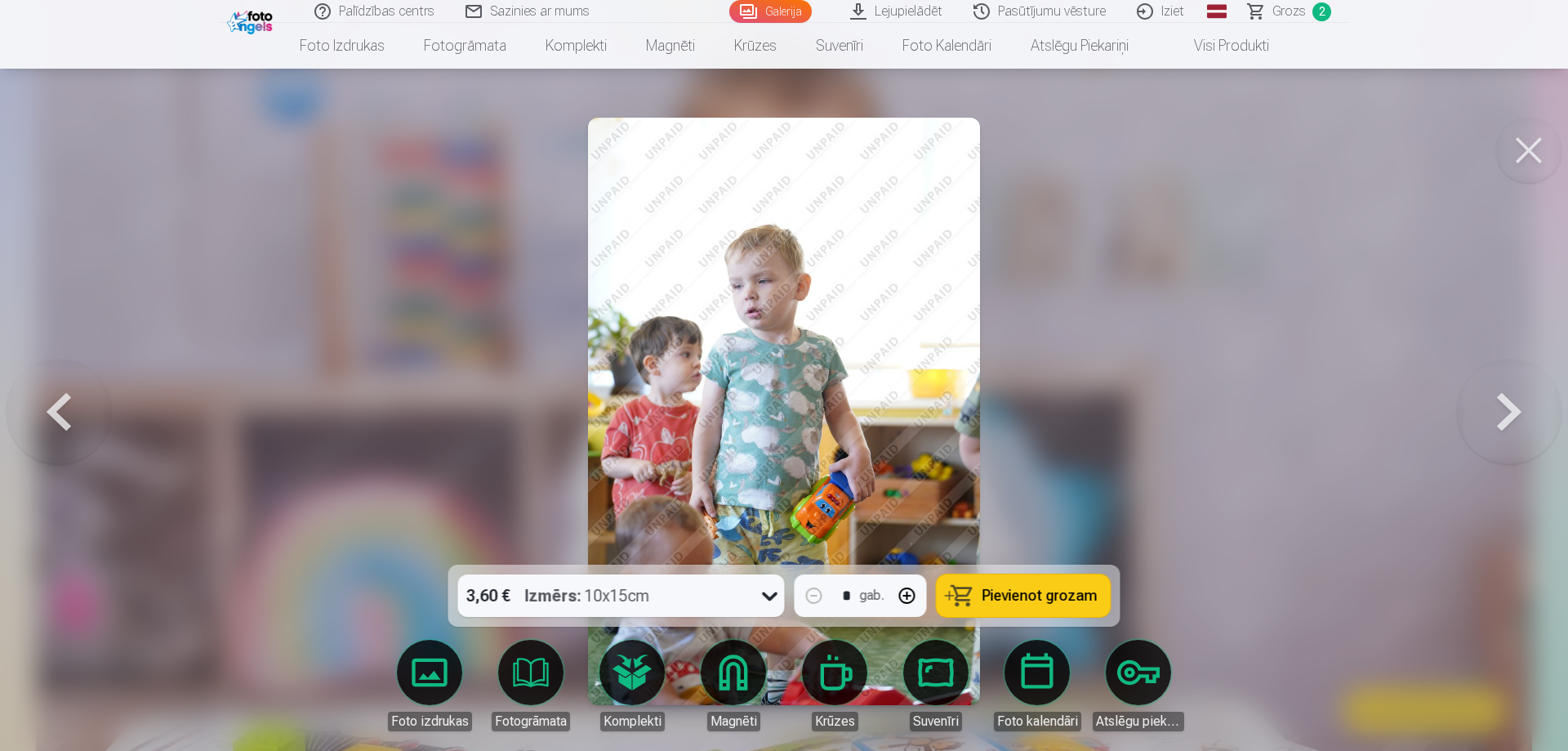
click at [1500, 408] on button at bounding box center [1509, 411] width 105 height 273
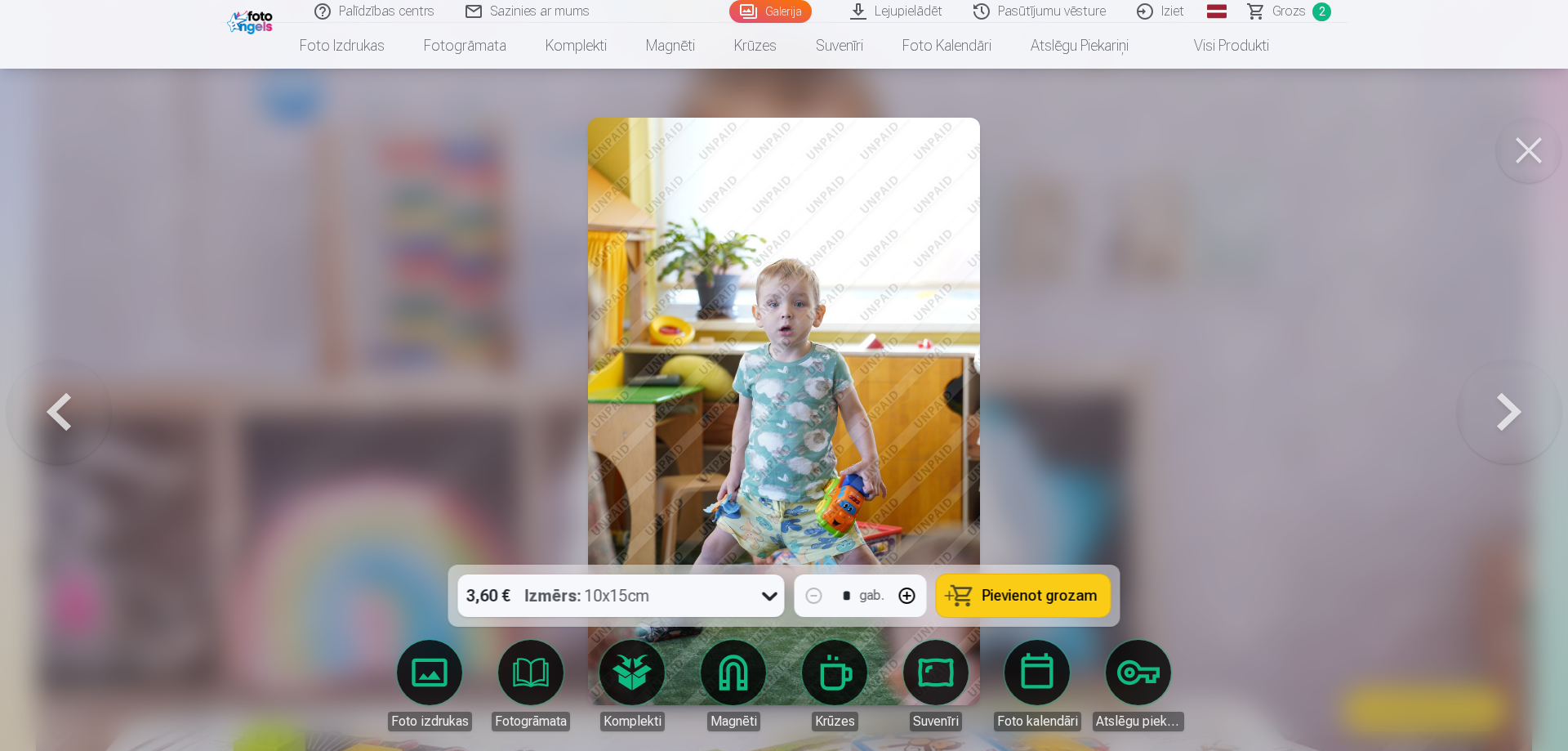
click at [1500, 408] on button at bounding box center [1509, 411] width 105 height 273
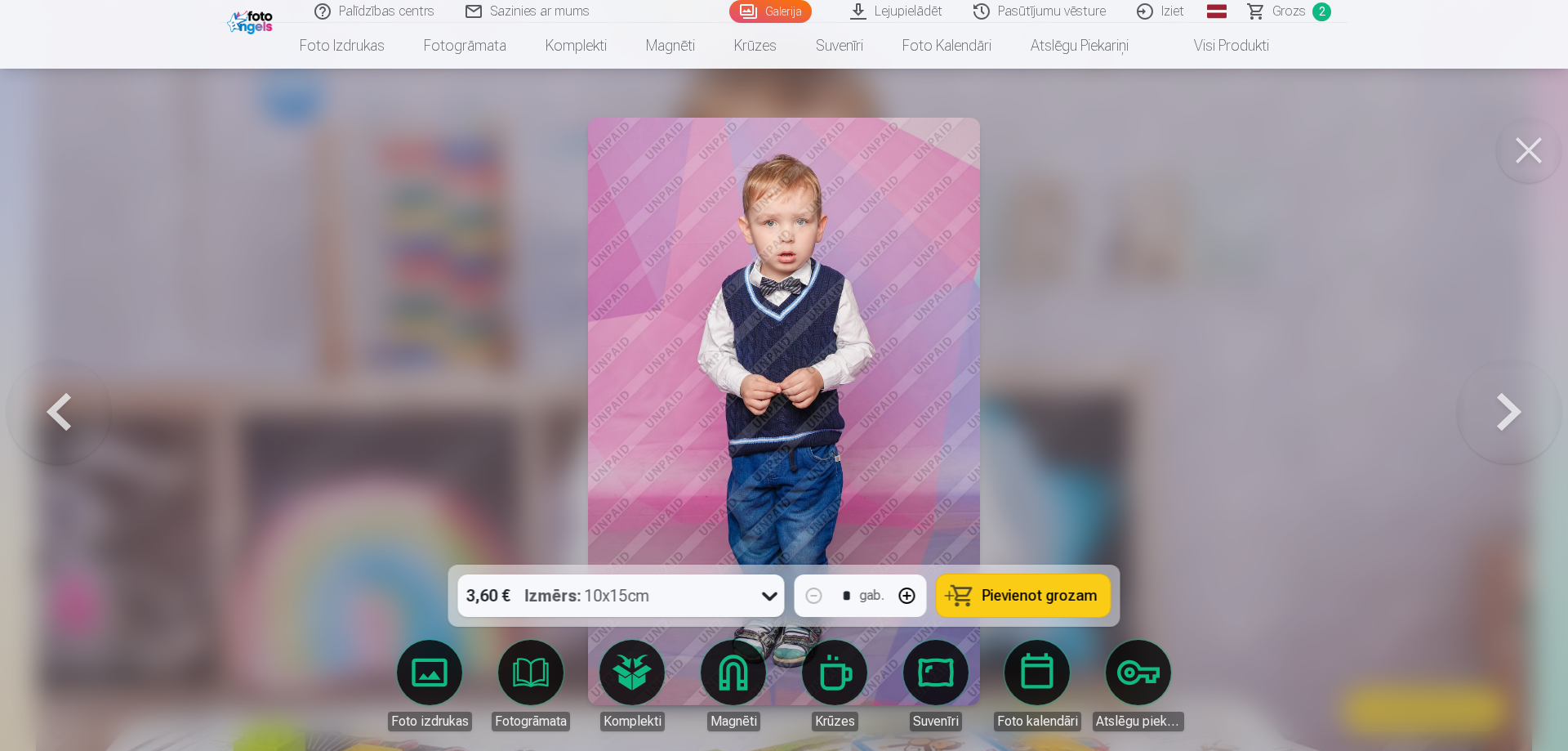
click at [1029, 598] on span "Pievienot grozam" at bounding box center [1041, 595] width 116 height 14
click at [1501, 407] on button at bounding box center [1509, 411] width 105 height 273
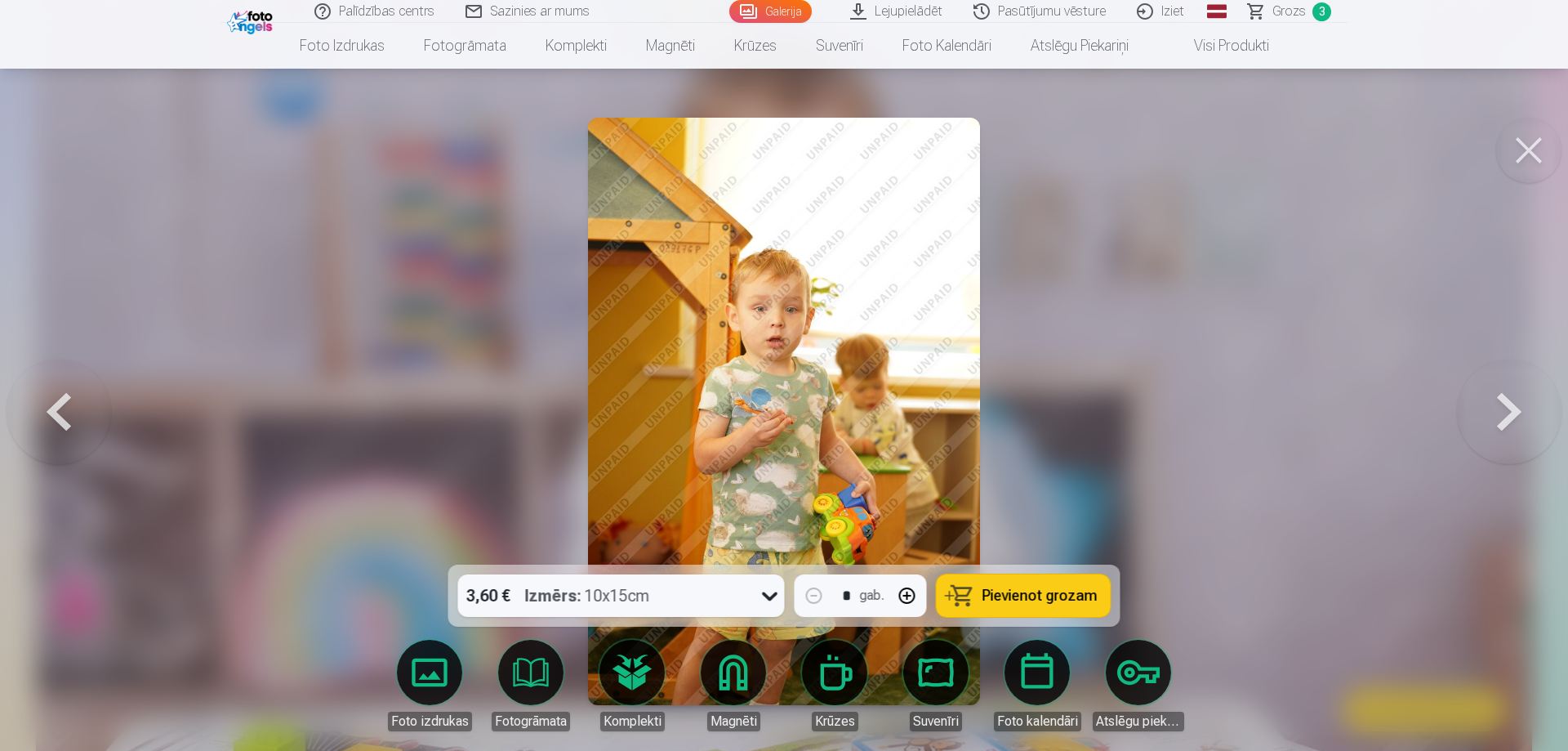
click at [1501, 407] on button at bounding box center [1509, 411] width 105 height 273
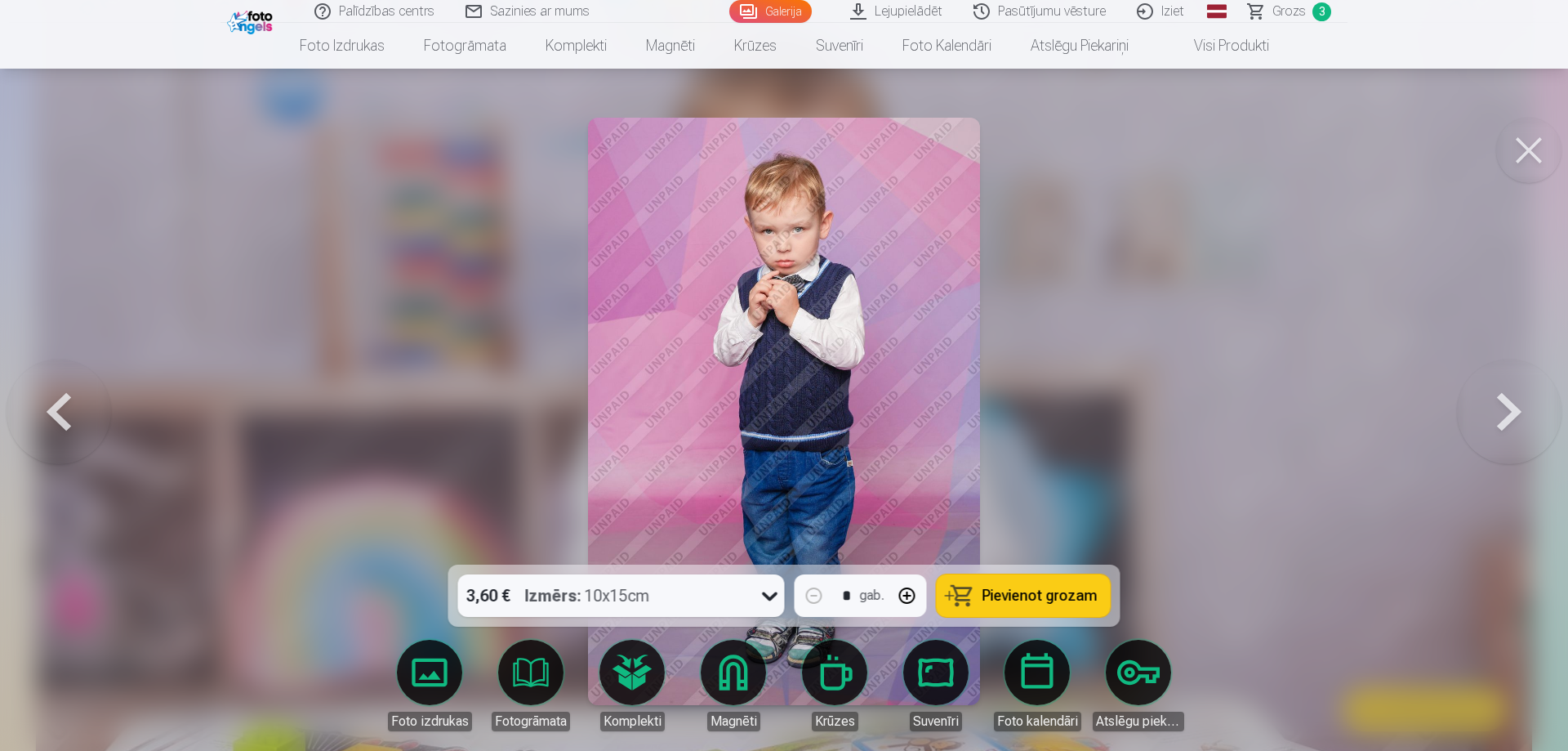
click at [1028, 599] on span "Pievienot grozam" at bounding box center [1041, 595] width 116 height 14
click at [1508, 408] on button at bounding box center [1509, 411] width 105 height 273
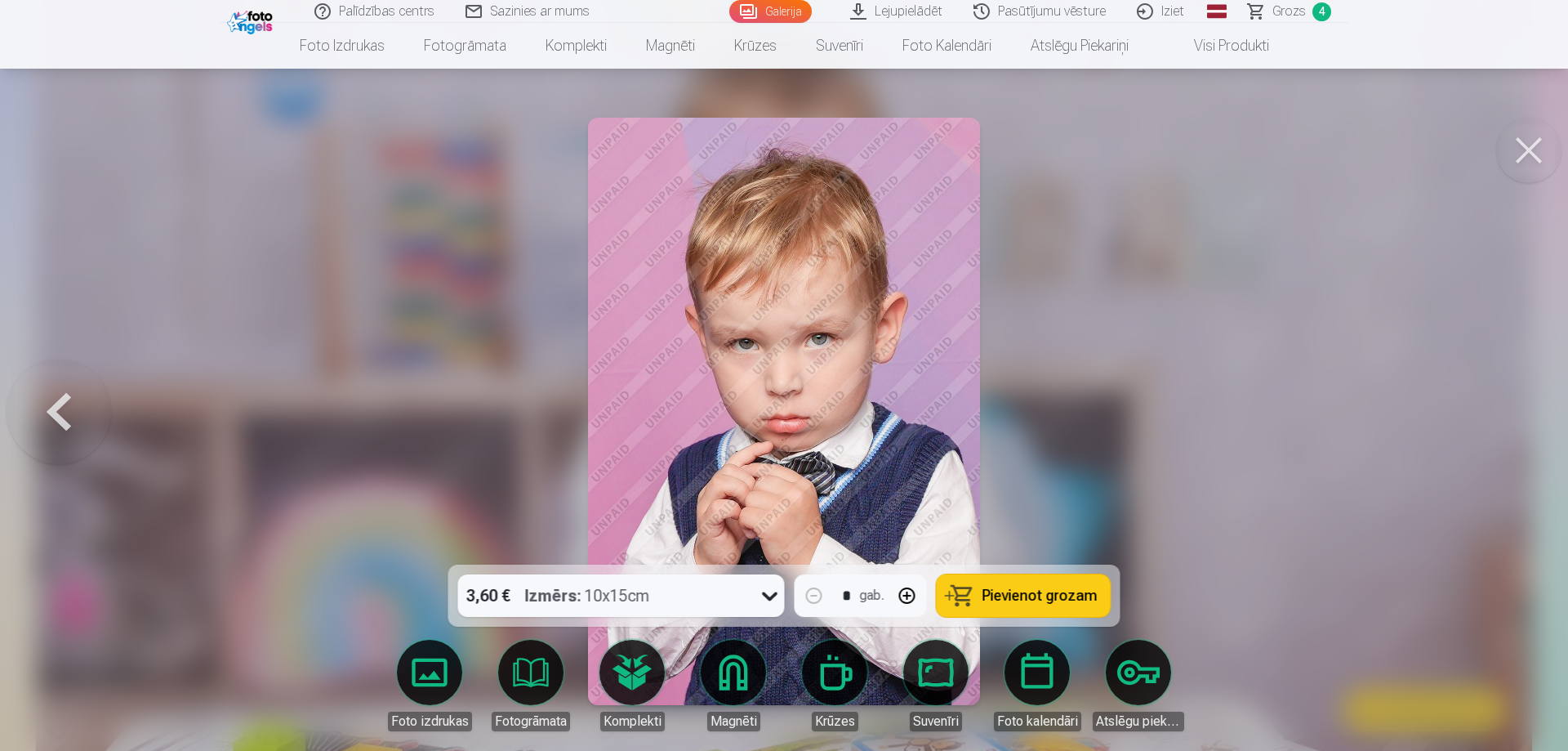
click at [1056, 588] on span "Pievienot grozam" at bounding box center [1041, 595] width 116 height 14
click at [1289, 10] on span "Grozs" at bounding box center [1289, 12] width 34 height 19
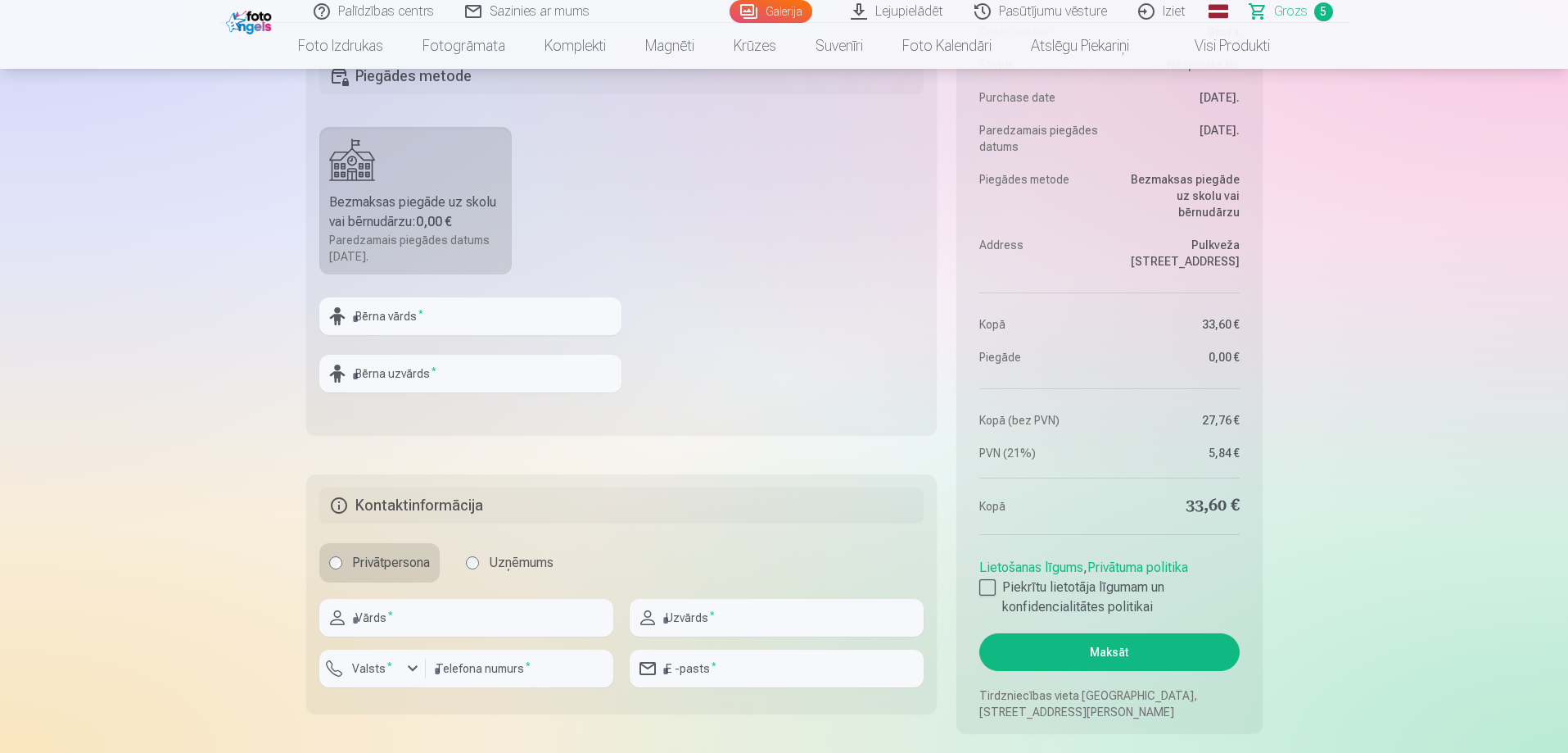
scroll to position [1229, 0]
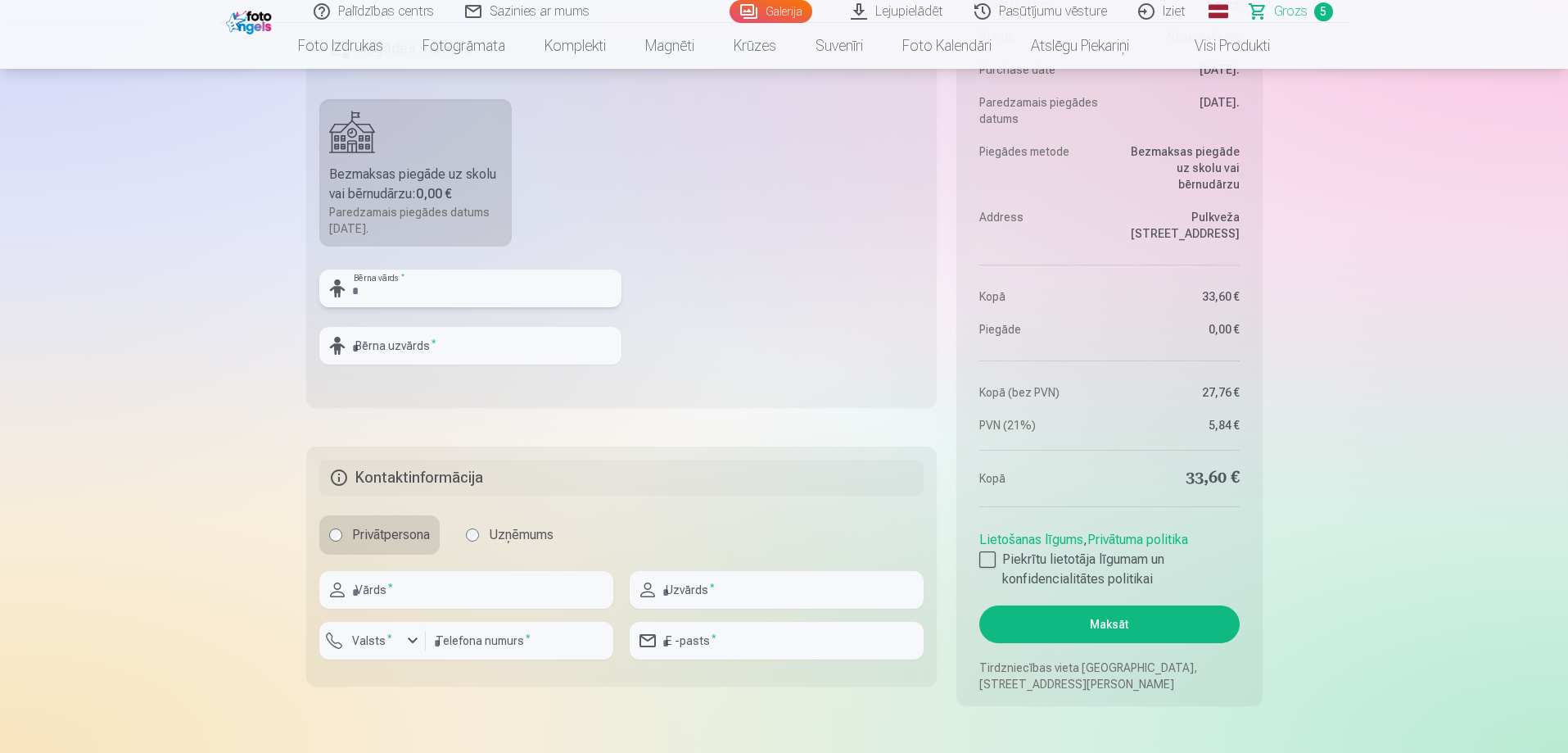
click at [427, 293] on input "text" at bounding box center [470, 288] width 302 height 38
type input "*"
type input "*******"
click at [491, 338] on input "text" at bounding box center [470, 346] width 302 height 38
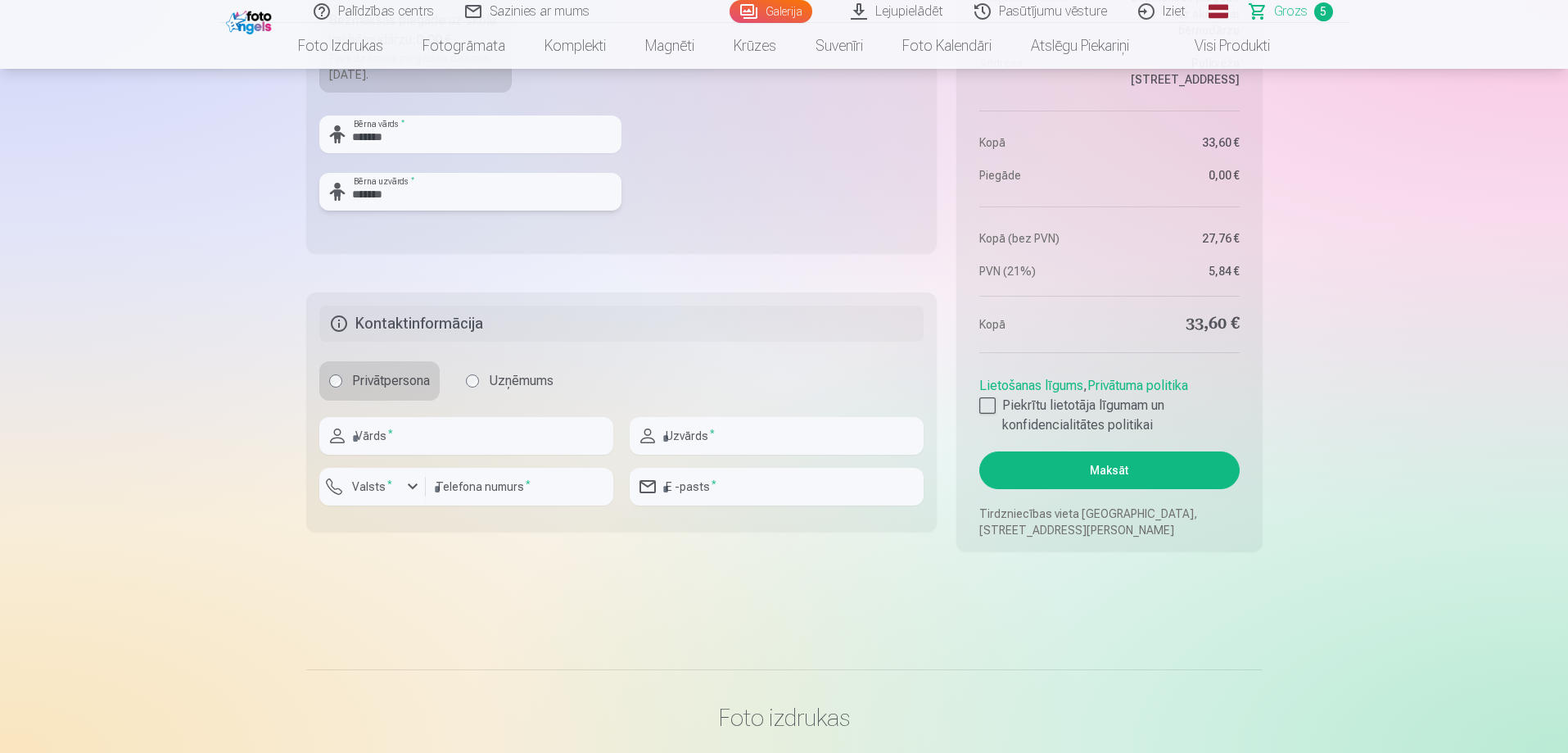
scroll to position [1393, 0]
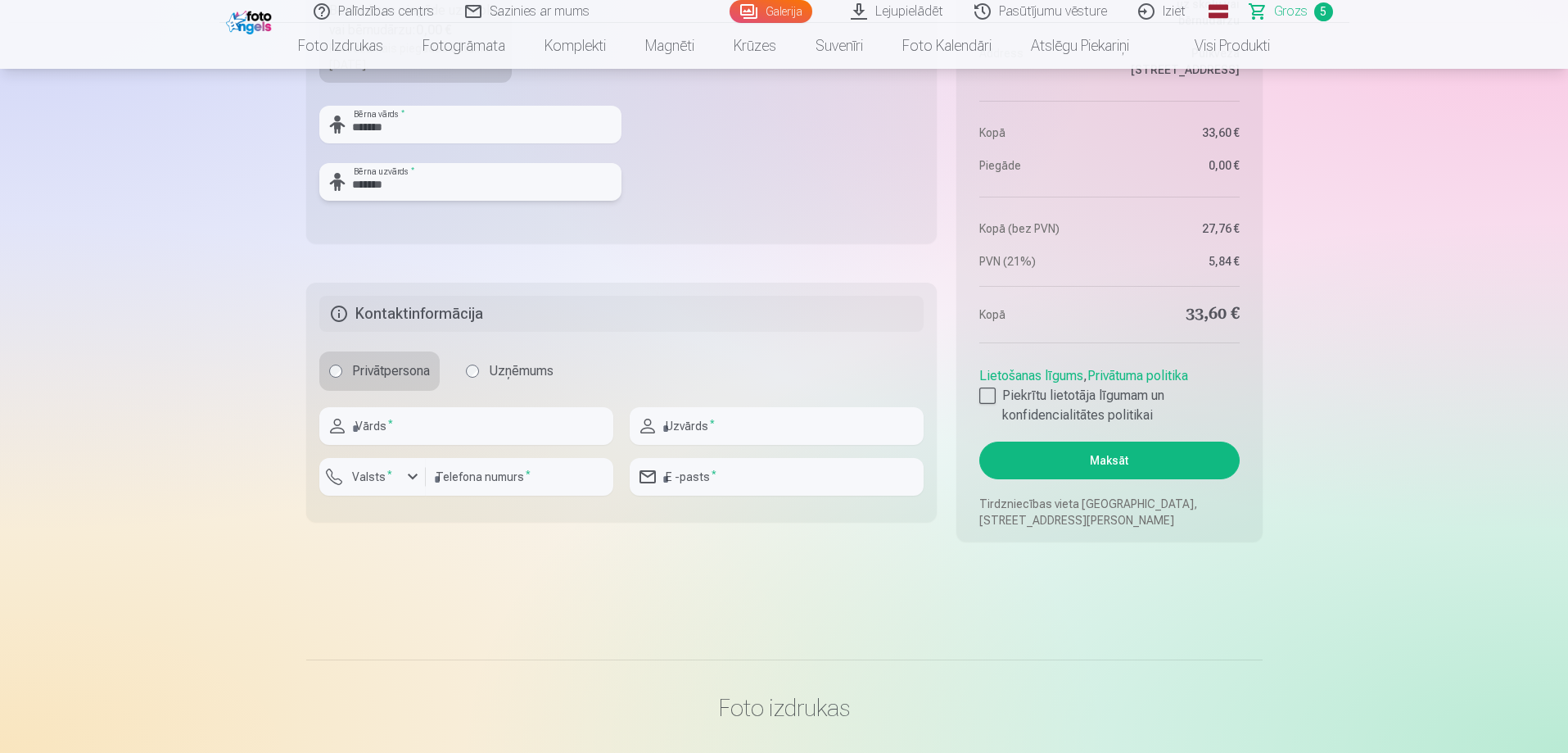
type input "*******"
click at [470, 426] on input "text" at bounding box center [466, 426] width 294 height 38
type input "*****"
click at [712, 423] on input "text" at bounding box center [777, 426] width 294 height 38
type input "*******"
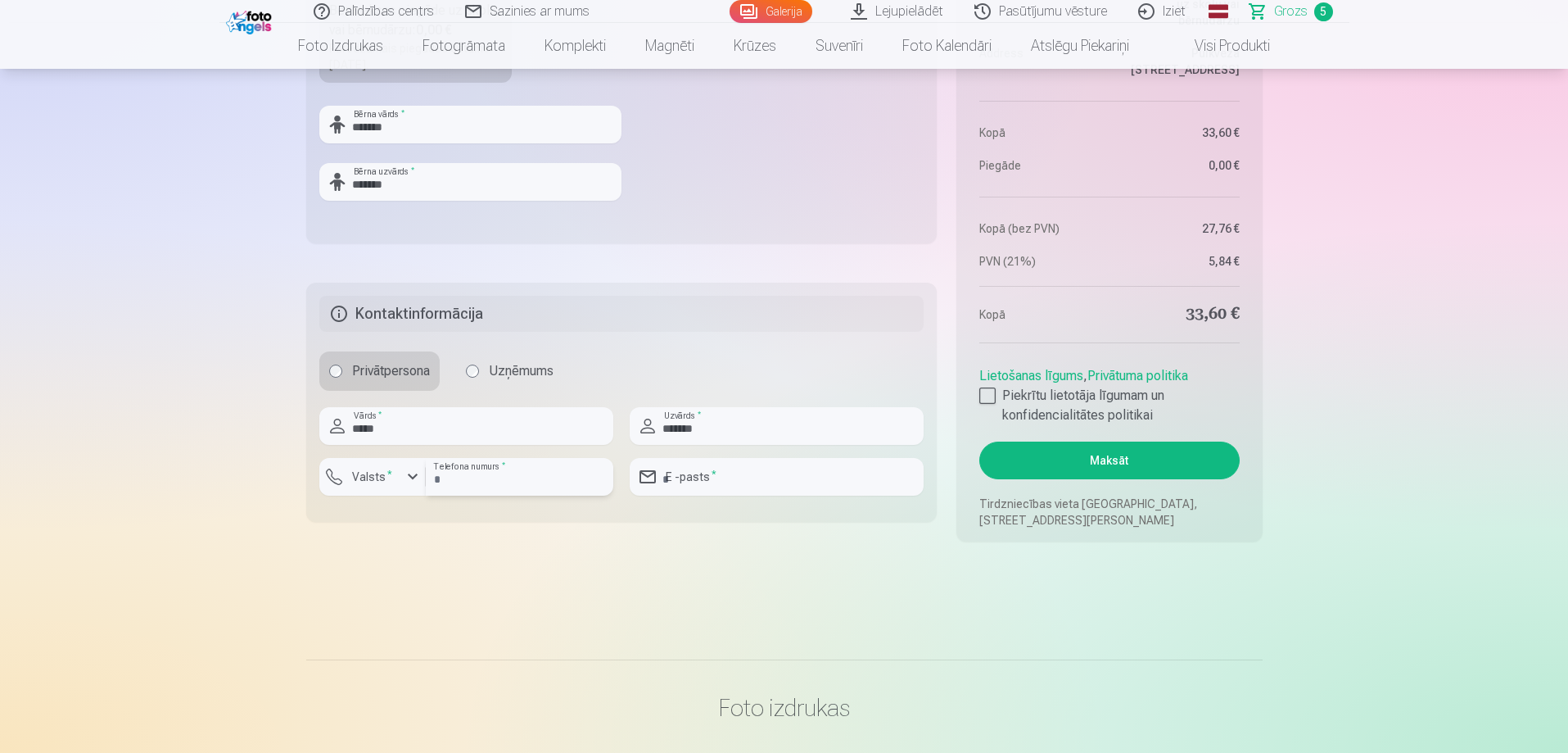
click at [429, 489] on input "number" at bounding box center [519, 476] width 187 height 38
click at [412, 485] on div "button" at bounding box center [413, 477] width 19 height 19
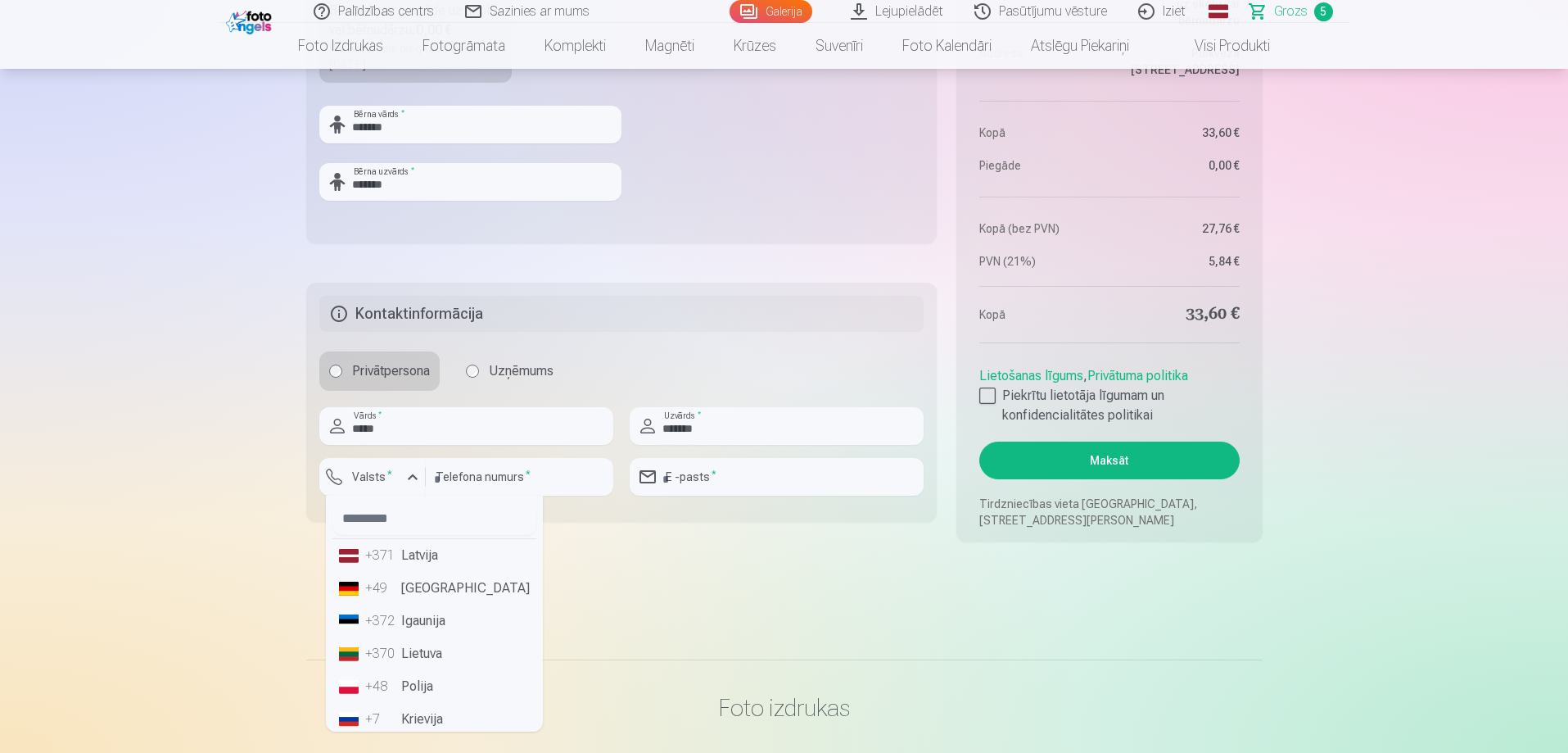
click at [417, 554] on li "+371 Latvija" at bounding box center [434, 555] width 204 height 33
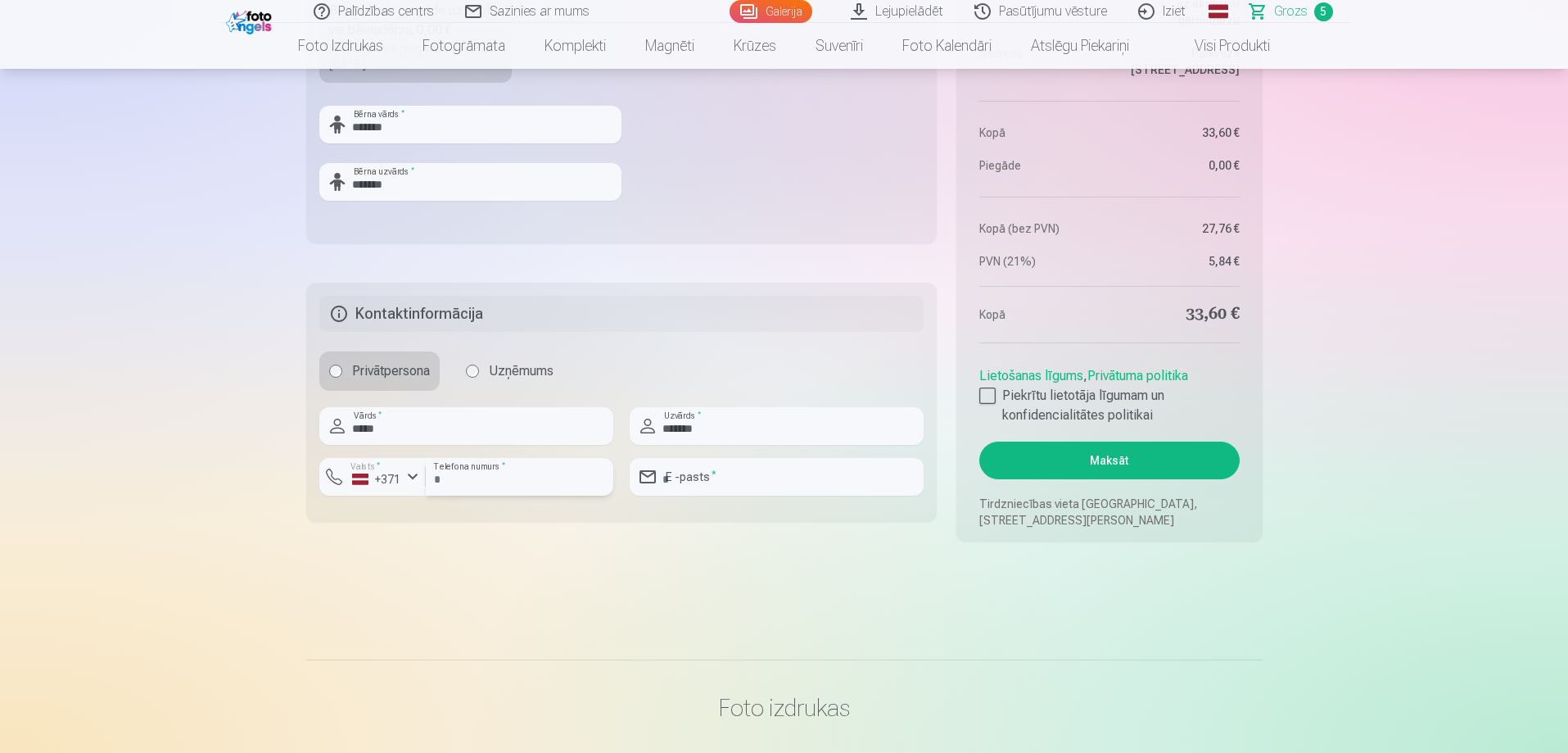
click at [462, 479] on input "number" at bounding box center [519, 476] width 187 height 38
type input "********"
click at [777, 470] on input "email" at bounding box center [777, 476] width 294 height 38
type input "**********"
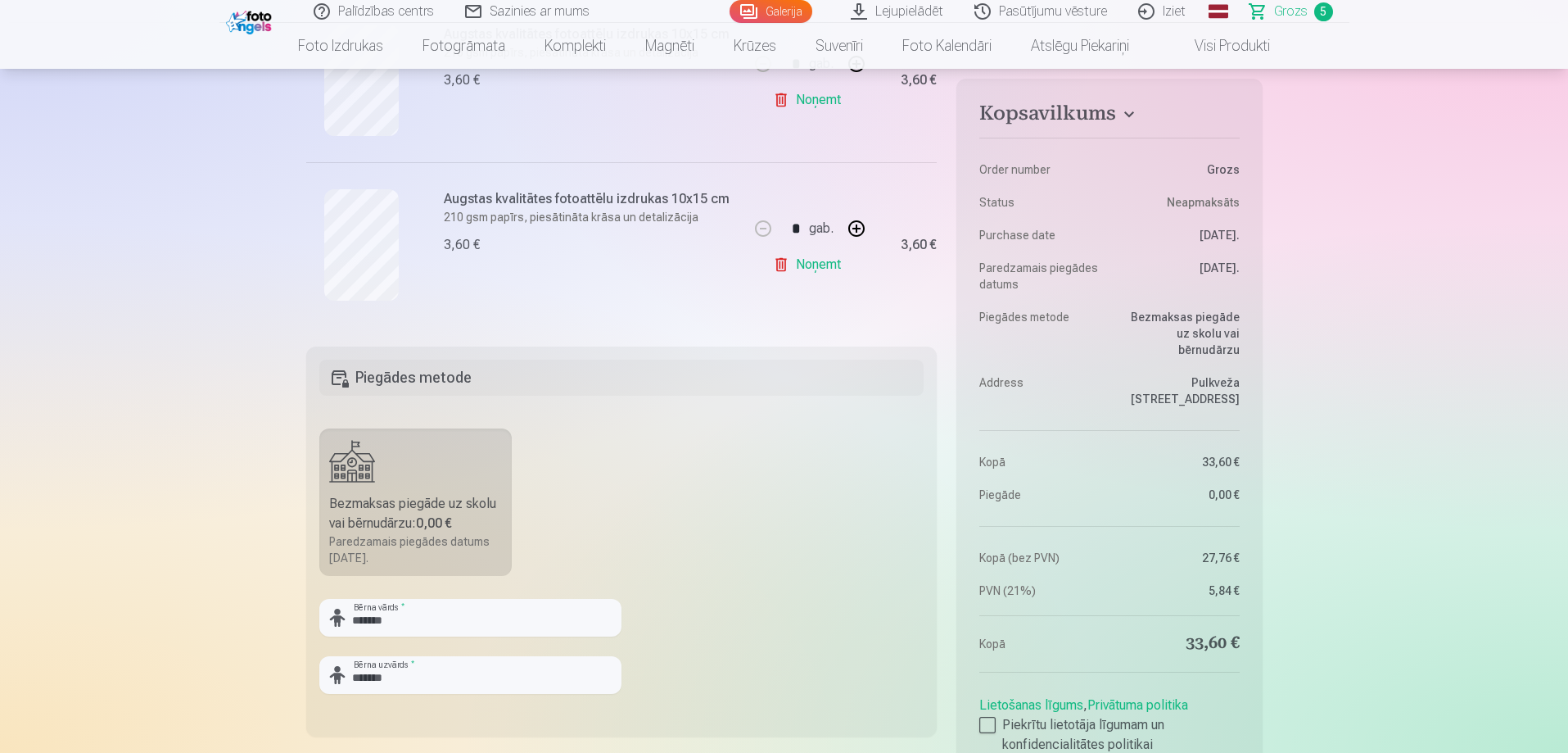
scroll to position [902, 0]
click at [984, 717] on div at bounding box center [987, 725] width 16 height 16
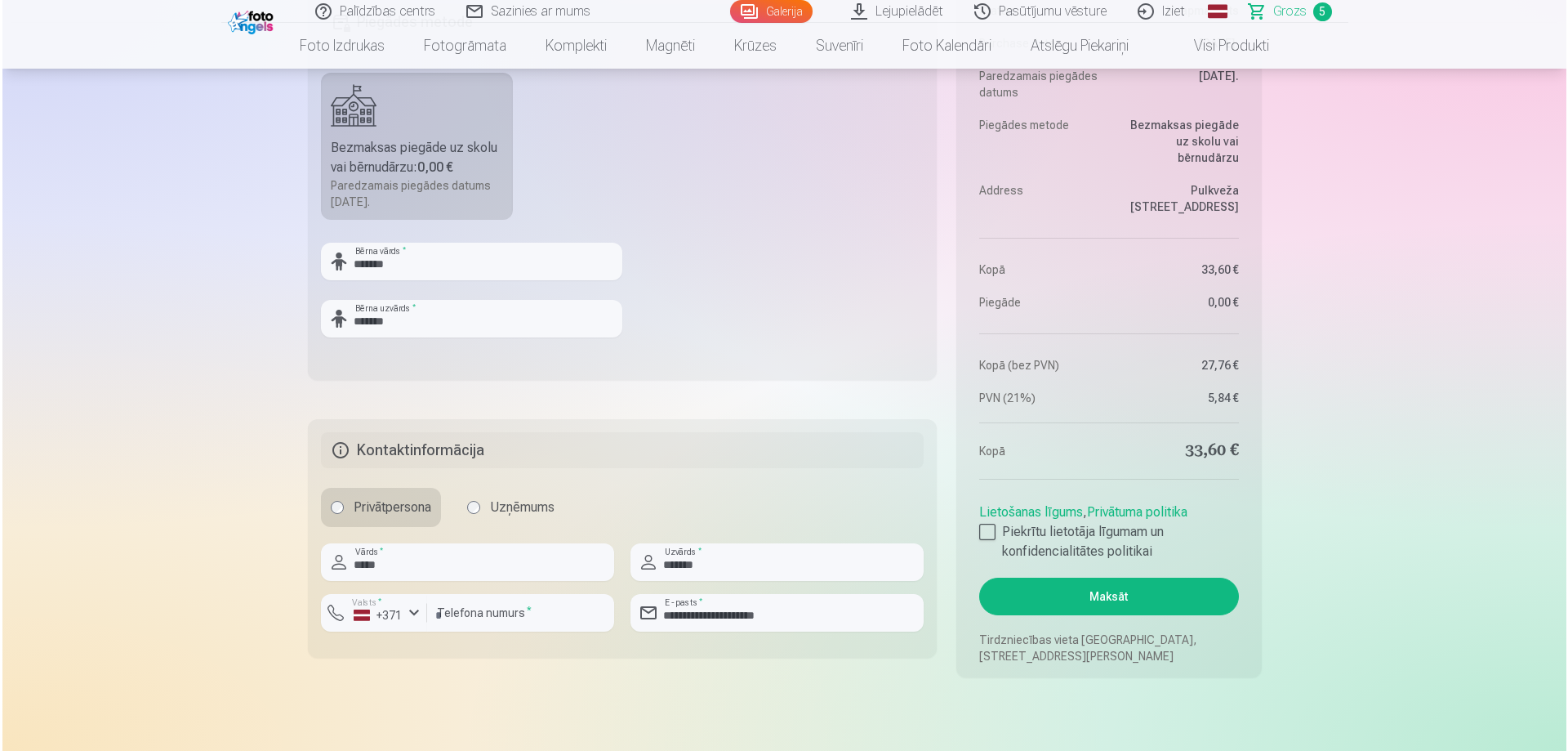
scroll to position [1471, 0]
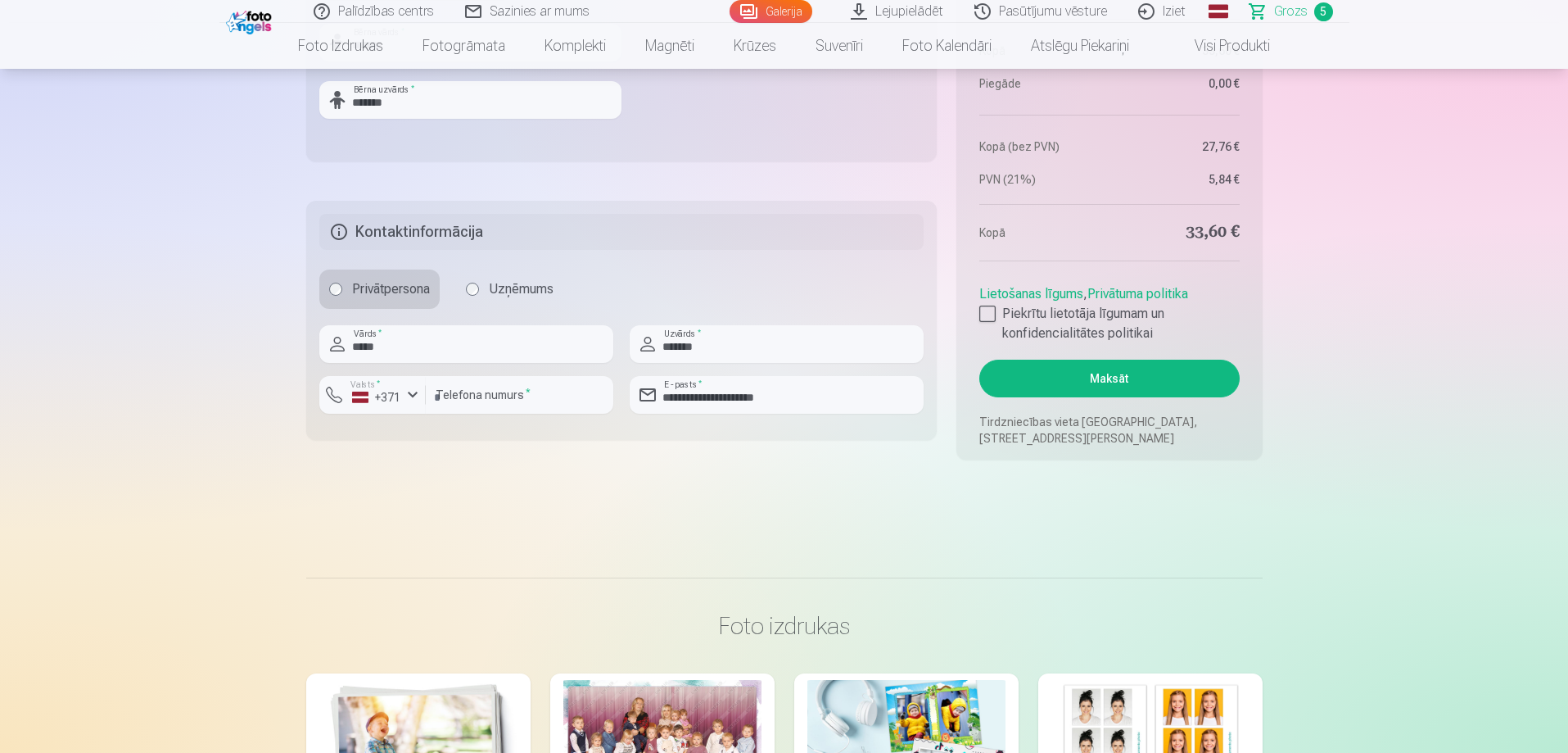
click at [1107, 377] on button "Maksāt" at bounding box center [1109, 378] width 260 height 38
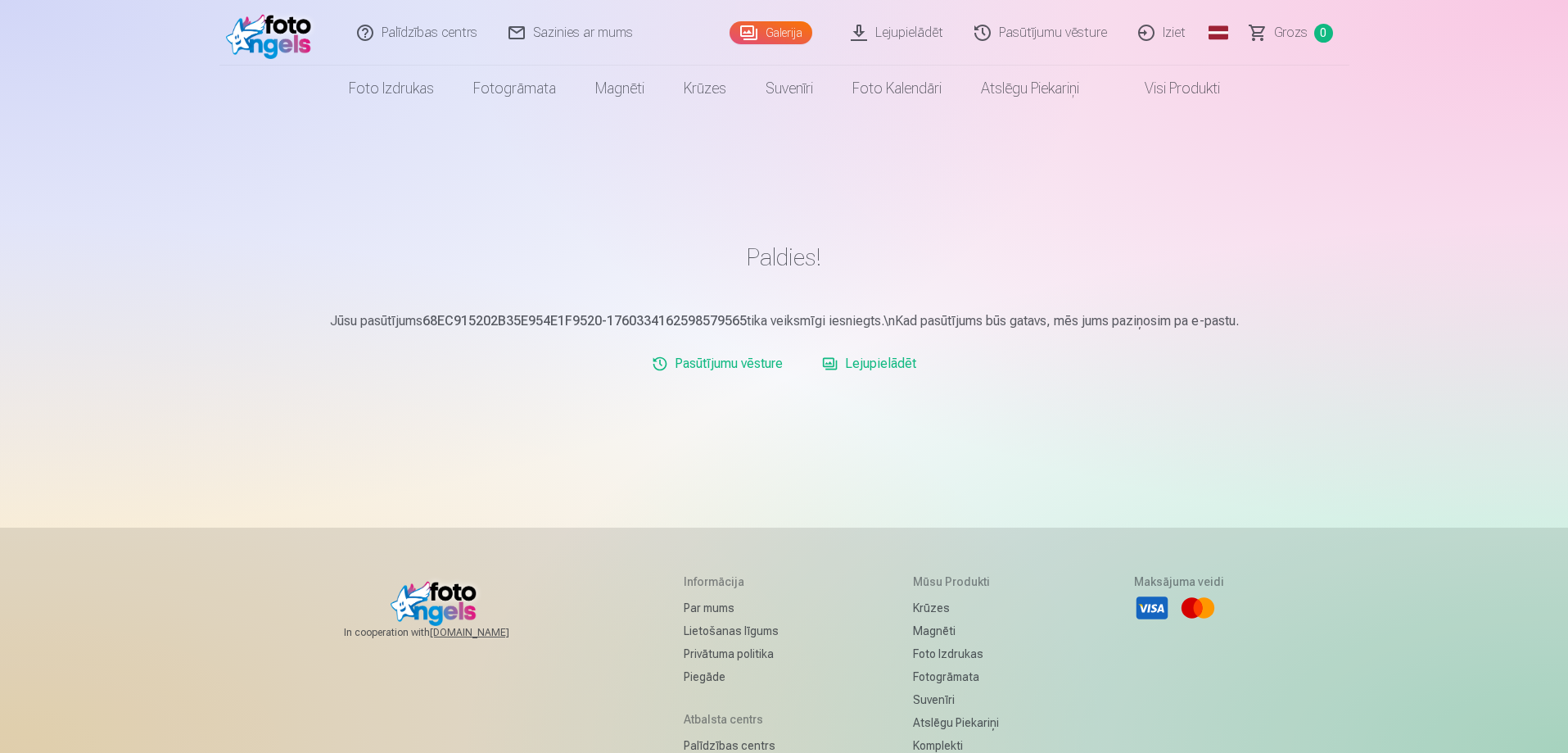
click at [777, 32] on link "Galerija" at bounding box center [771, 33] width 83 height 23
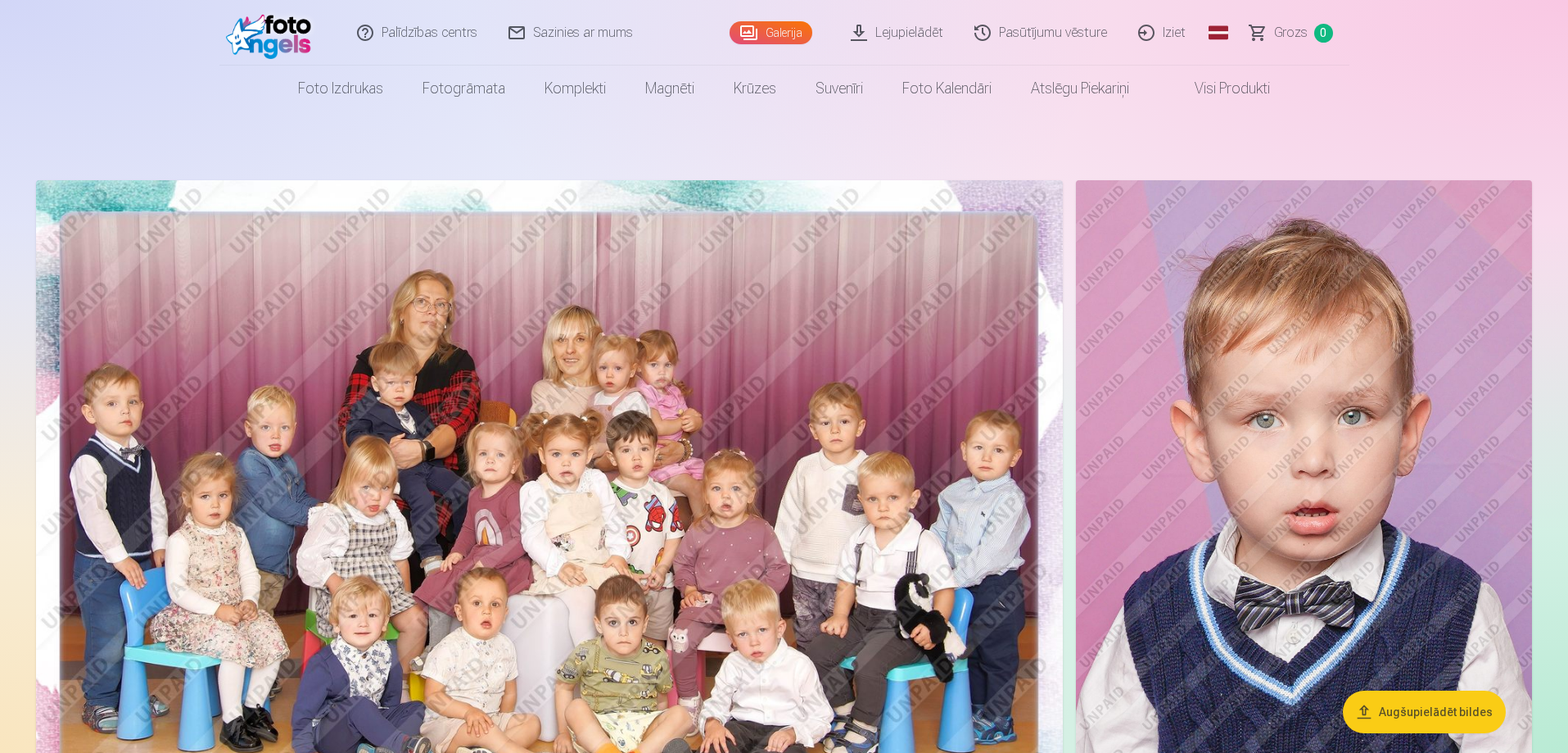
click at [1176, 33] on link "Iziet" at bounding box center [1162, 33] width 78 height 66
